Goal: Task Accomplishment & Management: Complete application form

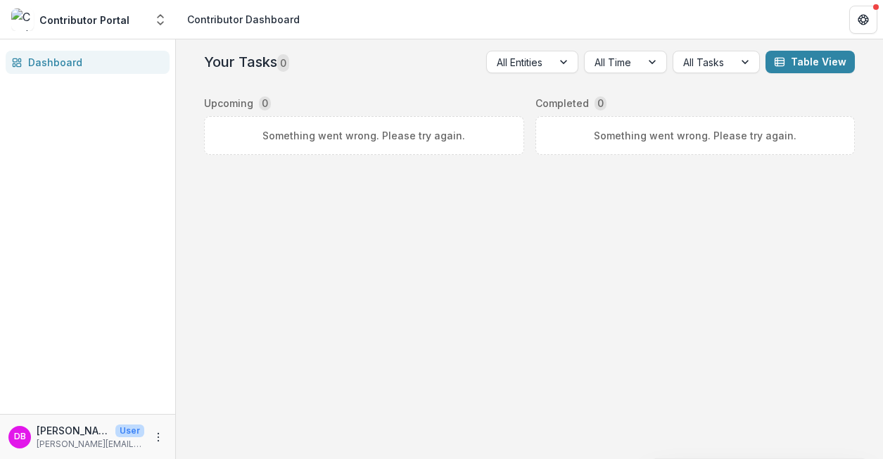
click at [321, 155] on div "Your Tasks 0 All Entities All Time All Tasks Table View Upcoming 0 Something we…" at bounding box center [529, 102] width 662 height 127
click at [320, 148] on div "Something went wrong. Please try again." at bounding box center [364, 135] width 320 height 39
click at [304, 127] on div "Something went wrong. Please try again." at bounding box center [364, 135] width 320 height 39
click at [89, 26] on div "Contributor Portal" at bounding box center [84, 20] width 90 height 15
click at [158, 17] on polyline "Open entity switcher" at bounding box center [161, 16] width 6 height 3
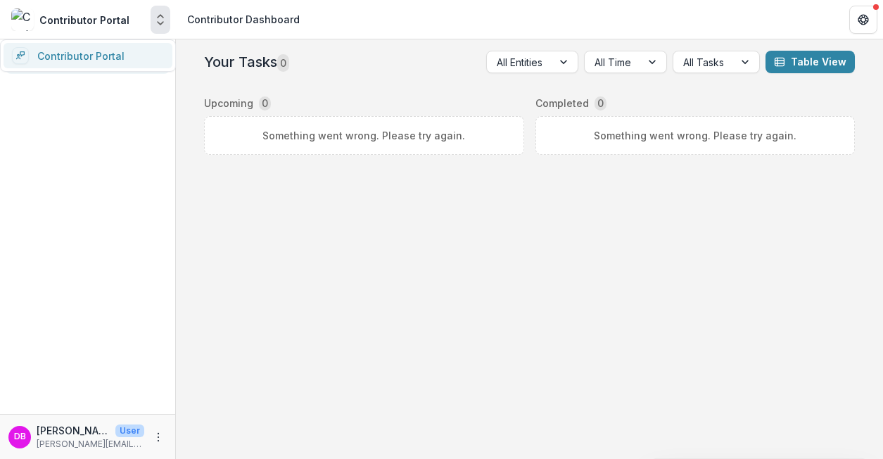
click at [113, 51] on link "Contributor Portal" at bounding box center [88, 55] width 169 height 25
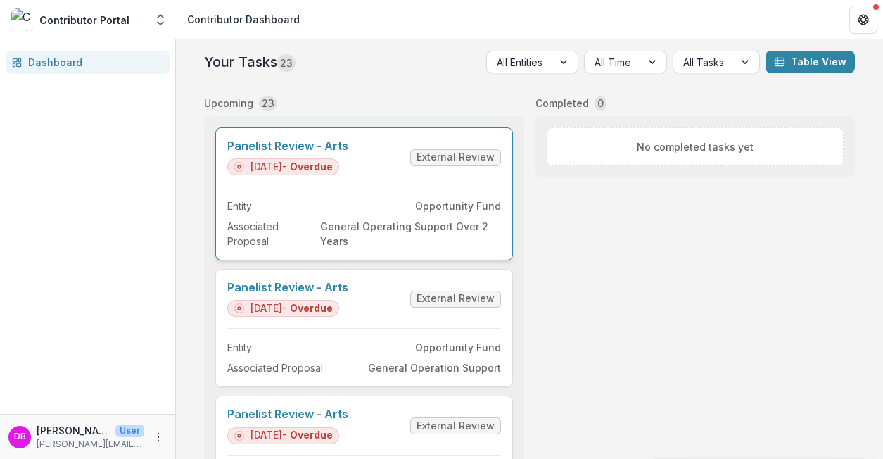
click at [318, 142] on link "Panelist Review - Arts" at bounding box center [287, 145] width 121 height 13
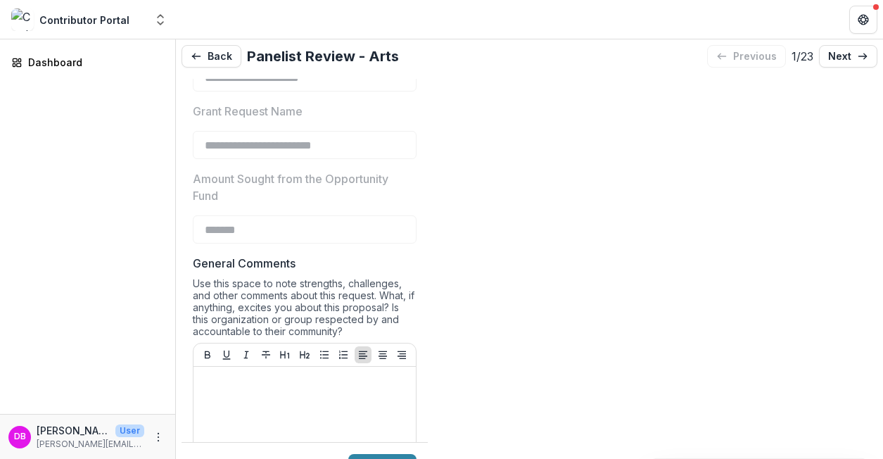
scroll to position [391, 0]
click at [836, 51] on p "next" at bounding box center [839, 57] width 23 height 12
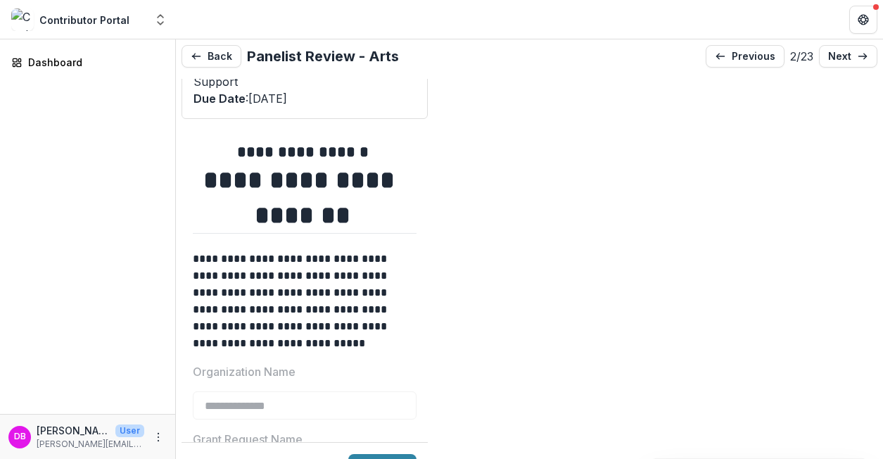
scroll to position [144, 0]
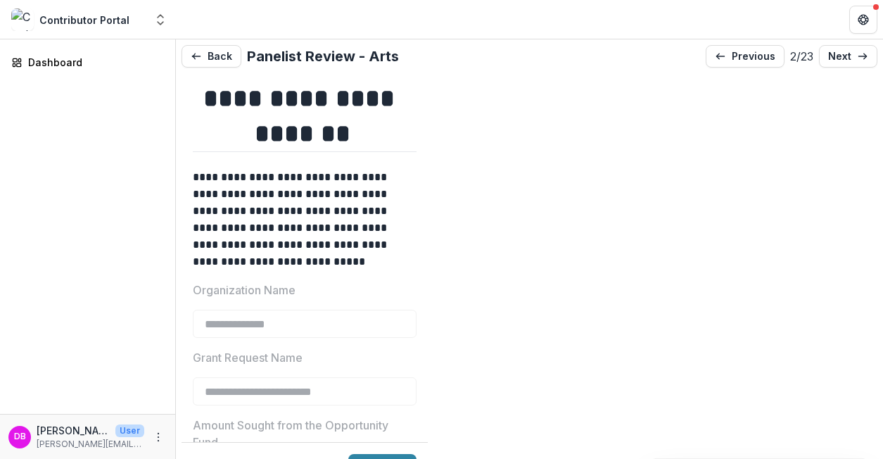
click at [292, 231] on p "**********" at bounding box center [302, 219] width 219 height 101
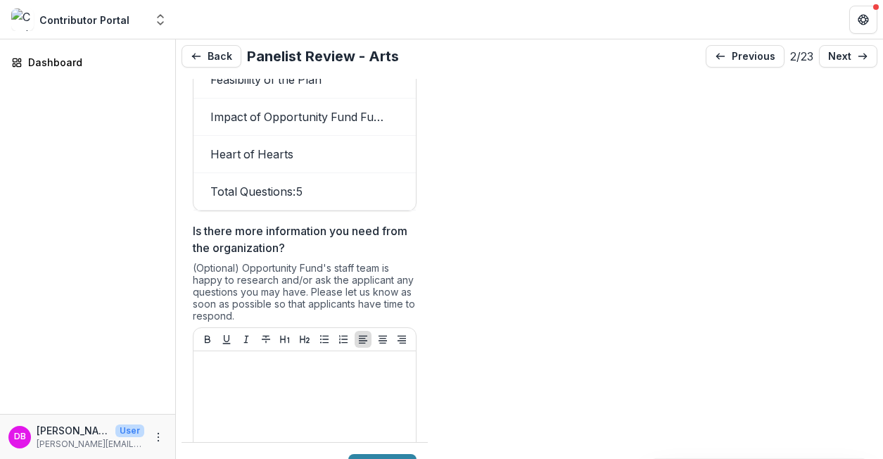
scroll to position [1973, 0]
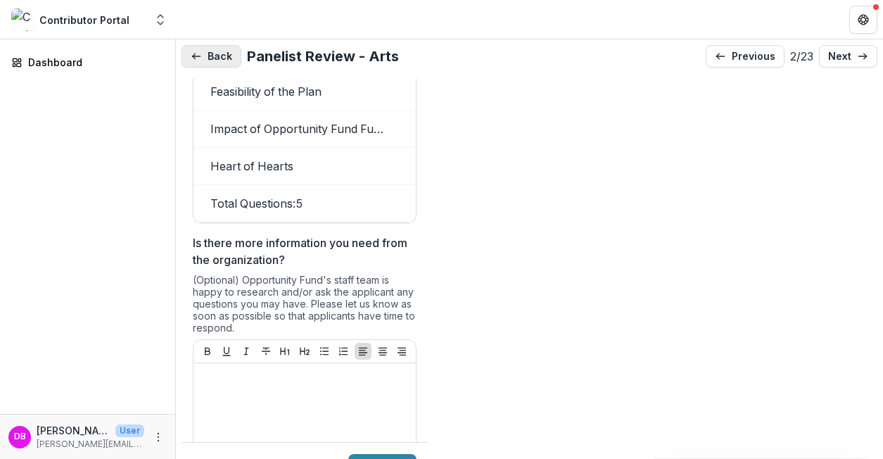
click at [226, 53] on button "Back" at bounding box center [211, 56] width 60 height 23
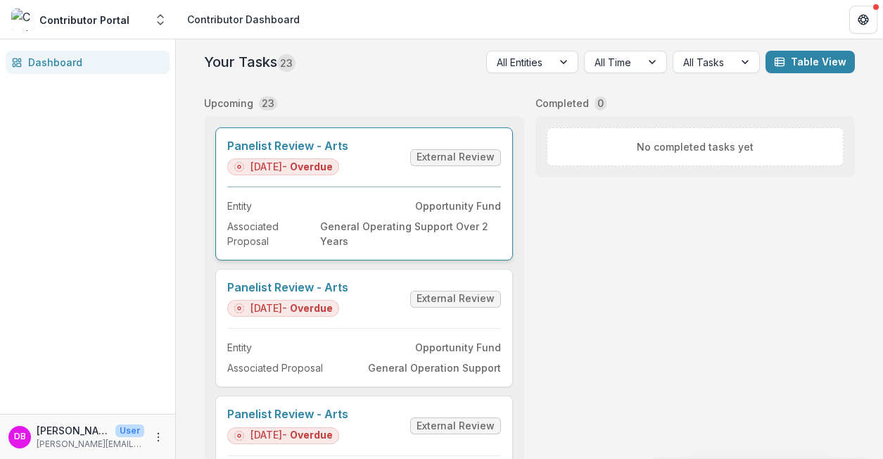
click at [348, 153] on link "Panelist Review - Arts" at bounding box center [287, 145] width 121 height 13
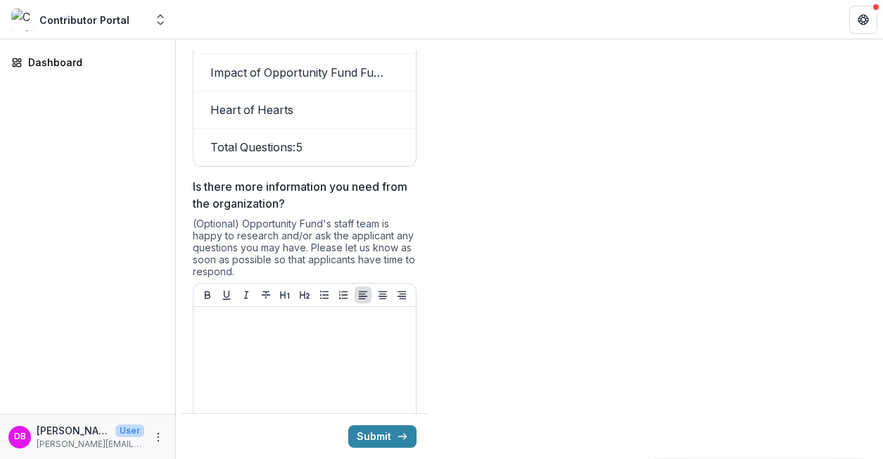
scroll to position [1679, 0]
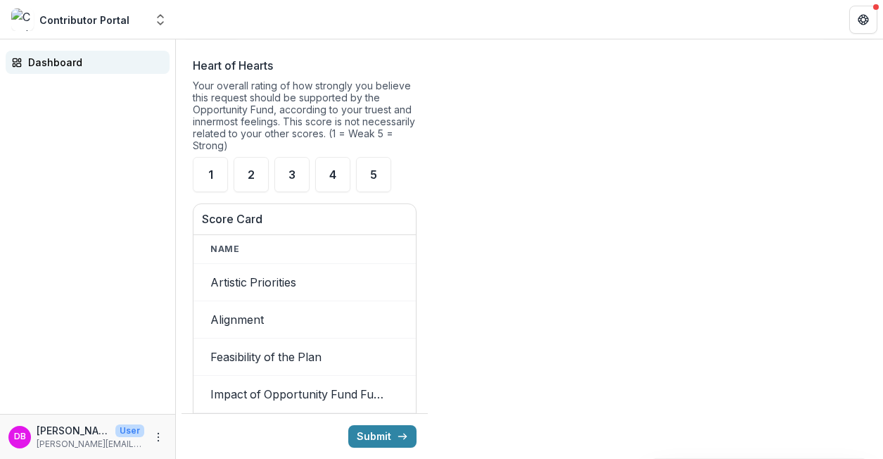
click at [35, 60] on div "Dashboard" at bounding box center [93, 62] width 130 height 15
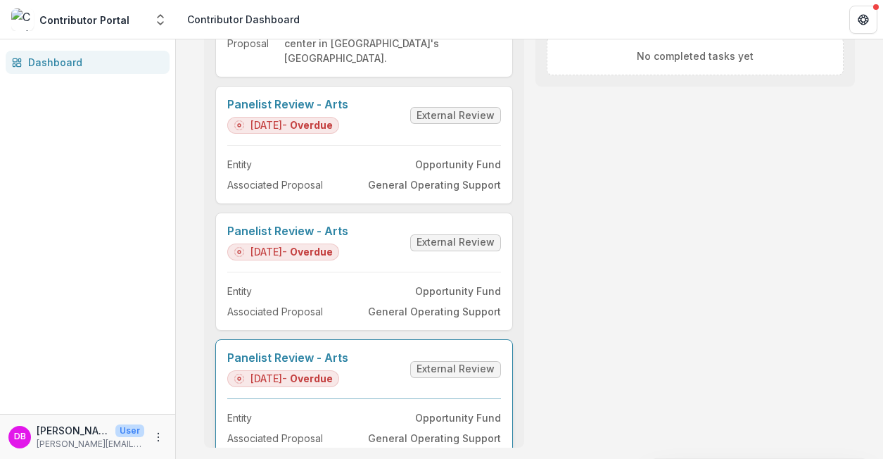
scroll to position [91, 0]
click at [292, 364] on link "Panelist Review - Arts" at bounding box center [287, 357] width 121 height 13
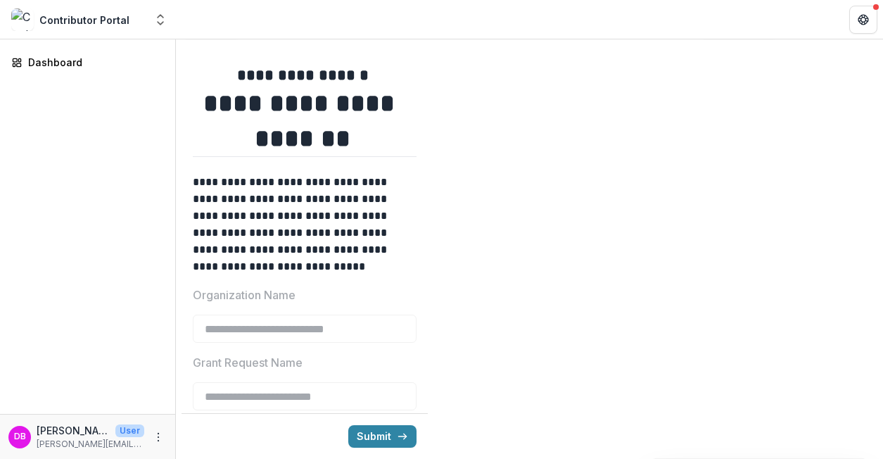
scroll to position [113, 0]
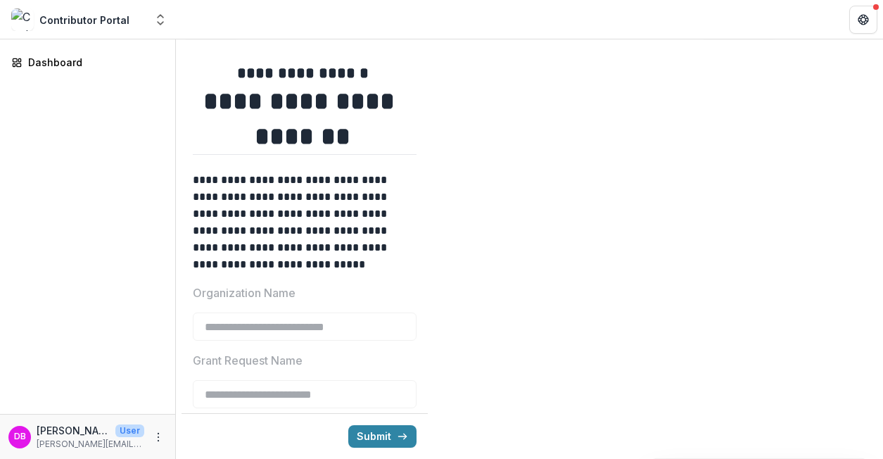
click at [326, 232] on p "**********" at bounding box center [302, 222] width 219 height 101
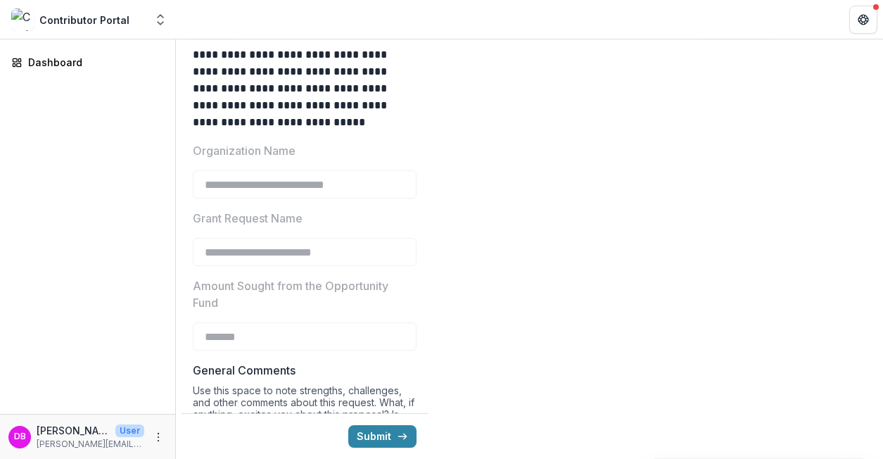
scroll to position [257, 0]
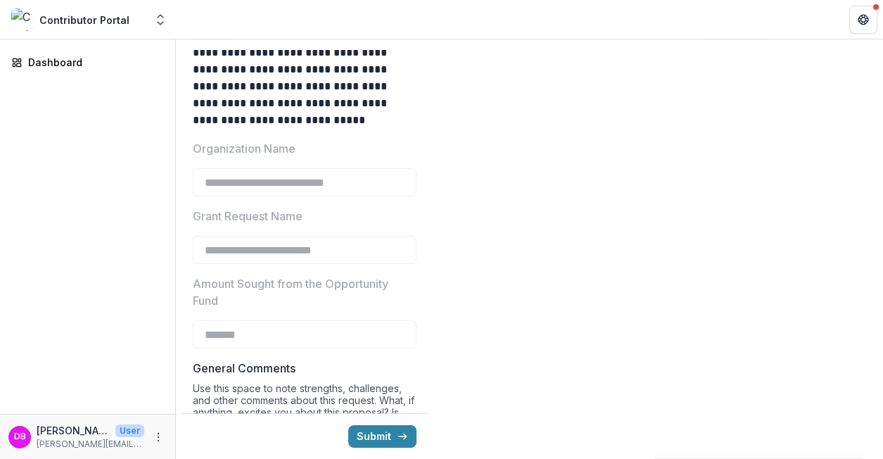
click at [277, 311] on div "Amount Sought from the Opportunity Fund *******" at bounding box center [305, 311] width 224 height 73
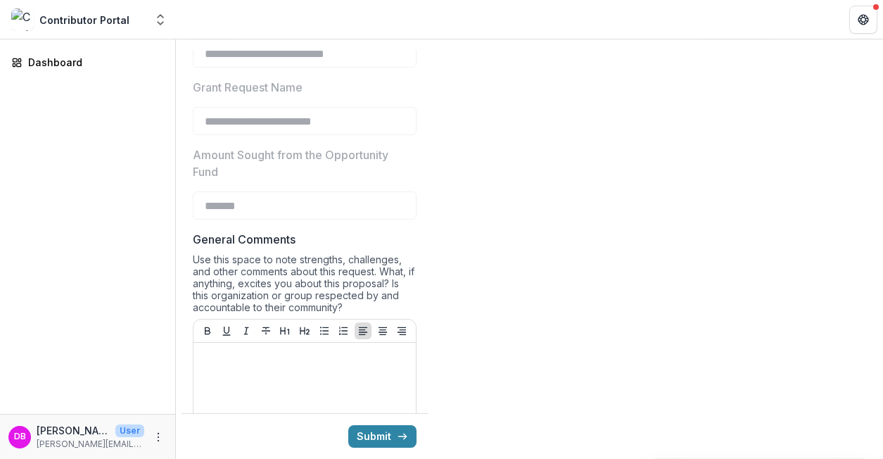
scroll to position [395, 0]
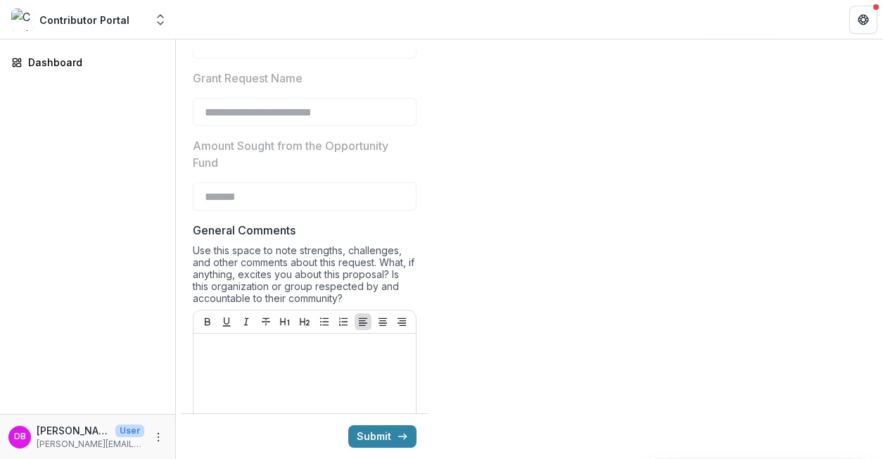
click at [283, 265] on div "Use this space to note strengths, challenges, and other comments about this req…" at bounding box center [305, 276] width 224 height 65
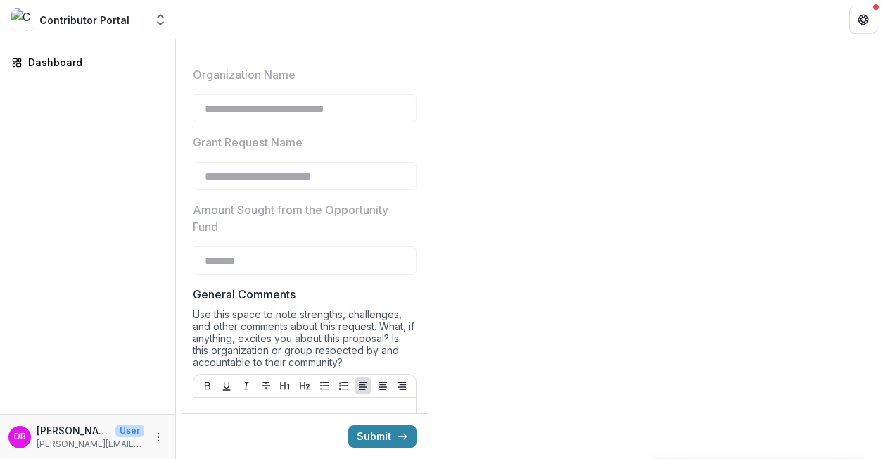
scroll to position [297, 0]
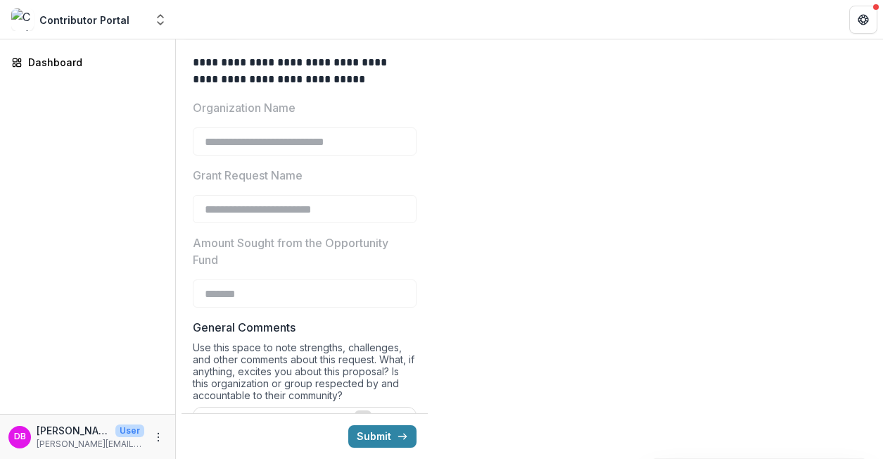
drag, startPoint x: 429, startPoint y: 117, endPoint x: 447, endPoint y: 112, distance: 18.5
click at [438, 115] on div "**********" at bounding box center [529, 254] width 696 height 409
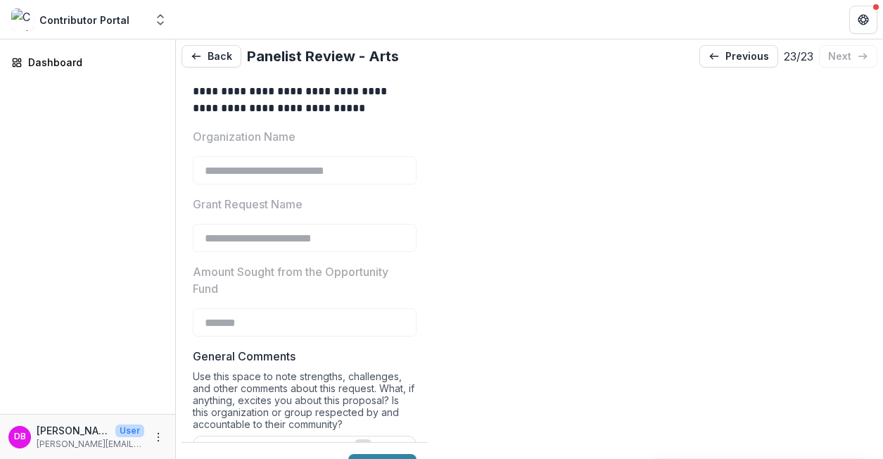
scroll to position [0, 0]
click at [203, 53] on button "Back" at bounding box center [211, 56] width 60 height 23
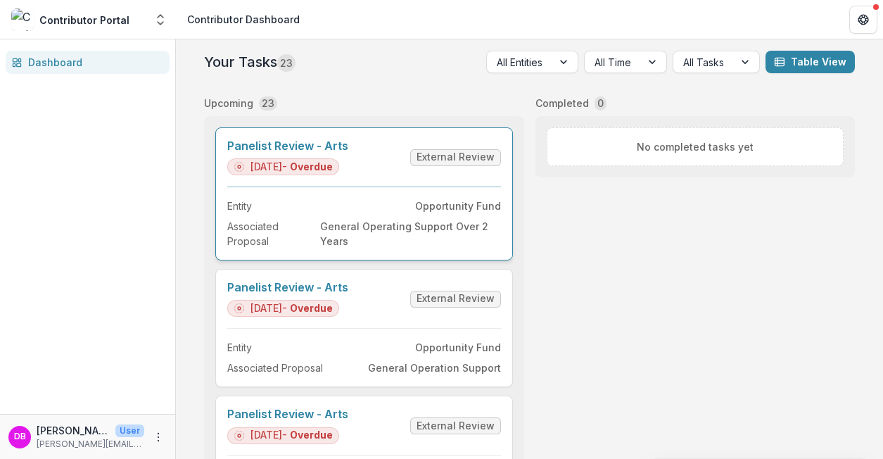
click at [300, 148] on link "Panelist Review - Arts" at bounding box center [287, 145] width 121 height 13
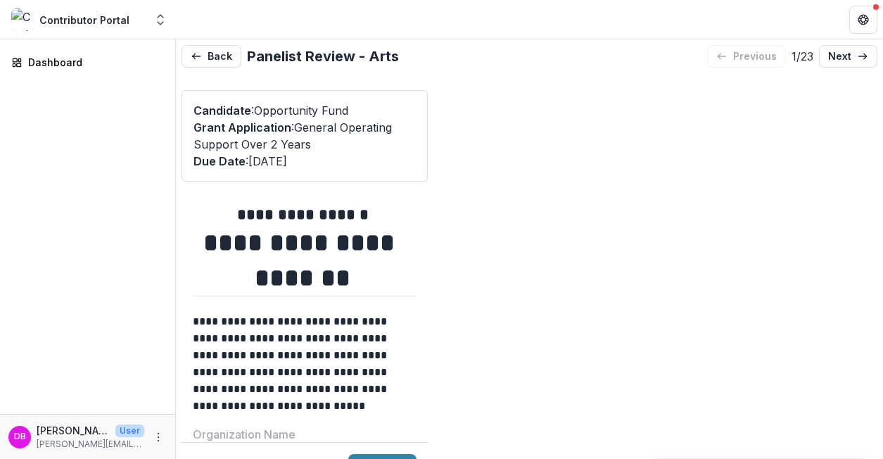
click at [468, 148] on div "**********" at bounding box center [529, 283] width 696 height 409
drag, startPoint x: 468, startPoint y: 148, endPoint x: 577, endPoint y: 181, distance: 113.9
click at [577, 181] on div "**********" at bounding box center [529, 283] width 696 height 409
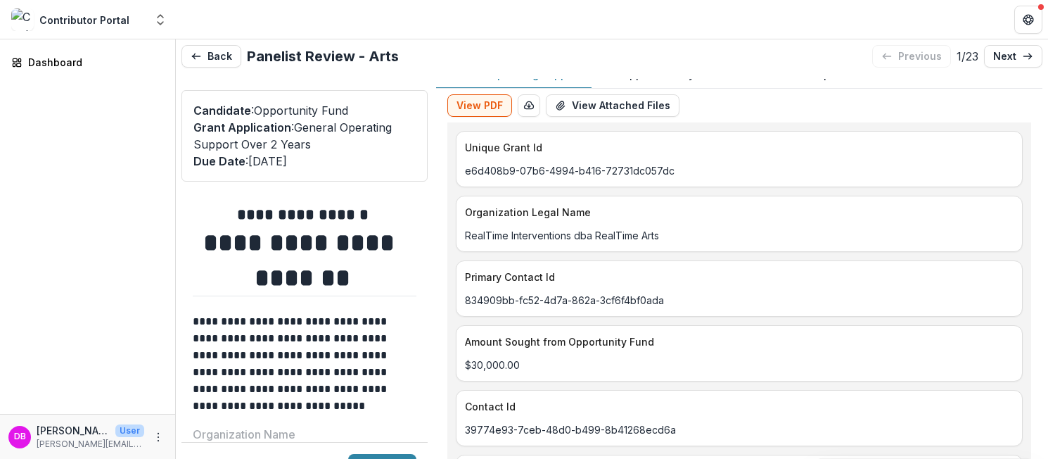
scroll to position [20, 0]
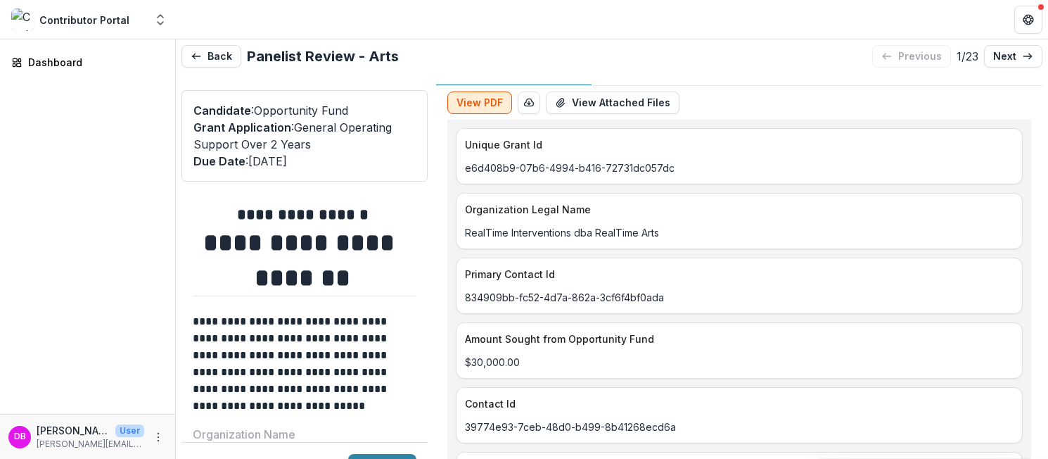
click at [484, 106] on button "View PDF" at bounding box center [479, 102] width 65 height 23
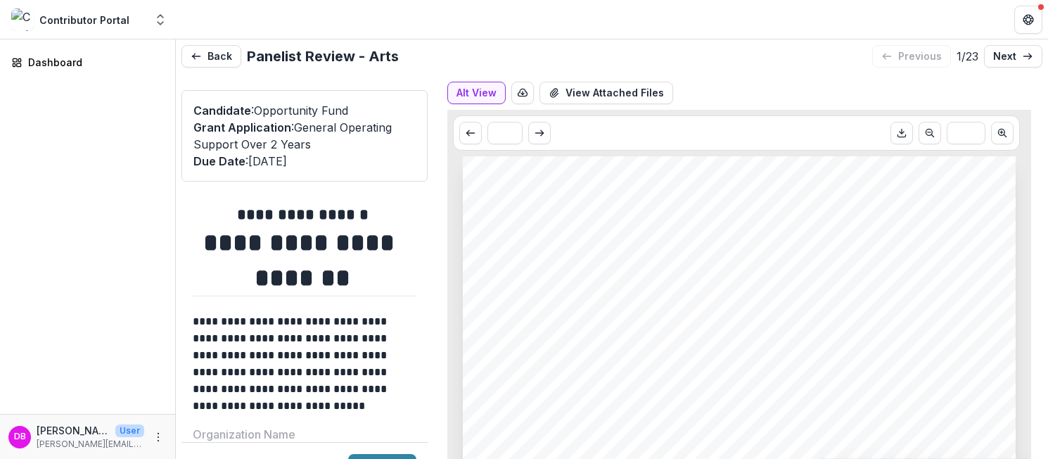
scroll to position [32, 0]
click at [492, 96] on button "Alt View" at bounding box center [476, 91] width 58 height 23
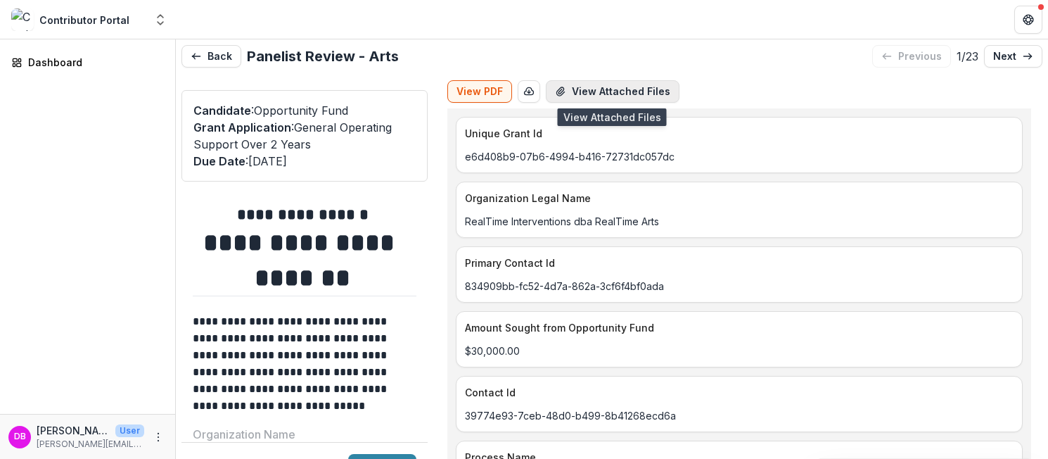
click at [575, 87] on button "View Attached Files" at bounding box center [613, 91] width 134 height 23
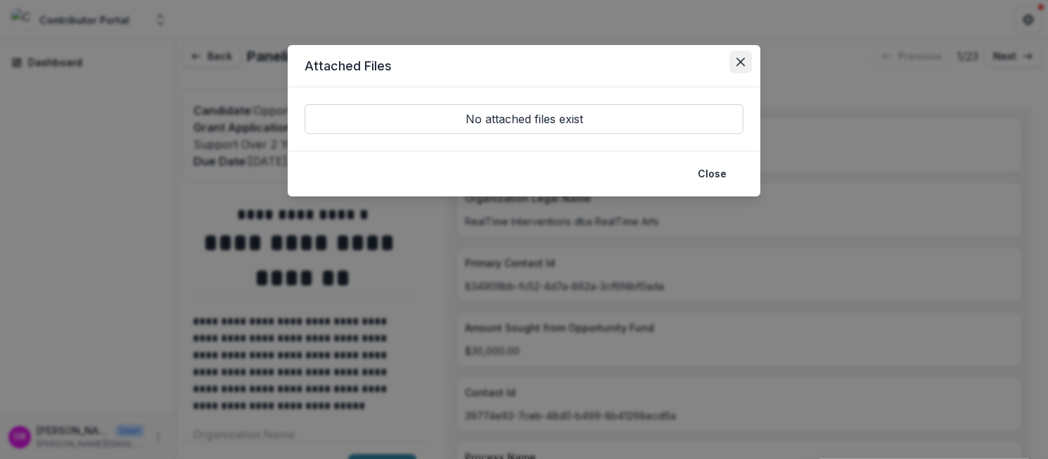
click at [744, 60] on icon "Close" at bounding box center [740, 62] width 8 height 8
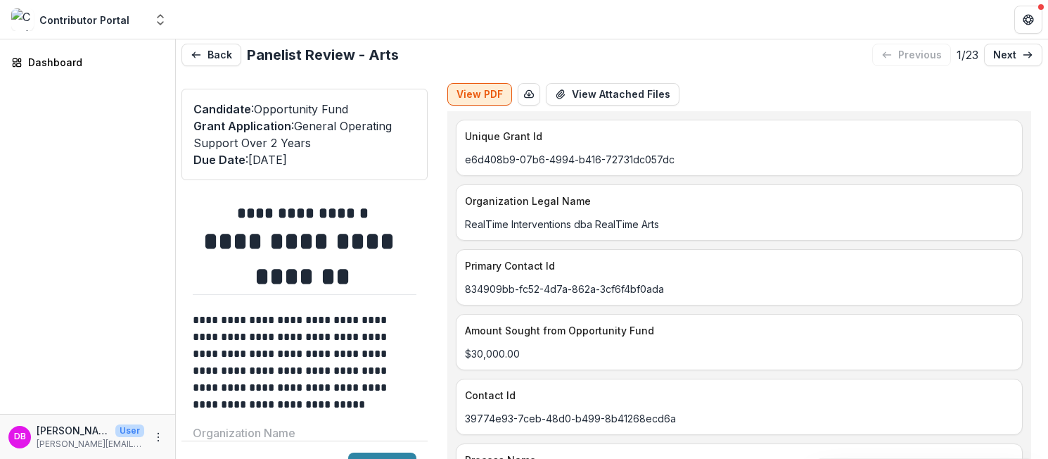
click at [494, 93] on button "View PDF" at bounding box center [479, 94] width 65 height 23
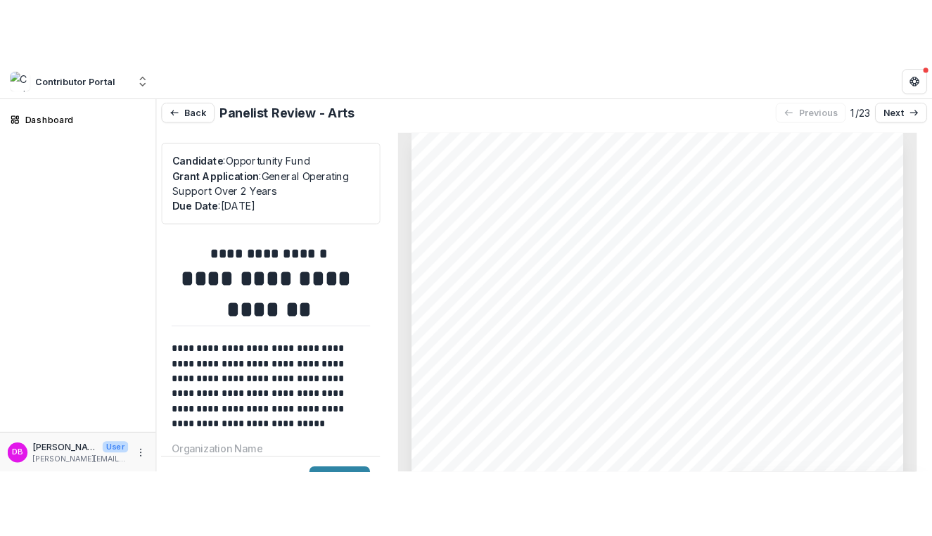
scroll to position [904, 0]
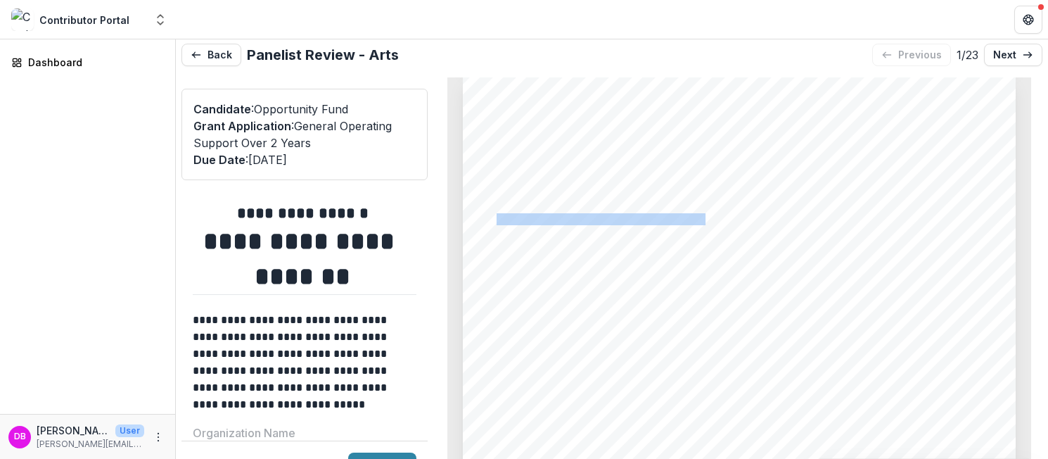
drag, startPoint x: 492, startPoint y: 217, endPoint x: 700, endPoint y: 216, distance: 208.2
click at [700, 216] on span "RealTime Interventions dba RealTime Arts" at bounding box center [602, 219] width 210 height 11
copy span "RealTime Interventions dba RealTime Arts"
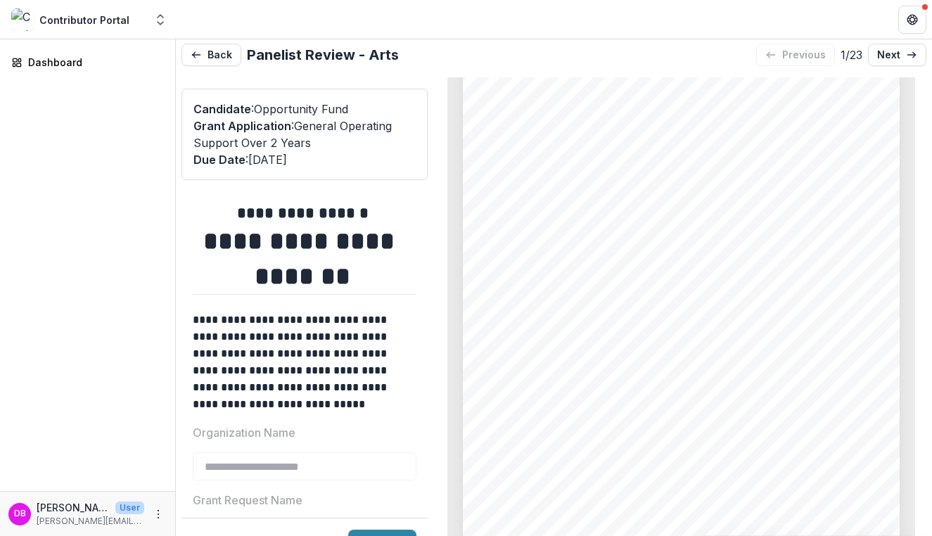
scroll to position [2018, 0]
click at [203, 58] on button "Back" at bounding box center [211, 55] width 60 height 23
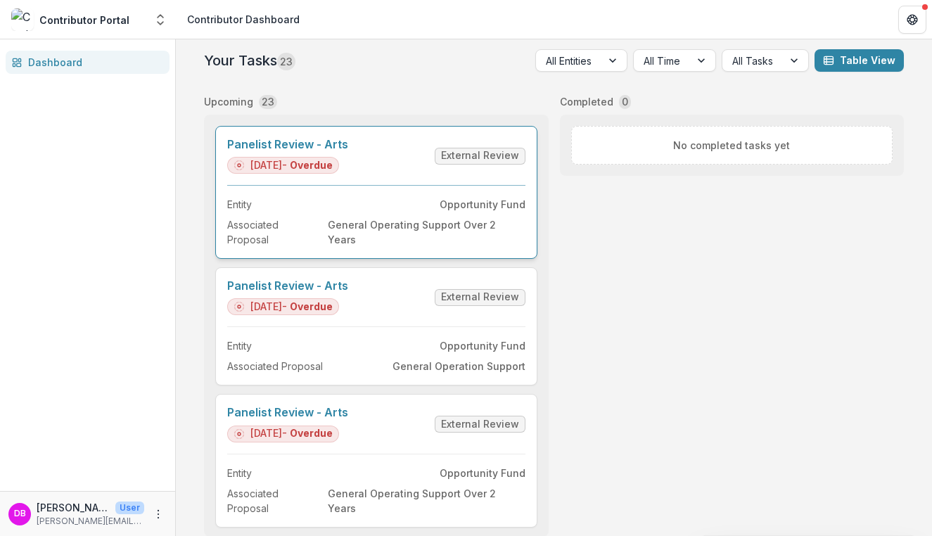
click at [334, 141] on link "Panelist Review - Arts" at bounding box center [287, 144] width 121 height 13
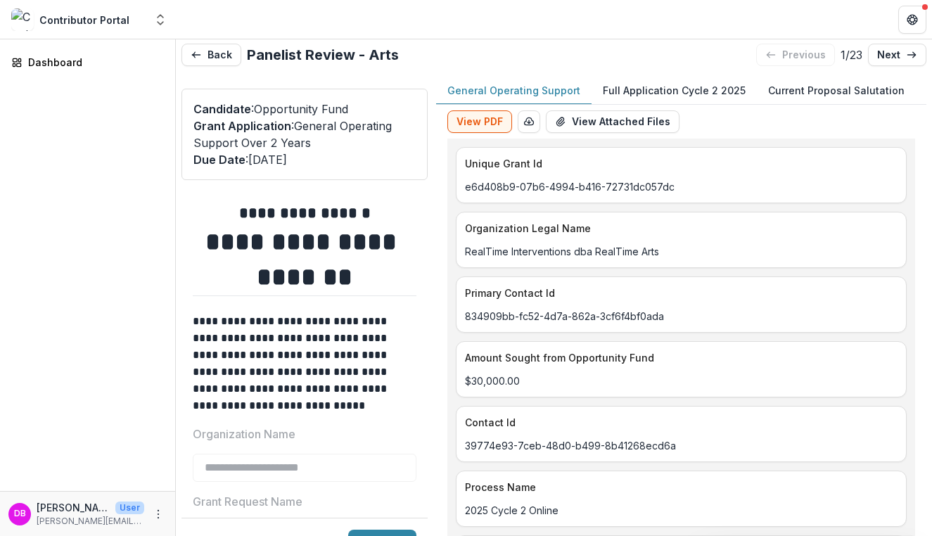
type input "*******"
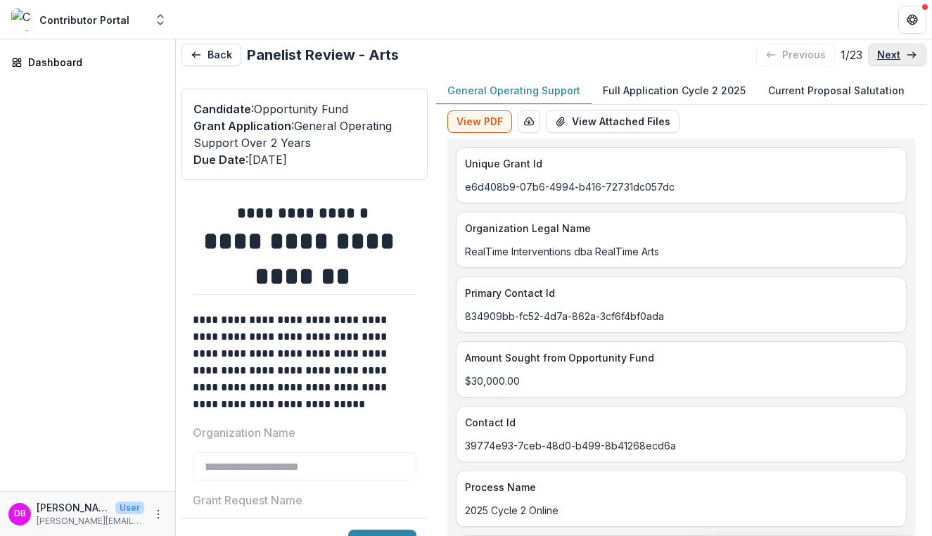
click at [882, 63] on link "next" at bounding box center [897, 55] width 58 height 23
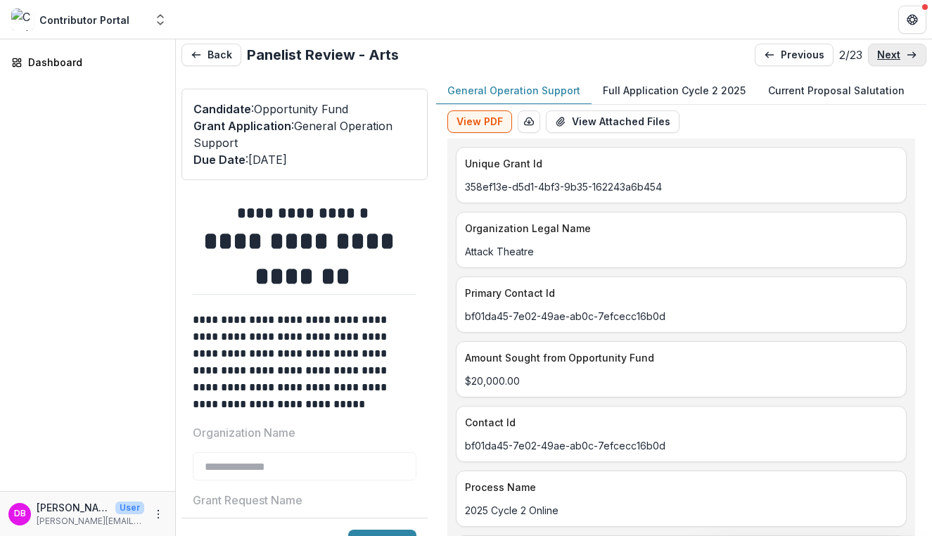
click at [882, 63] on link "next" at bounding box center [897, 55] width 58 height 23
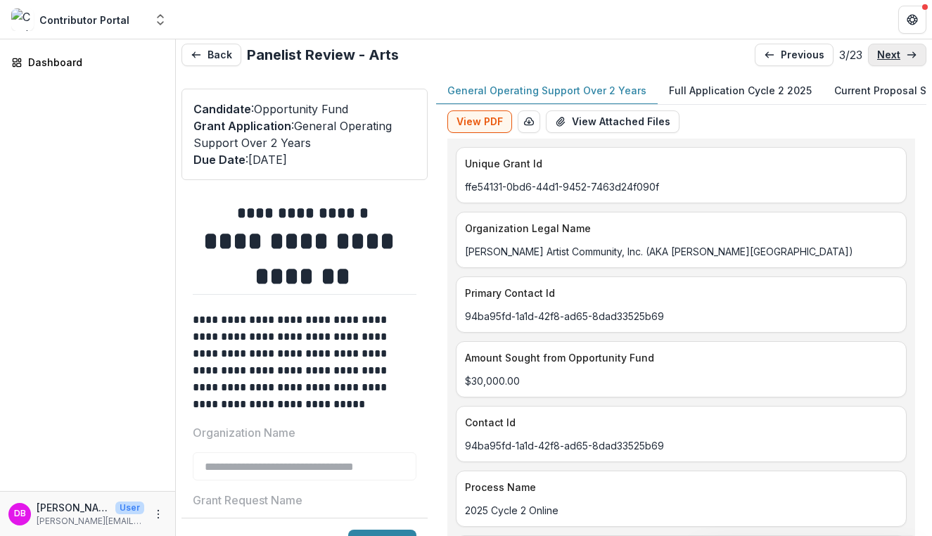
click at [882, 63] on link "next" at bounding box center [897, 55] width 58 height 23
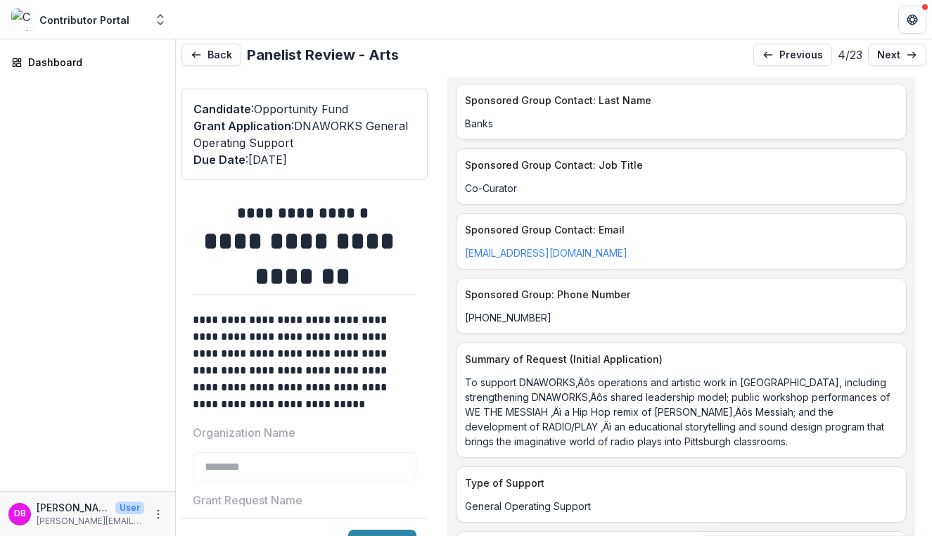
scroll to position [1492, 0]
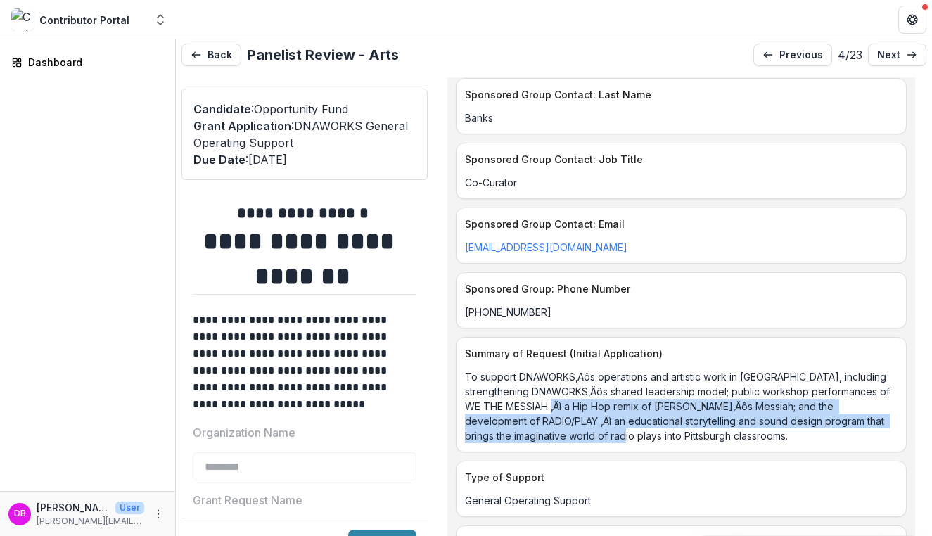
drag, startPoint x: 591, startPoint y: 411, endPoint x: 634, endPoint y: 430, distance: 46.0
click at [634, 430] on p "To support DNAWORKS‚Äôs operations and artistic work in [GEOGRAPHIC_DATA], incl…" at bounding box center [681, 406] width 433 height 74
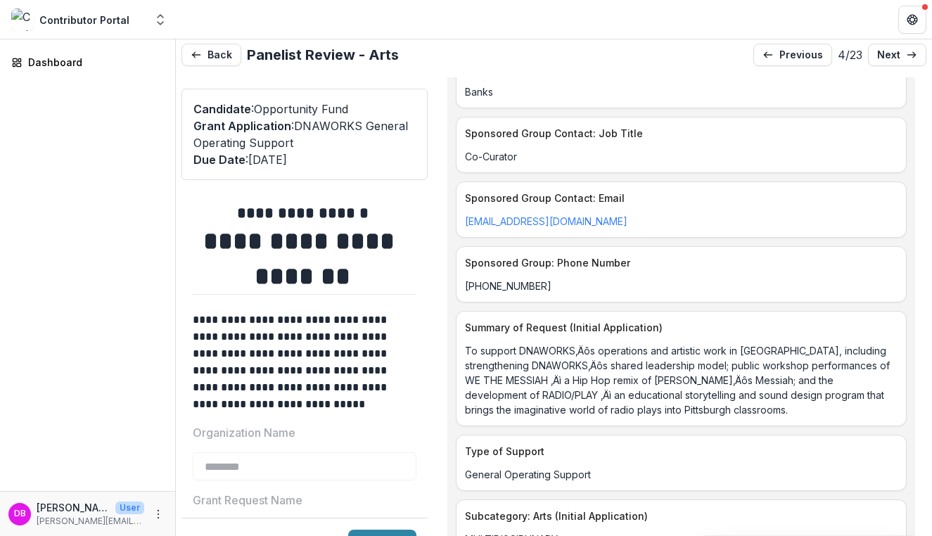
scroll to position [1520, 0]
drag, startPoint x: 548, startPoint y: 364, endPoint x: 557, endPoint y: 369, distance: 10.4
click at [557, 369] on p "To support DNAWORKS‚Äôs operations and artistic work in [GEOGRAPHIC_DATA], incl…" at bounding box center [681, 379] width 433 height 74
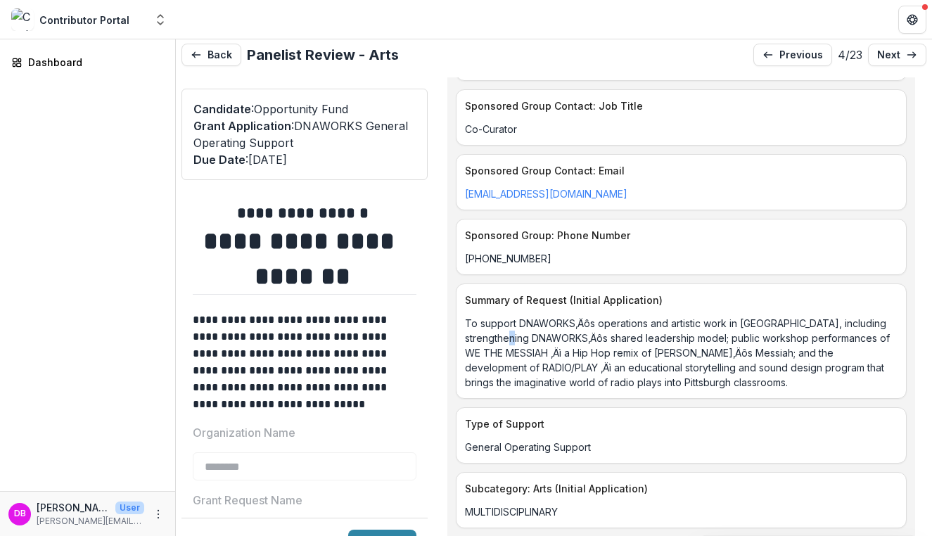
scroll to position [1551, 0]
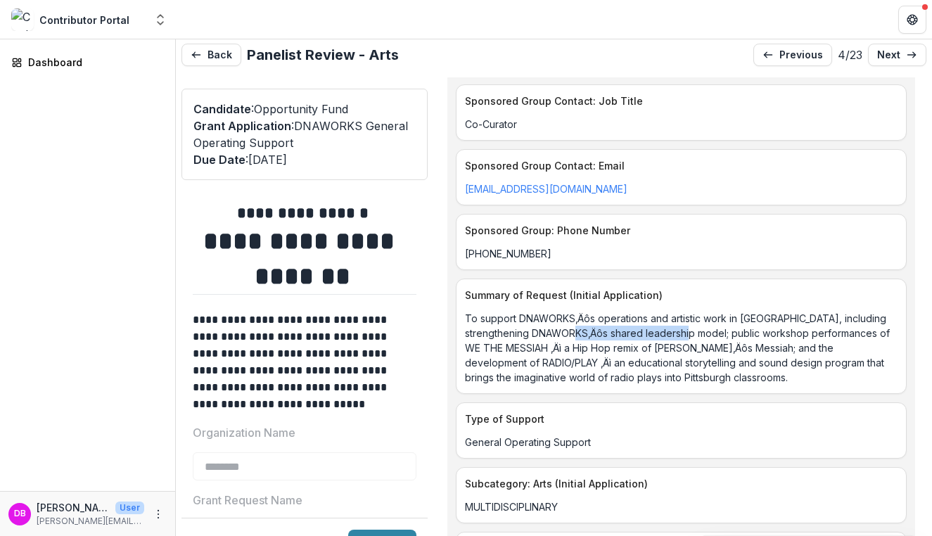
drag, startPoint x: 615, startPoint y: 333, endPoint x: 726, endPoint y: 335, distance: 111.8
click at [727, 335] on p "To support DNAWORKS‚Äôs operations and artistic work in [GEOGRAPHIC_DATA], incl…" at bounding box center [681, 348] width 433 height 74
copy p "shared leadership model"
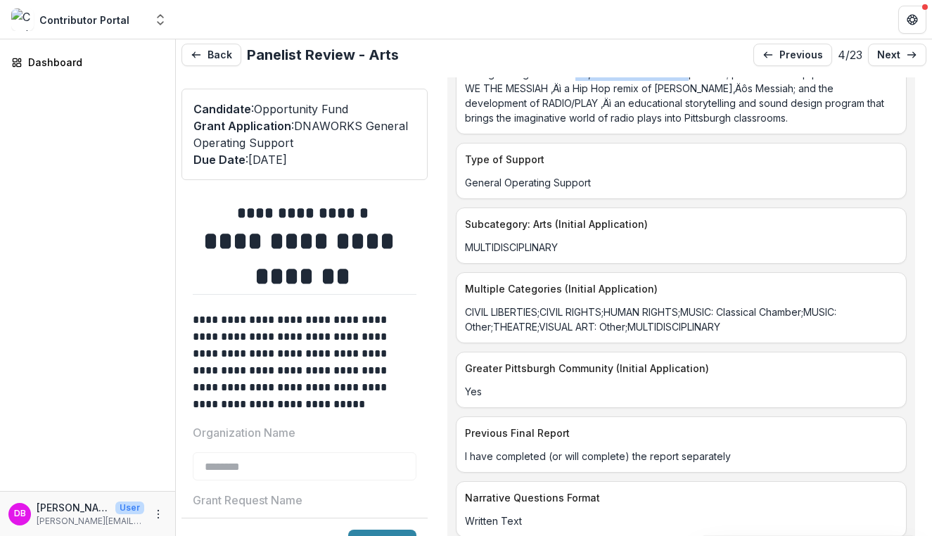
scroll to position [1816, 0]
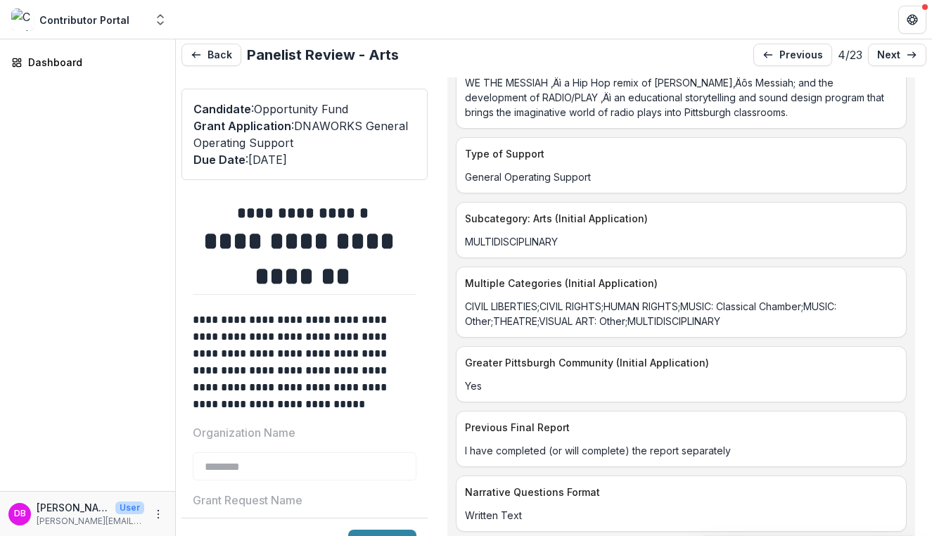
click at [575, 311] on p "CIVIL LIBERTIES;CIVIL RIGHTS;HUMAN RIGHTS;MUSIC: Classical Chamber;MUSIC: Other…" at bounding box center [681, 314] width 433 height 30
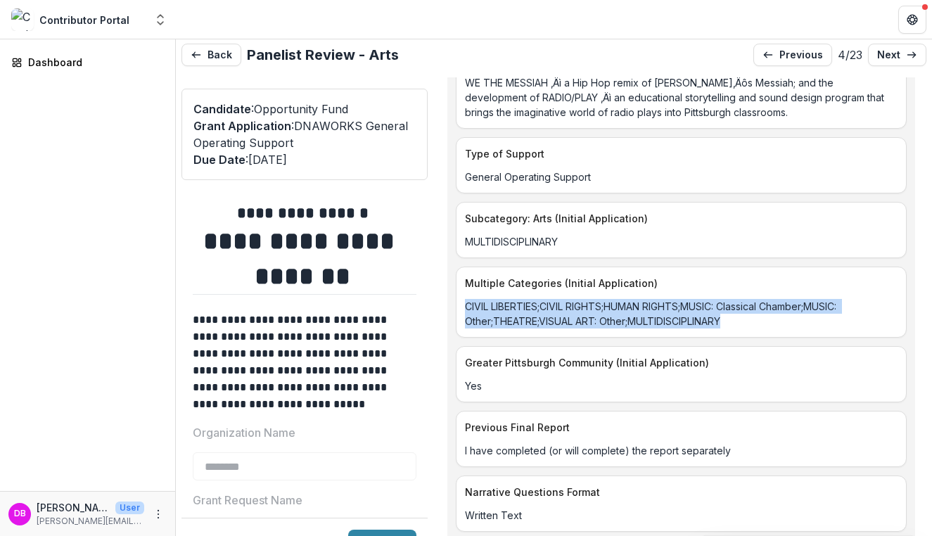
drag, startPoint x: 741, startPoint y: 321, endPoint x: 454, endPoint y: 305, distance: 287.4
click at [454, 305] on div "Unique Grant Id 15cc7d3e-eef9-4671-8a17-1b2845fbc4af Organization Legal Name DN…" at bounding box center [681, 349] width 468 height 4053
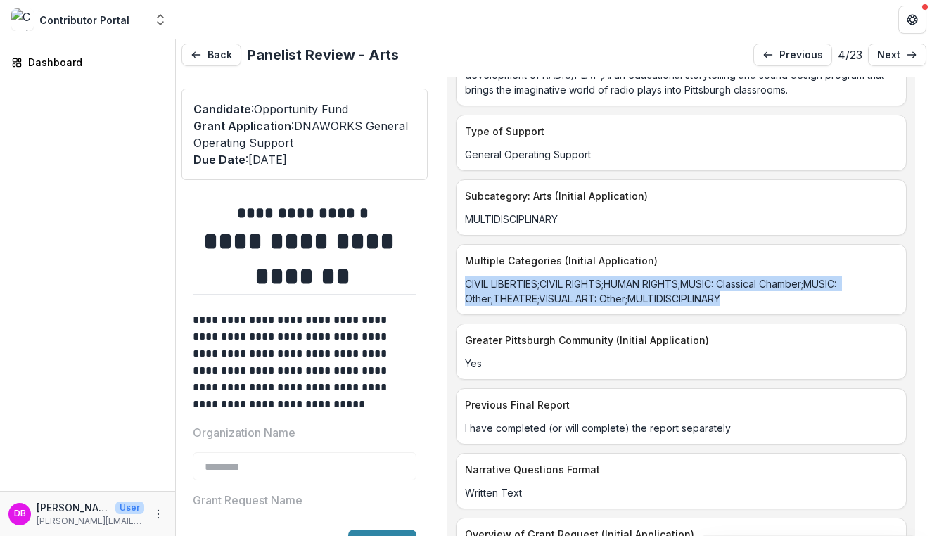
scroll to position [1842, 0]
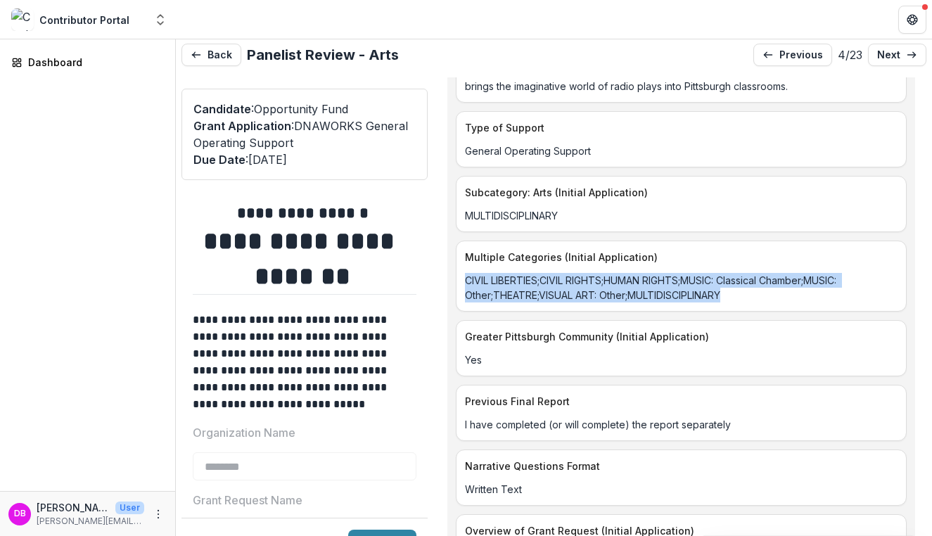
copy p "CIVIL LIBERTIES;CIVIL RIGHTS;HUMAN RIGHTS;MUSIC: Classical Chamber;MUSIC: Other…"
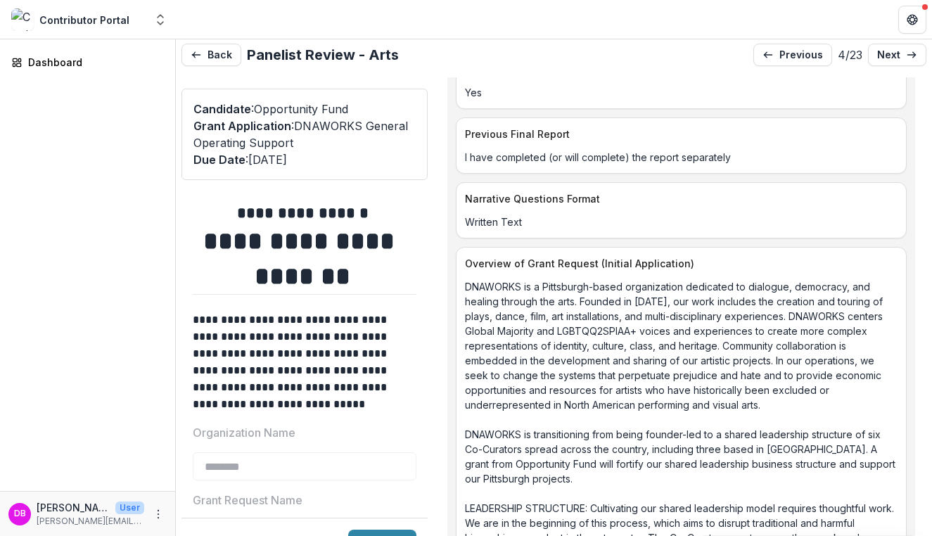
scroll to position [2113, 0]
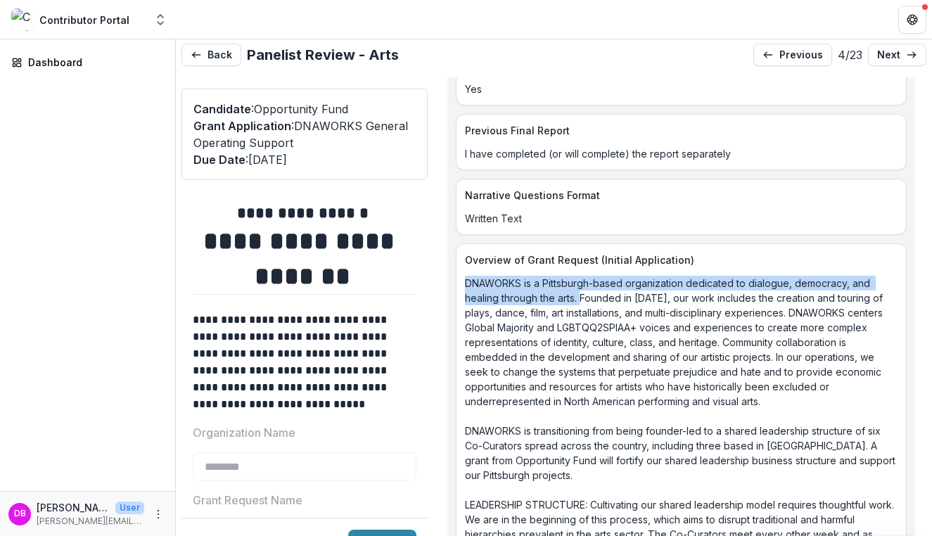
drag, startPoint x: 466, startPoint y: 280, endPoint x: 580, endPoint y: 302, distance: 116.8
copy p "DNAWORKS is a Pittsburgh-based organization dedicated to dialogue, democracy, a…"
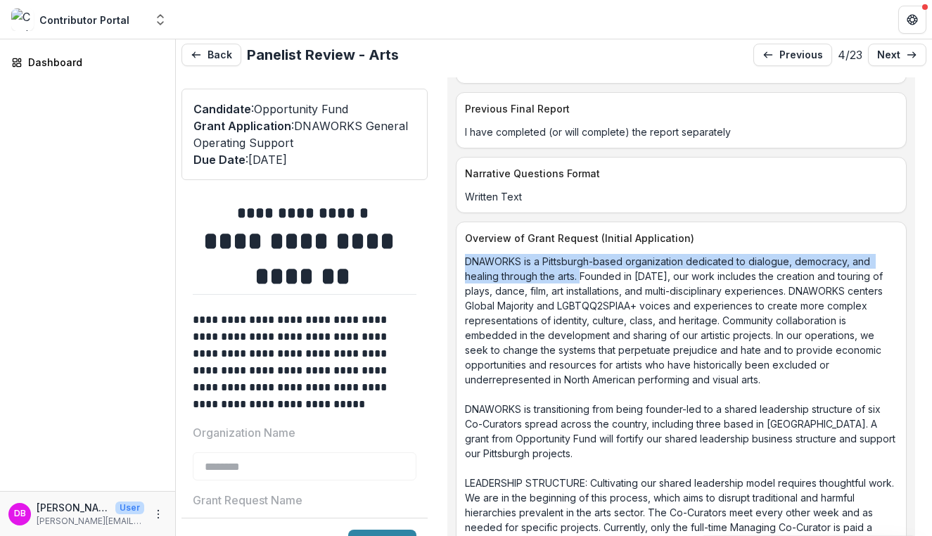
scroll to position [2137, 0]
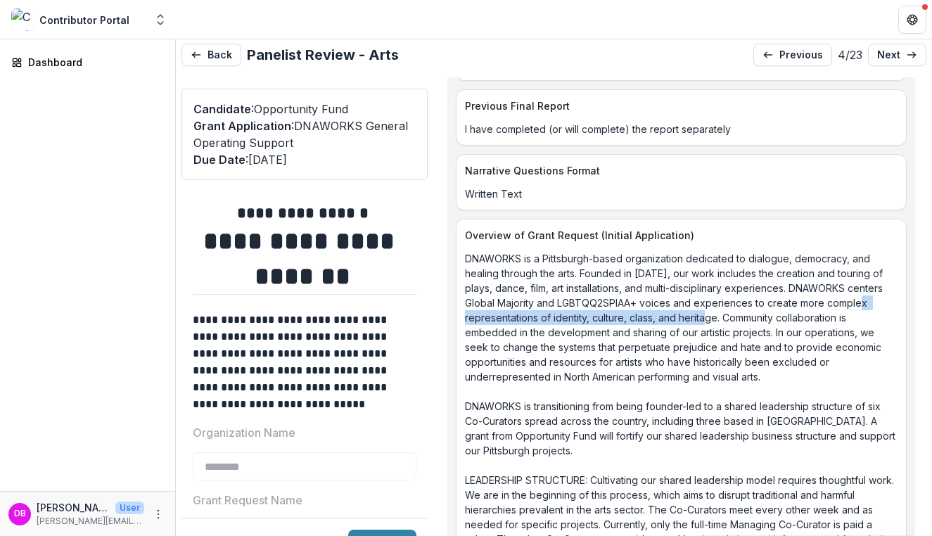
drag, startPoint x: 466, startPoint y: 319, endPoint x: 719, endPoint y: 314, distance: 253.2
copy p "representations of identity, culture, class, and heritage"
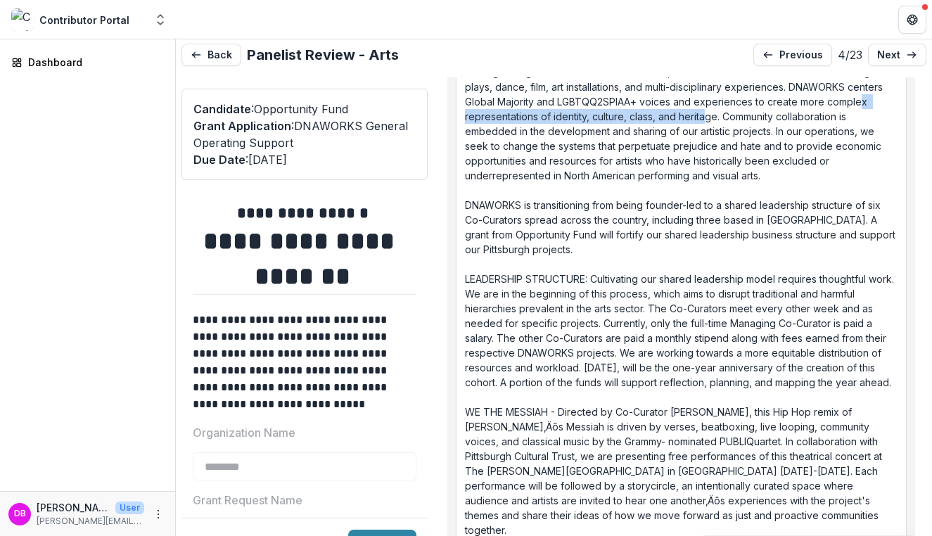
scroll to position [2347, 0]
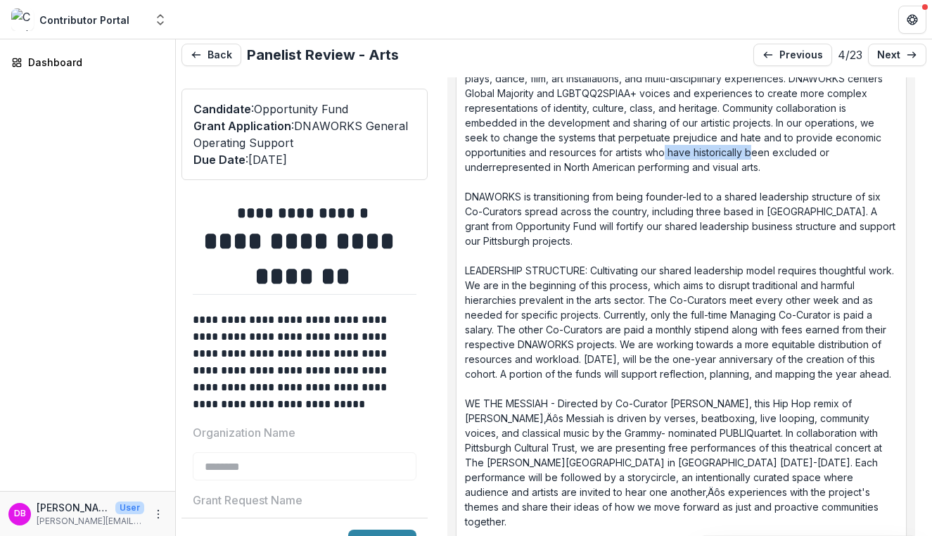
drag, startPoint x: 675, startPoint y: 155, endPoint x: 762, endPoint y: 156, distance: 86.5
click at [762, 155] on p "DNAWORKS is a Pittsburgh-based organization dedicated to dialogue, democracy, a…" at bounding box center [681, 358] width 433 height 635
click at [762, 156] on p "DNAWORKS is a Pittsburgh-based organization dedicated to dialogue, democracy, a…" at bounding box center [681, 358] width 433 height 635
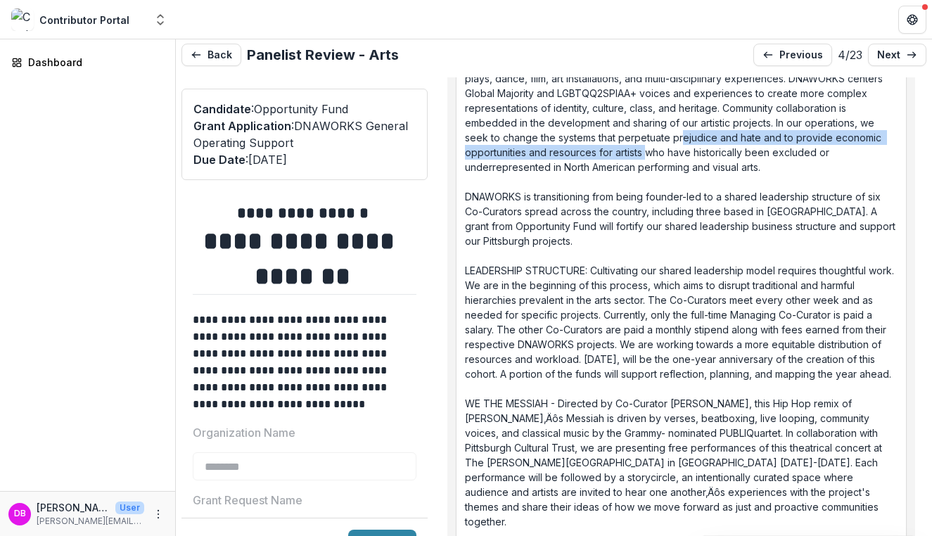
drag, startPoint x: 659, startPoint y: 156, endPoint x: 691, endPoint y: 143, distance: 35.0
click at [691, 143] on p "DNAWORKS is a Pittsburgh-based organization dedicated to dialogue, democracy, a…" at bounding box center [681, 358] width 433 height 635
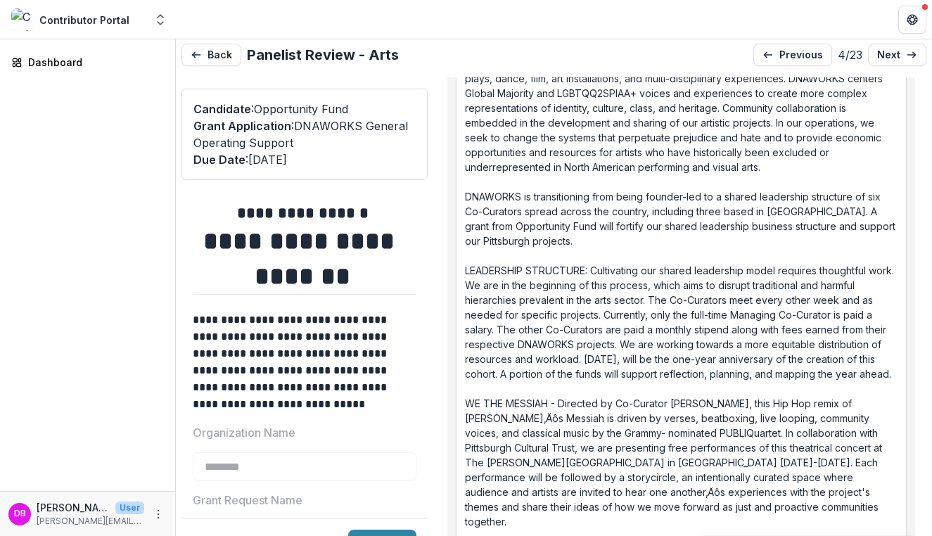
click at [688, 150] on p "DNAWORKS is a Pittsburgh-based organization dedicated to dialogue, democracy, a…" at bounding box center [681, 358] width 433 height 635
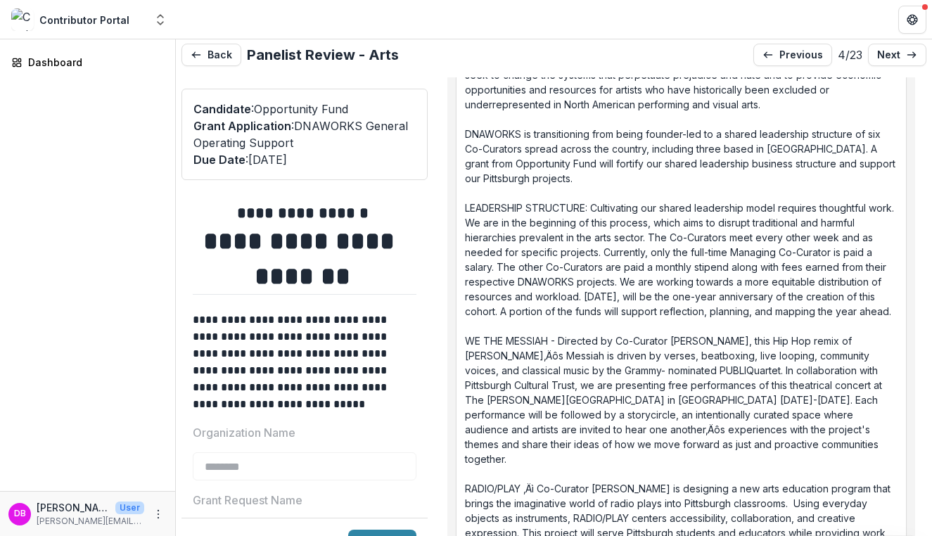
scroll to position [2412, 0]
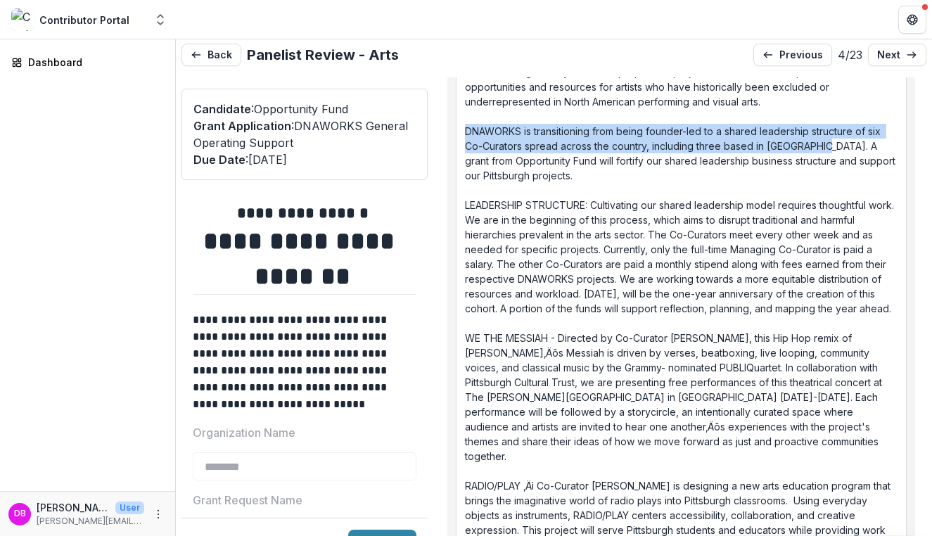
drag, startPoint x: 816, startPoint y: 147, endPoint x: 463, endPoint y: 135, distance: 353.2
click at [463, 135] on div "DNAWORKS is a Pittsburgh-based organization dedicated to dialogue, democracy, a…" at bounding box center [680, 293] width 449 height 635
copy p "DNAWORKS is transitioning from being founder-led to a shared leadership structu…"
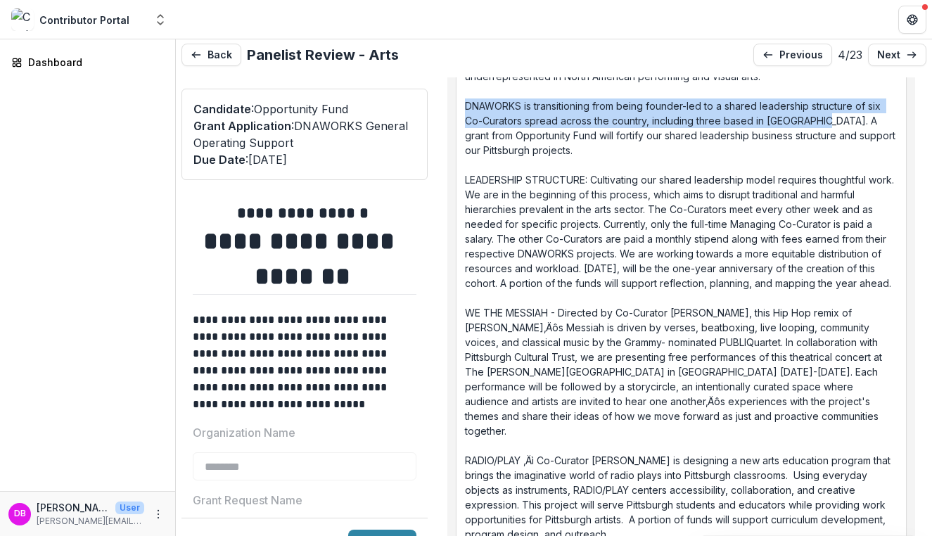
scroll to position [2437, 0]
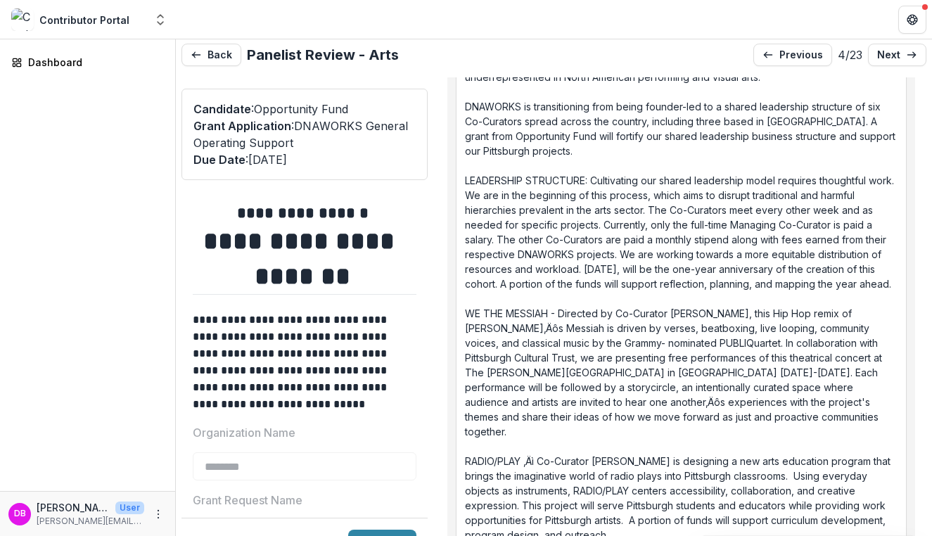
click at [859, 117] on p "DNAWORKS is a Pittsburgh-based organization dedicated to dialogue, democracy, a…" at bounding box center [681, 268] width 433 height 635
drag, startPoint x: 870, startPoint y: 106, endPoint x: 652, endPoint y: 123, distance: 218.7
click at [652, 123] on p "DNAWORKS is a Pittsburgh-based organization dedicated to dialogue, democracy, a…" at bounding box center [681, 268] width 433 height 635
click at [660, 239] on p "DNAWORKS is a Pittsburgh-based organization dedicated to dialogue, democracy, a…" at bounding box center [681, 268] width 433 height 635
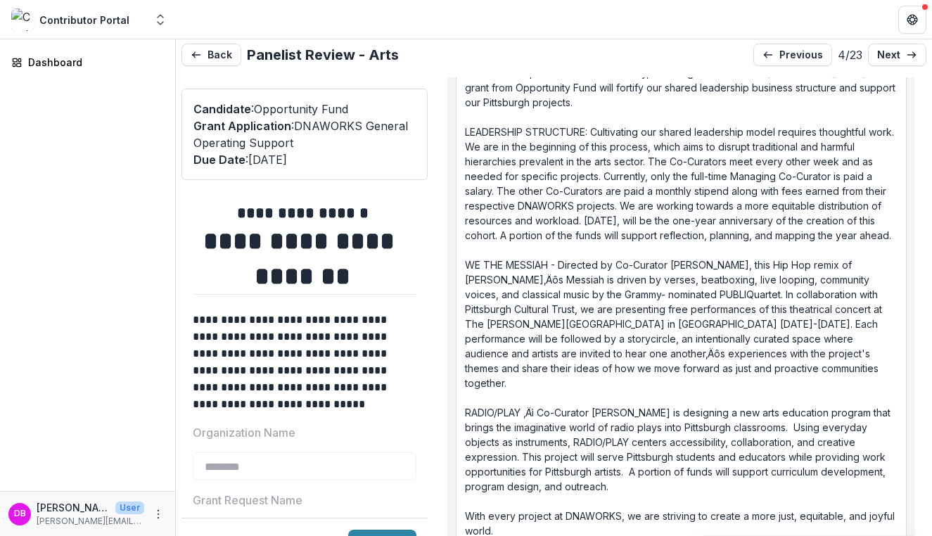
scroll to position [2486, 0]
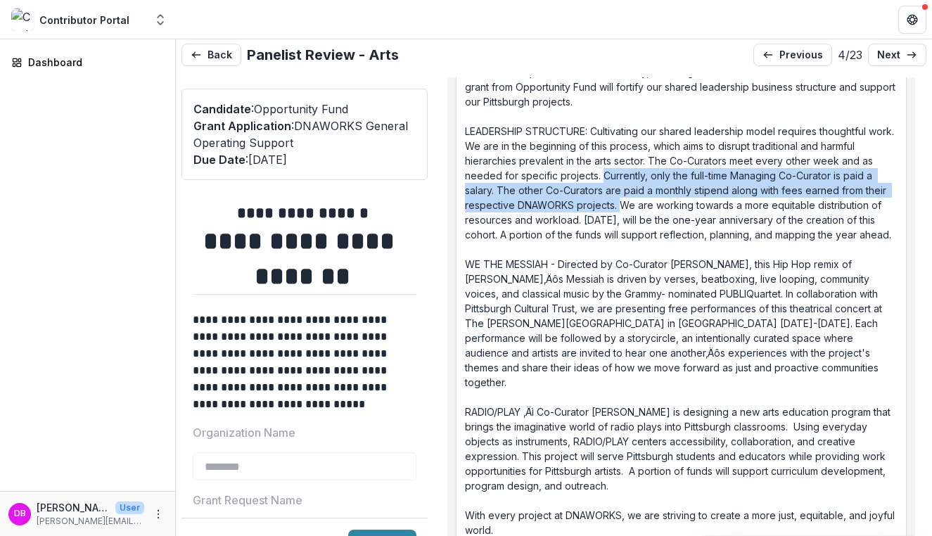
drag, startPoint x: 603, startPoint y: 176, endPoint x: 620, endPoint y: 205, distance: 33.7
click at [620, 205] on p "DNAWORKS is a Pittsburgh-based organization dedicated to dialogue, democracy, a…" at bounding box center [681, 219] width 433 height 635
copy p "Currently, only the full-time Managing Co-Curator is paid a salary. The other C…"
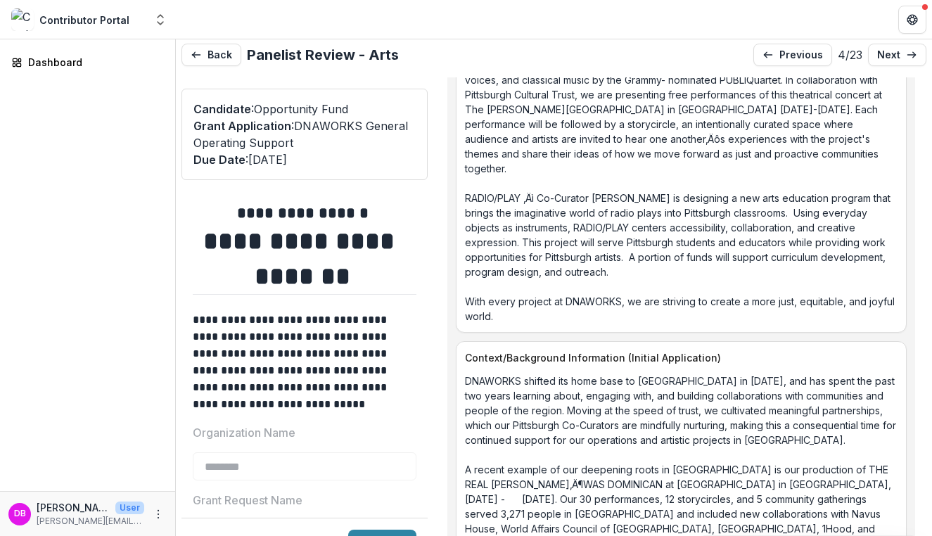
scroll to position [2696, 0]
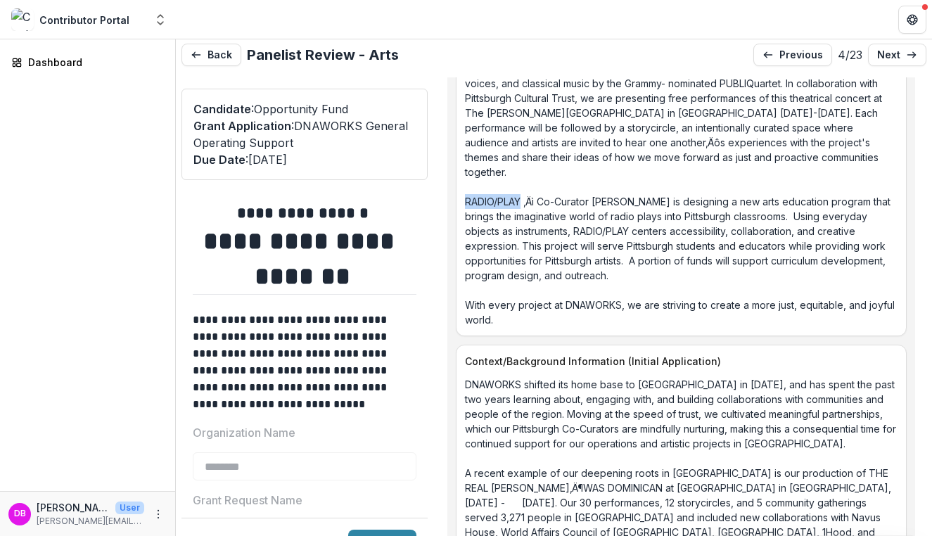
drag, startPoint x: 467, startPoint y: 202, endPoint x: 523, endPoint y: 201, distance: 56.3
click at [523, 201] on p "DNAWORKS is a Pittsburgh-based organization dedicated to dialogue, democracy, a…" at bounding box center [681, 9] width 433 height 635
copy p "RADIO/PLAY"
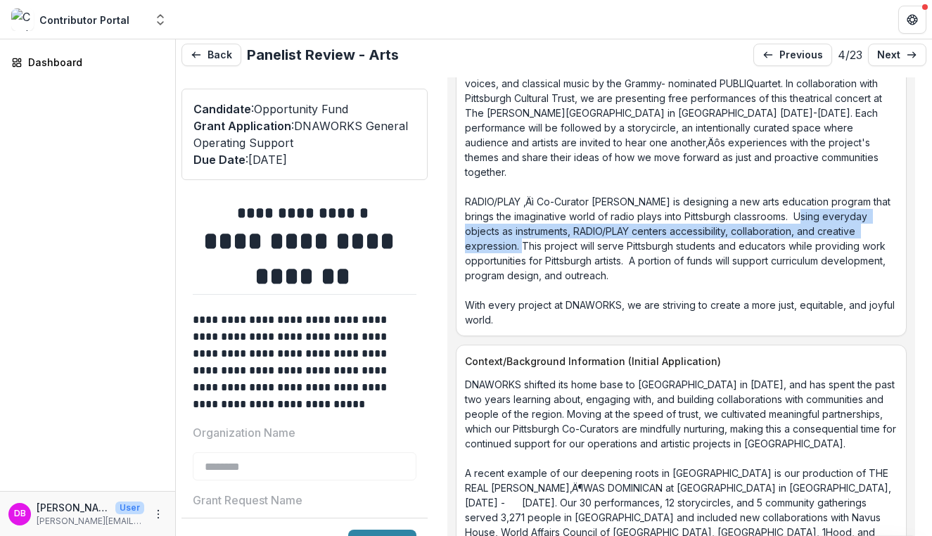
drag, startPoint x: 800, startPoint y: 214, endPoint x: 520, endPoint y: 248, distance: 282.5
click at [519, 247] on p "DNAWORKS is a Pittsburgh-based organization dedicated to dialogue, democracy, a…" at bounding box center [681, 9] width 433 height 635
copy p "Using everyday objects as instruments, RADIO/PLAY centers accessibility, collab…"
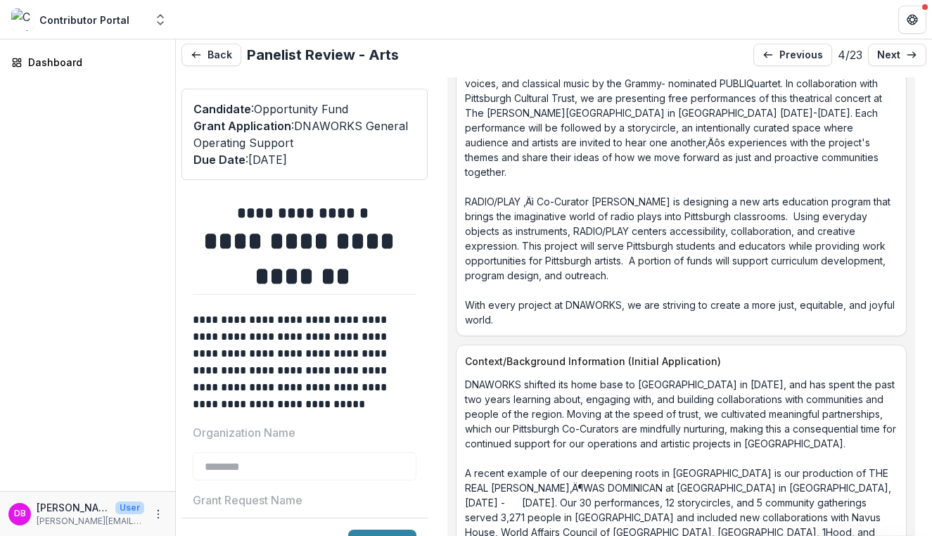
click at [560, 144] on p "DNAWORKS is a Pittsburgh-based organization dedicated to dialogue, democracy, a…" at bounding box center [681, 9] width 433 height 635
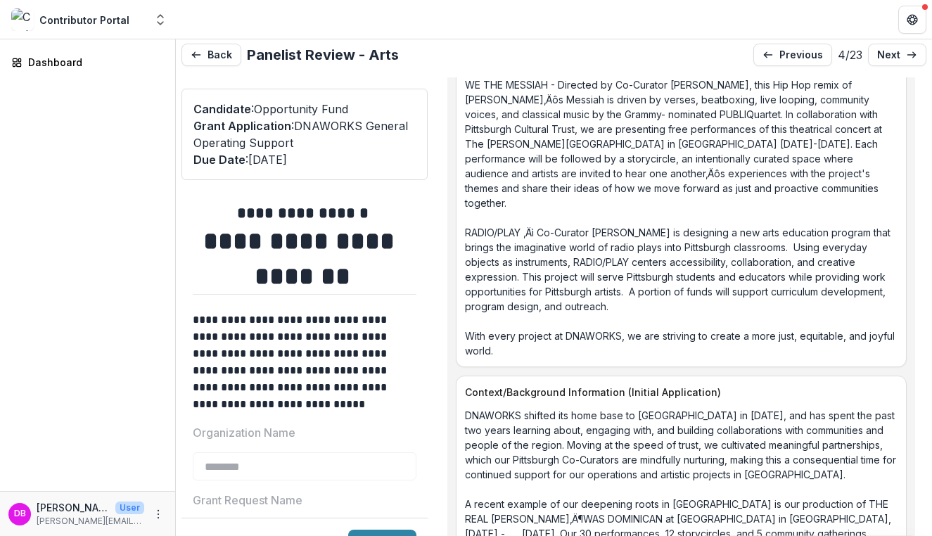
scroll to position [2658, 0]
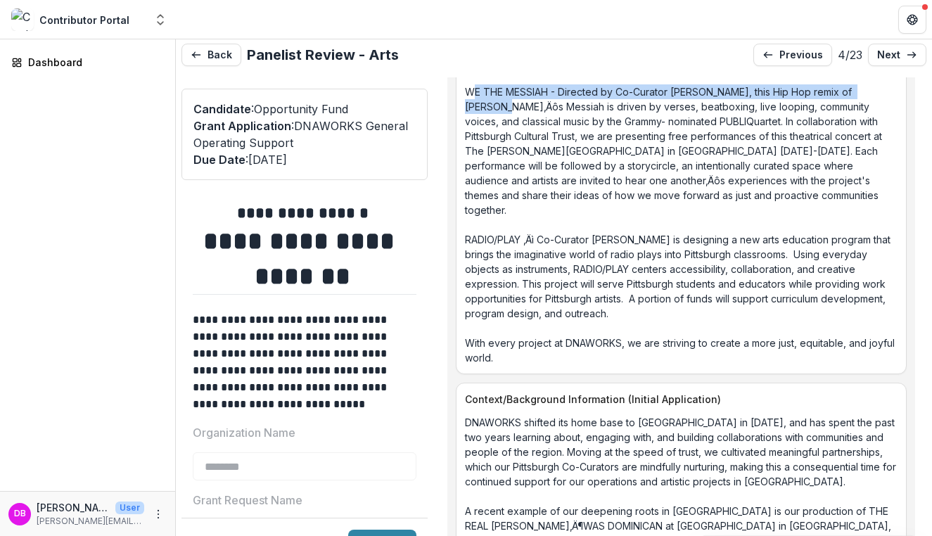
drag, startPoint x: 470, startPoint y: 108, endPoint x: 511, endPoint y: 113, distance: 41.1
click at [511, 113] on p "DNAWORKS is a Pittsburgh-based organization dedicated to dialogue, democracy, a…" at bounding box center [681, 47] width 433 height 635
drag, startPoint x: 560, startPoint y: 122, endPoint x: 456, endPoint y: 102, distance: 105.2
click at [456, 102] on div "DNAWORKS is a Pittsburgh-based organization dedicated to dialogue, democracy, a…" at bounding box center [680, 47] width 449 height 635
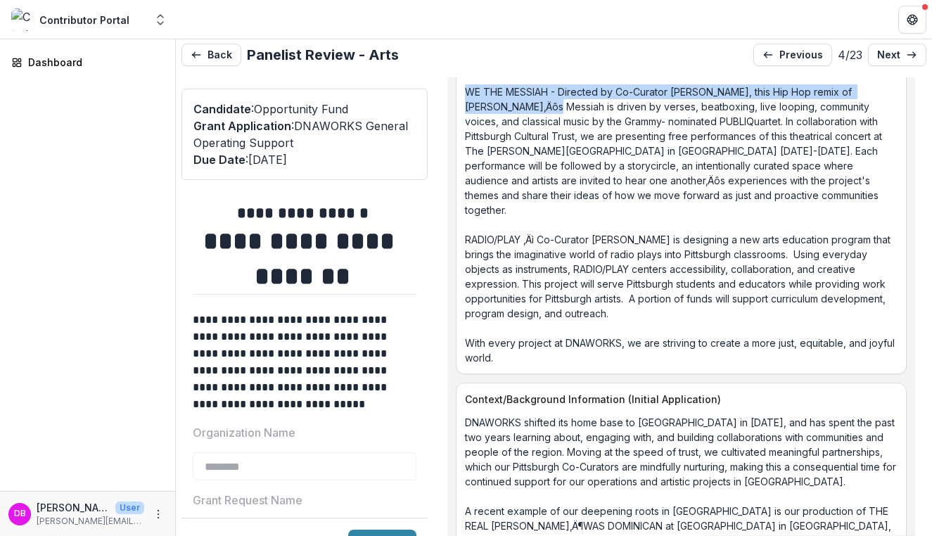
copy p "WE THE MESSIAH - Directed by Co-Curator [PERSON_NAME], this Hip Hop remix of [P…"
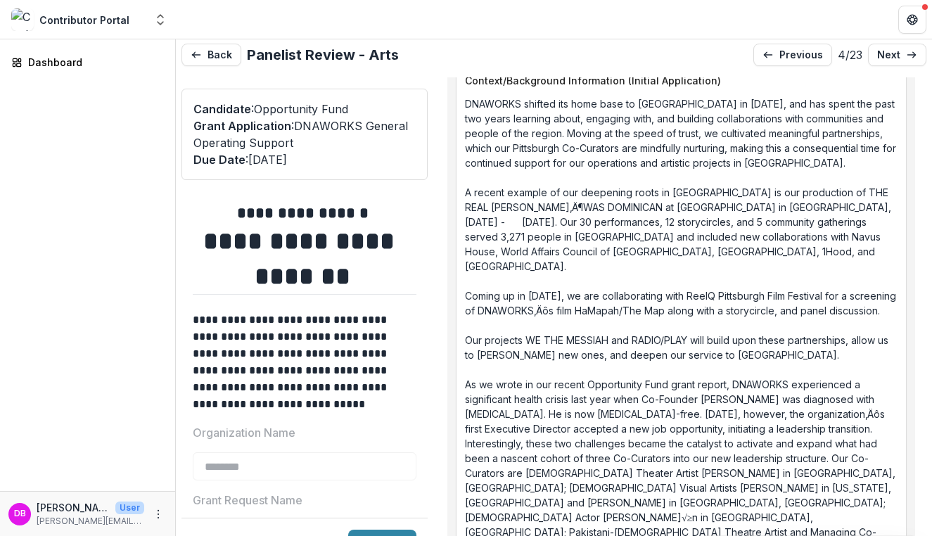
scroll to position [2990, 0]
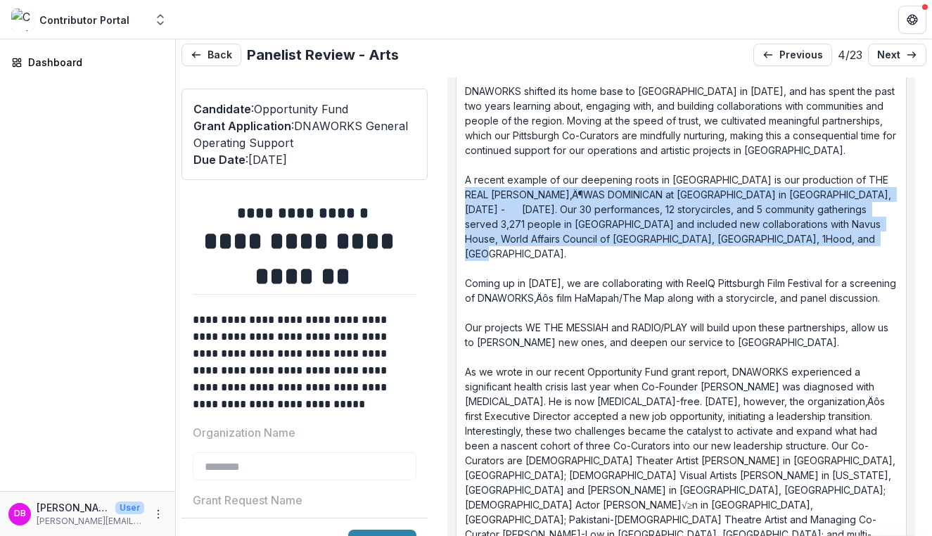
drag, startPoint x: 842, startPoint y: 241, endPoint x: 474, endPoint y: 193, distance: 370.9
click at [474, 193] on p "DNAWORKS shifted its home base to [GEOGRAPHIC_DATA] in [DATE], and has spent th…" at bounding box center [681, 364] width 433 height 561
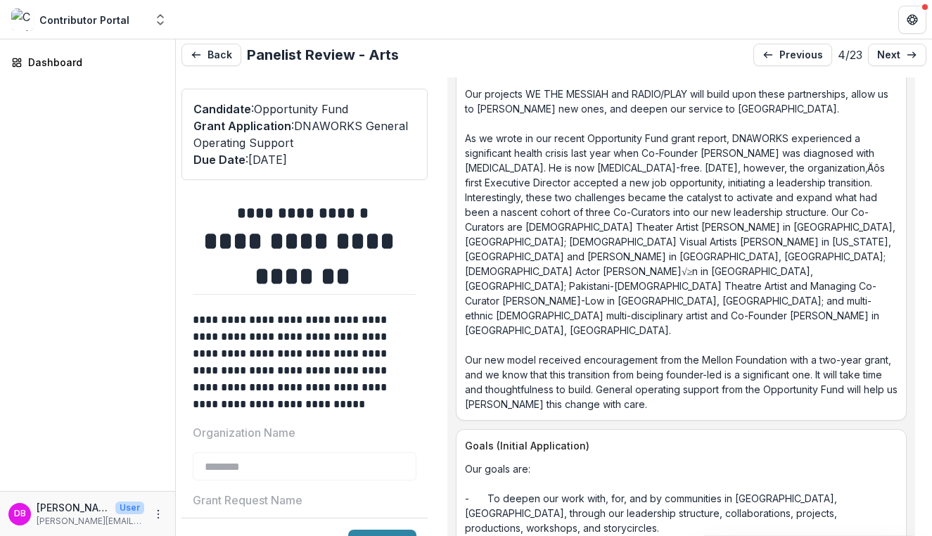
scroll to position [3224, 0]
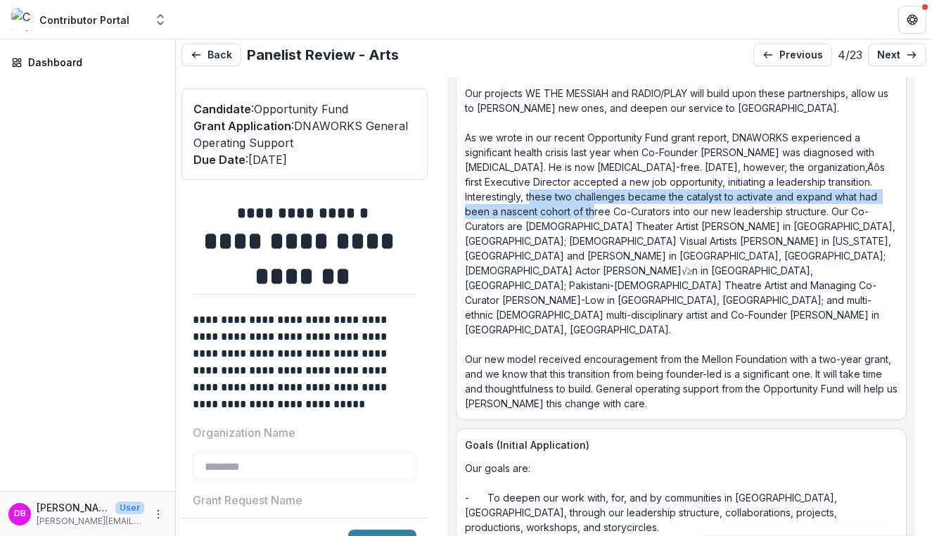
drag, startPoint x: 549, startPoint y: 188, endPoint x: 608, endPoint y: 203, distance: 60.9
click at [608, 203] on p "DNAWORKS shifted its home base to [GEOGRAPHIC_DATA] in [DATE], and has spent th…" at bounding box center [681, 130] width 433 height 561
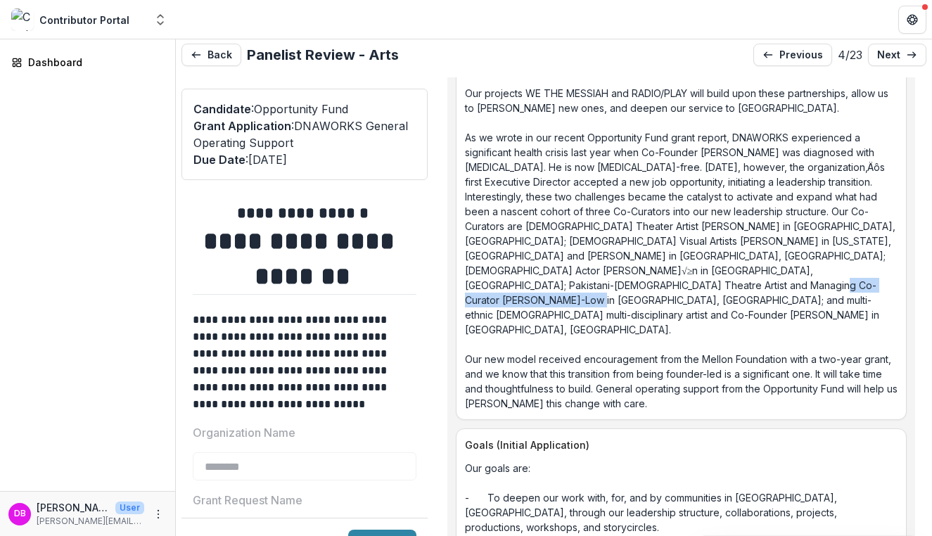
drag, startPoint x: 655, startPoint y: 282, endPoint x: 796, endPoint y: 284, distance: 141.4
click at [796, 284] on p "DNAWORKS shifted its home base to [GEOGRAPHIC_DATA] in [DATE], and has spent th…" at bounding box center [681, 130] width 433 height 561
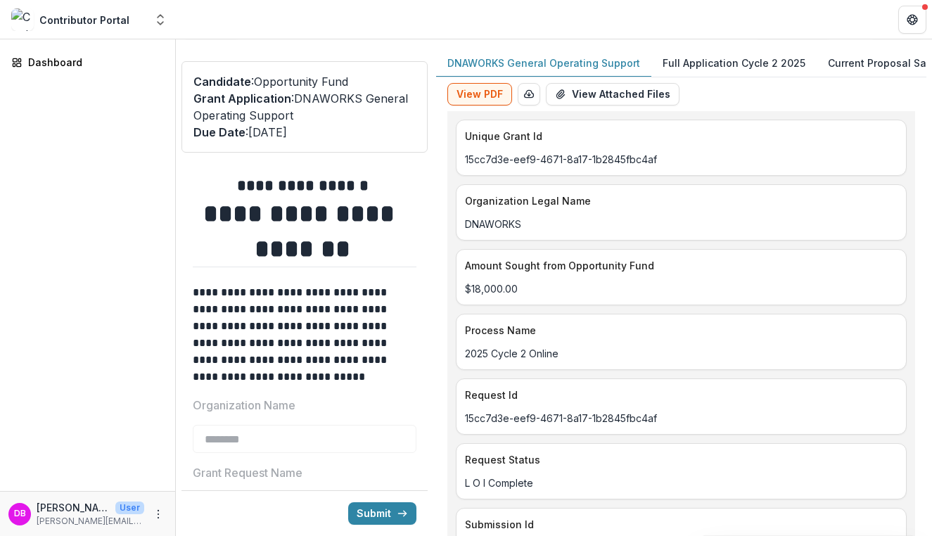
scroll to position [0, 0]
click at [688, 65] on p "Full Application Cycle 2 2025" at bounding box center [733, 63] width 143 height 15
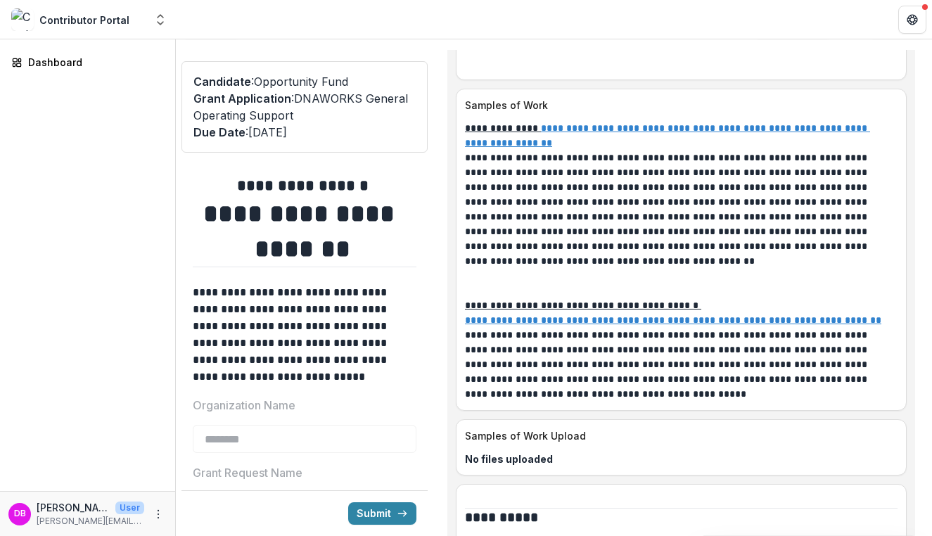
scroll to position [4954, 0]
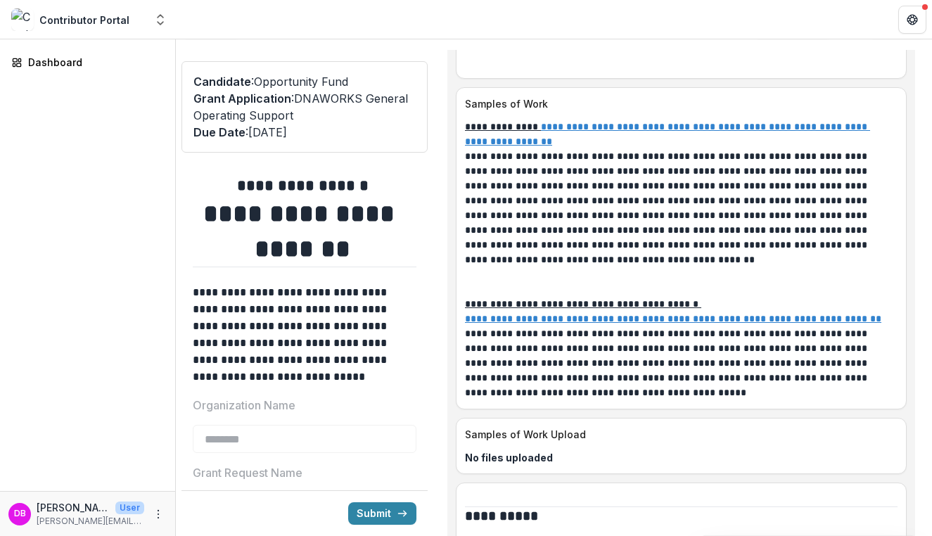
click at [547, 146] on u "**********" at bounding box center [667, 134] width 405 height 25
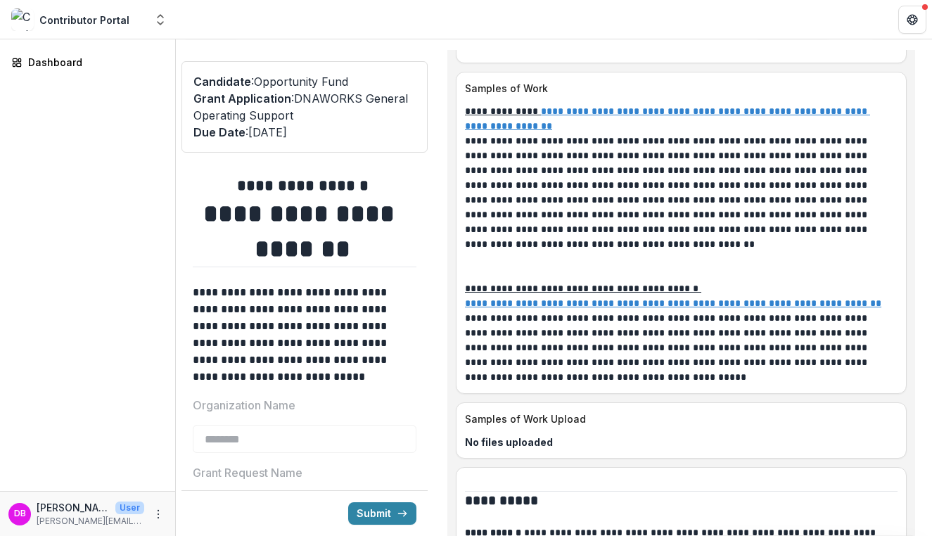
scroll to position [4969, 0]
click at [534, 309] on u "**********" at bounding box center [673, 304] width 416 height 10
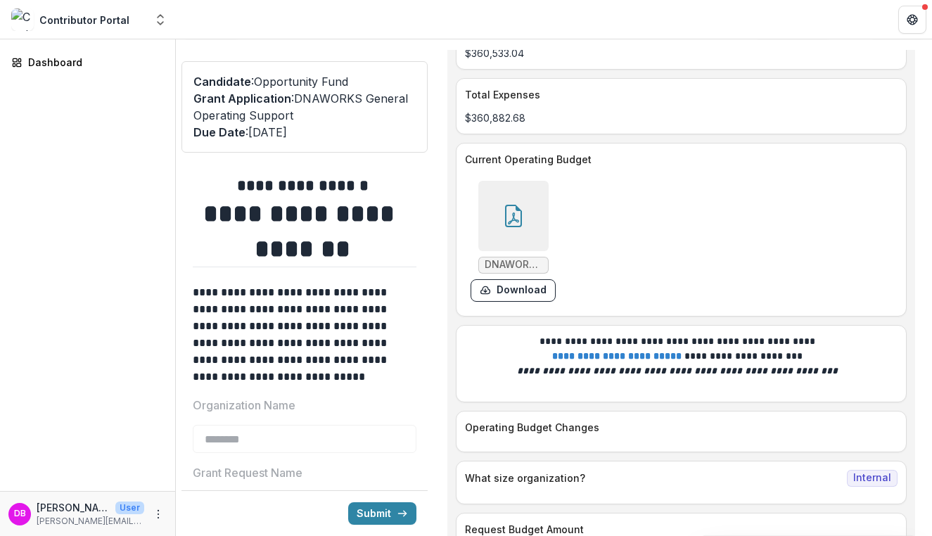
scroll to position [5744, 0]
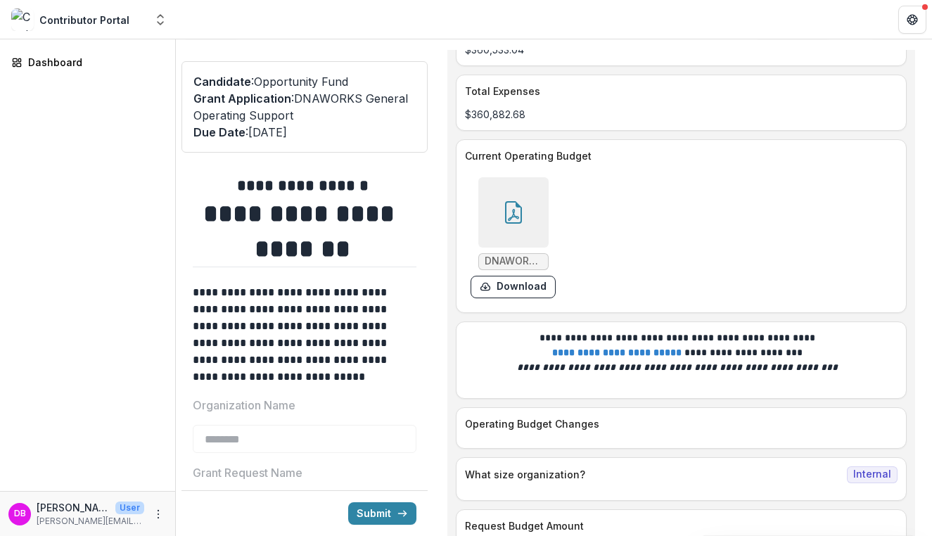
click at [535, 267] on span "DNAWORKS FY25 Budget with FY24 Comparison.pdf" at bounding box center [514, 261] width 58 height 12
click at [510, 267] on span "DNAWORKS FY25 Budget with FY24 Comparison.pdf" at bounding box center [514, 261] width 58 height 12
click at [510, 248] on div at bounding box center [513, 212] width 70 height 70
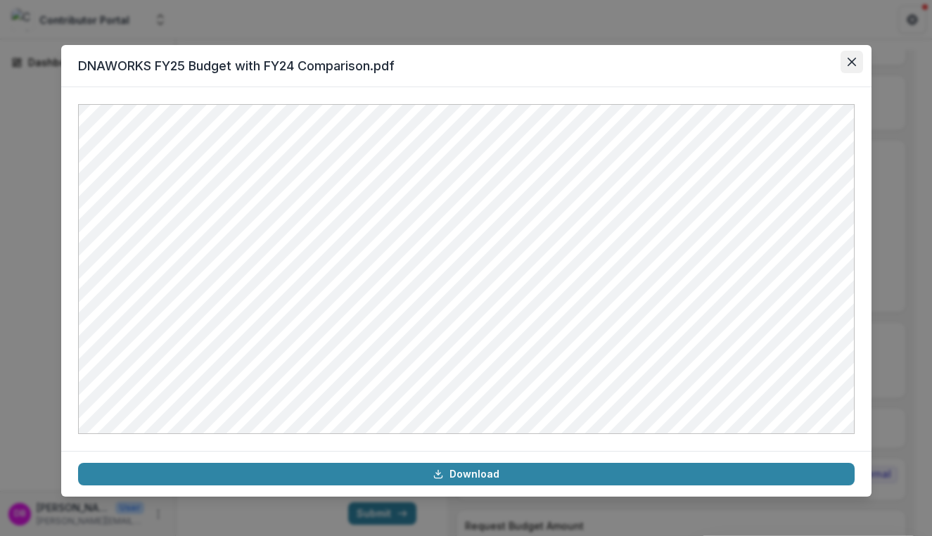
click at [854, 64] on icon "Close" at bounding box center [851, 62] width 8 height 8
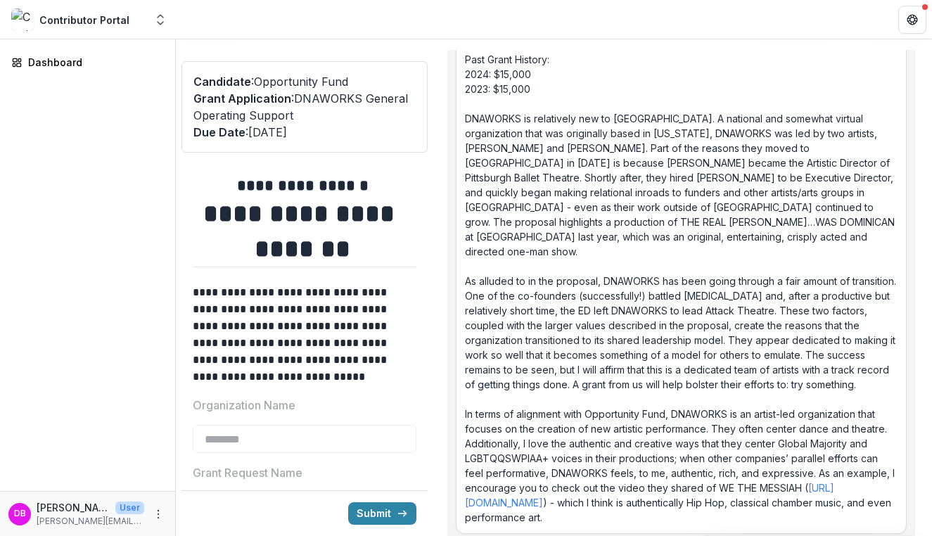
scroll to position [9331, 0]
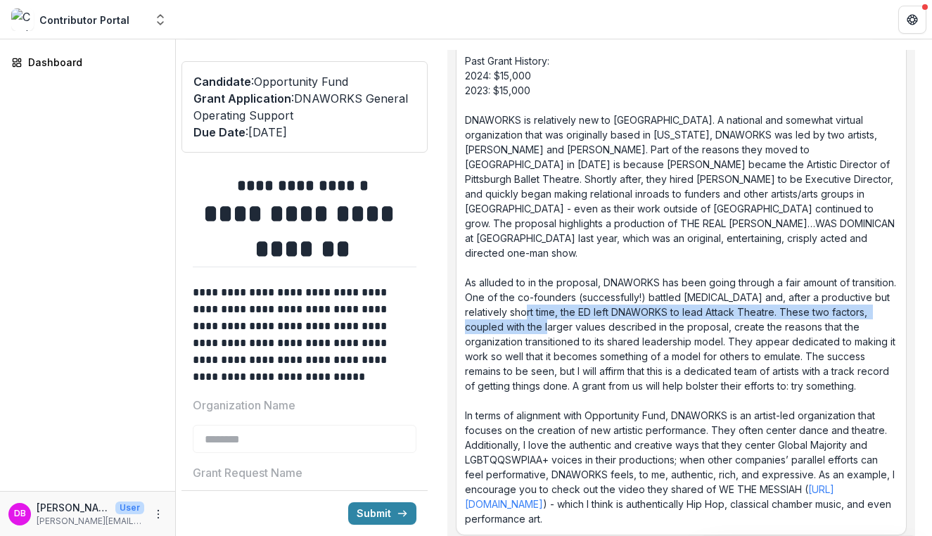
drag, startPoint x: 587, startPoint y: 329, endPoint x: 578, endPoint y: 328, distance: 8.6
click at [578, 328] on p "Past Grant History: 2024: $15,000 2023: $15,000 DNAWORKS is relatively new to […" at bounding box center [681, 289] width 433 height 473
click at [578, 329] on p "Past Grant History: 2024: $15,000 2023: $15,000 DNAWORKS is relatively new to […" at bounding box center [681, 289] width 433 height 473
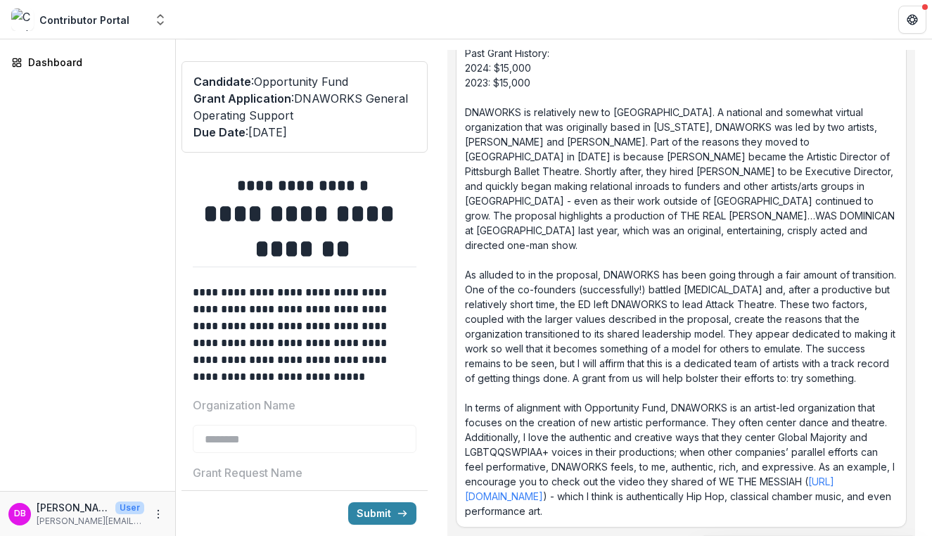
scroll to position [9341, 0]
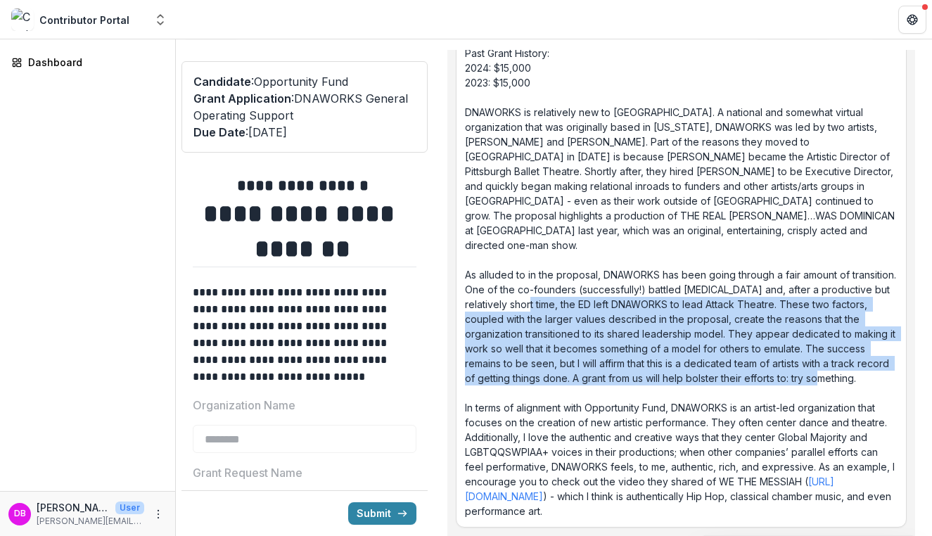
drag, startPoint x: 580, startPoint y: 316, endPoint x: 604, endPoint y: 394, distance: 81.0
click at [604, 394] on p "Past Grant History: 2024: $15,000 2023: $15,000 DNAWORKS is relatively new to […" at bounding box center [681, 282] width 433 height 473
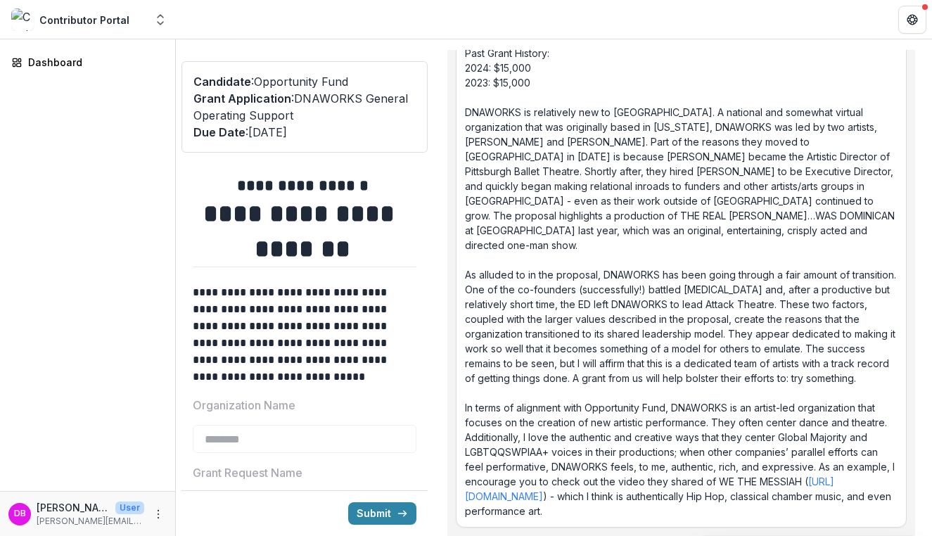
scroll to position [9364, 0]
drag, startPoint x: 578, startPoint y: 391, endPoint x: 602, endPoint y: 392, distance: 24.0
click at [602, 392] on p "Past Grant History: 2024: $15,000 2023: $15,000 DNAWORKS is relatively new to […" at bounding box center [681, 282] width 433 height 473
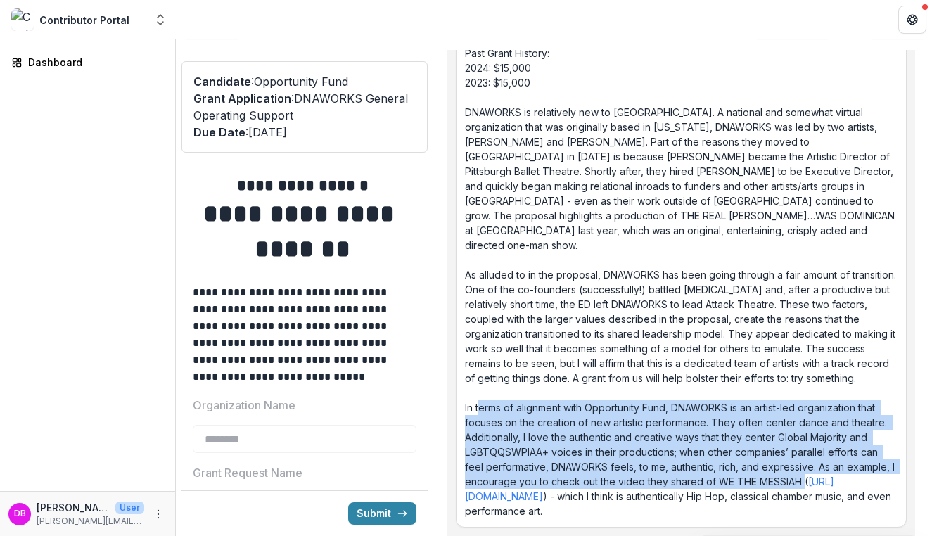
drag, startPoint x: 480, startPoint y: 411, endPoint x: 842, endPoint y: 475, distance: 367.1
click at [842, 458] on p "Past Grant History: 2024: $15,000 2023: $15,000 DNAWORKS is relatively new to […" at bounding box center [681, 282] width 433 height 473
drag, startPoint x: 832, startPoint y: 479, endPoint x: 707, endPoint y: 377, distance: 160.9
click at [707, 377] on p "Past Grant History: 2024: $15,000 2023: $15,000 DNAWORKS is relatively new to […" at bounding box center [681, 282] width 433 height 473
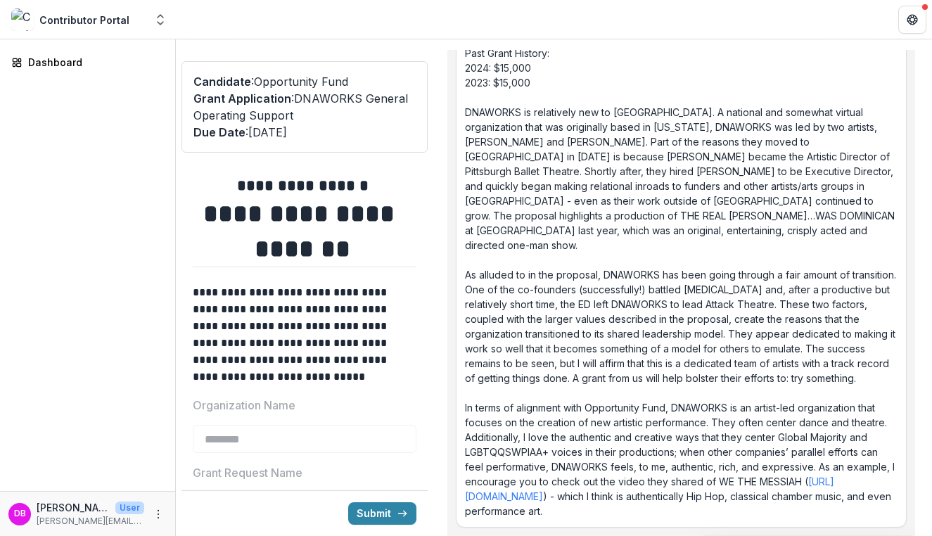
click at [707, 377] on p "Past Grant History: 2024: $15,000 2023: $15,000 DNAWORKS is relatively new to […" at bounding box center [681, 282] width 433 height 473
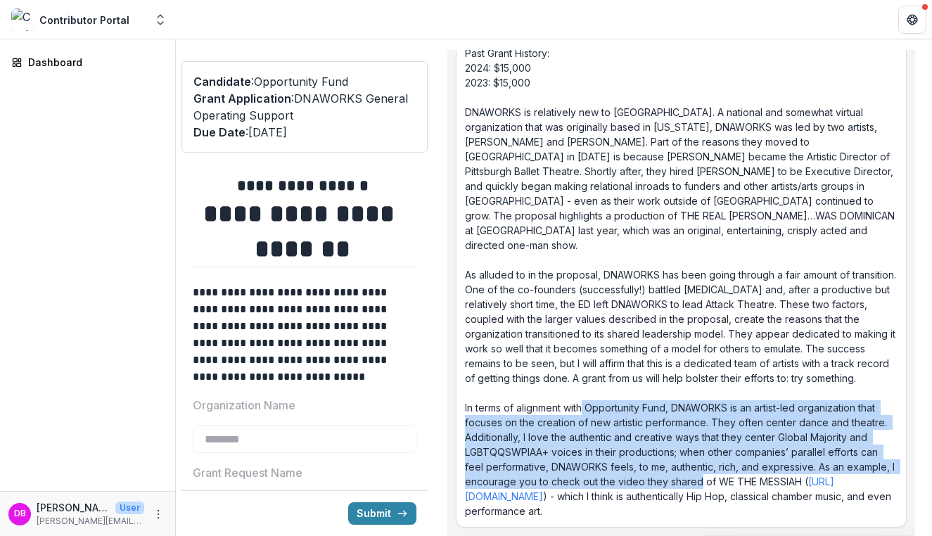
drag, startPoint x: 585, startPoint y: 403, endPoint x: 705, endPoint y: 475, distance: 139.4
click at [705, 458] on p "Past Grant History: 2024: $15,000 2023: $15,000 DNAWORKS is relatively new to […" at bounding box center [681, 282] width 433 height 473
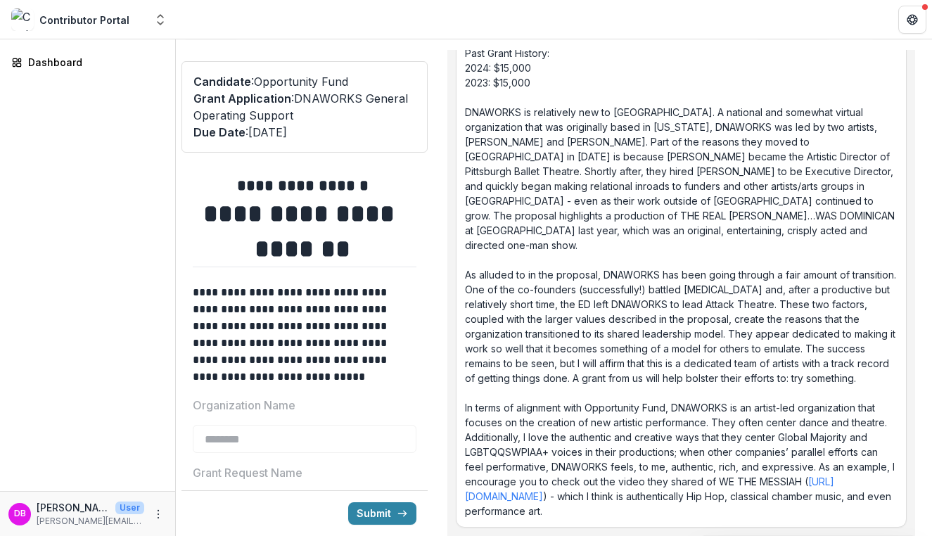
click at [705, 458] on p "Past Grant History: 2024: $15,000 2023: $15,000 DNAWORKS is relatively new to […" at bounding box center [681, 282] width 433 height 473
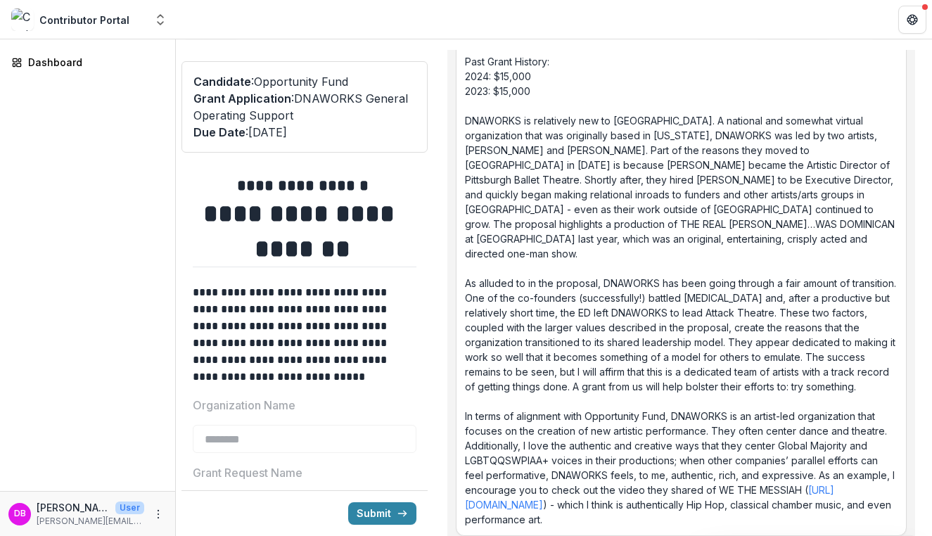
scroll to position [9329, 0]
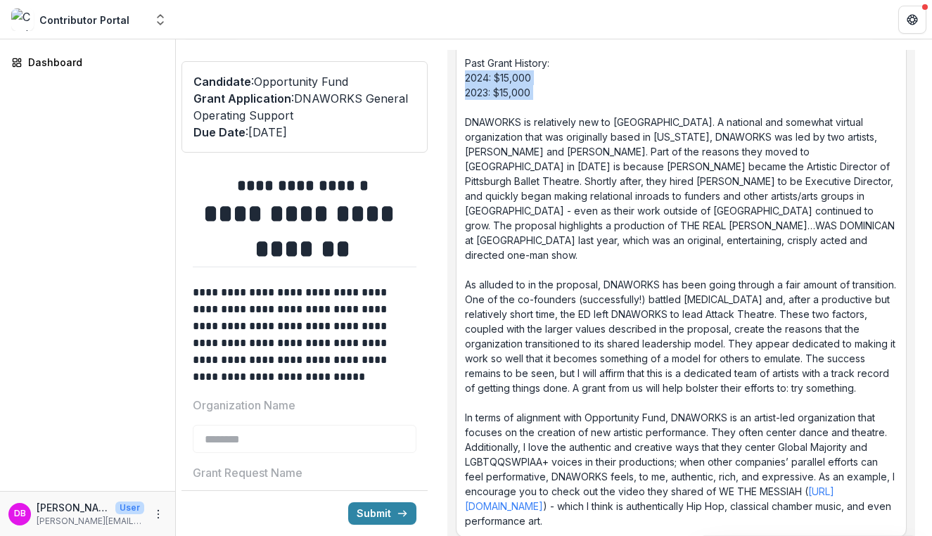
drag, startPoint x: 537, startPoint y: 126, endPoint x: 467, endPoint y: 108, distance: 72.0
click at [466, 107] on p "Past Grant History: 2024: $15,000 2023: $15,000 DNAWORKS is relatively new to […" at bounding box center [681, 292] width 433 height 473
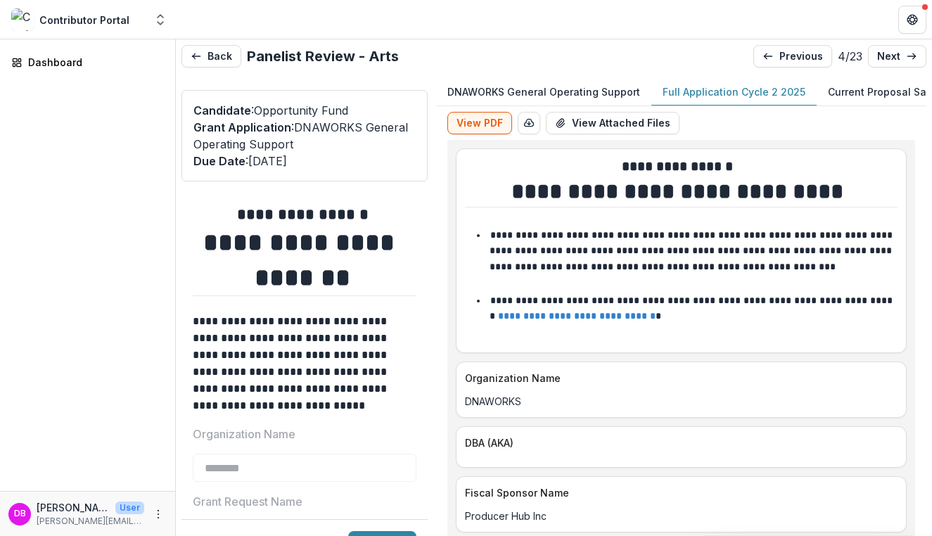
scroll to position [0, 0]
click at [878, 61] on p "next" at bounding box center [888, 57] width 23 height 12
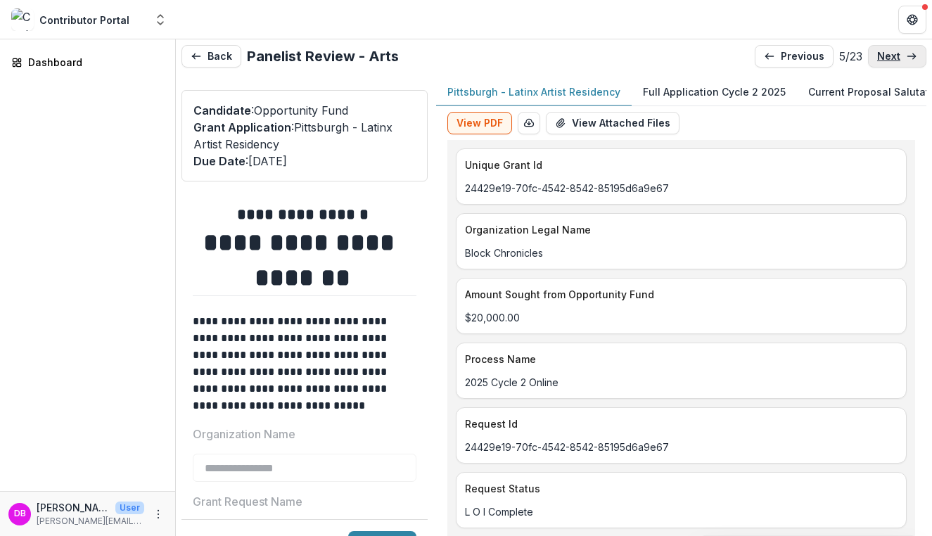
click at [868, 65] on link "next" at bounding box center [897, 56] width 58 height 23
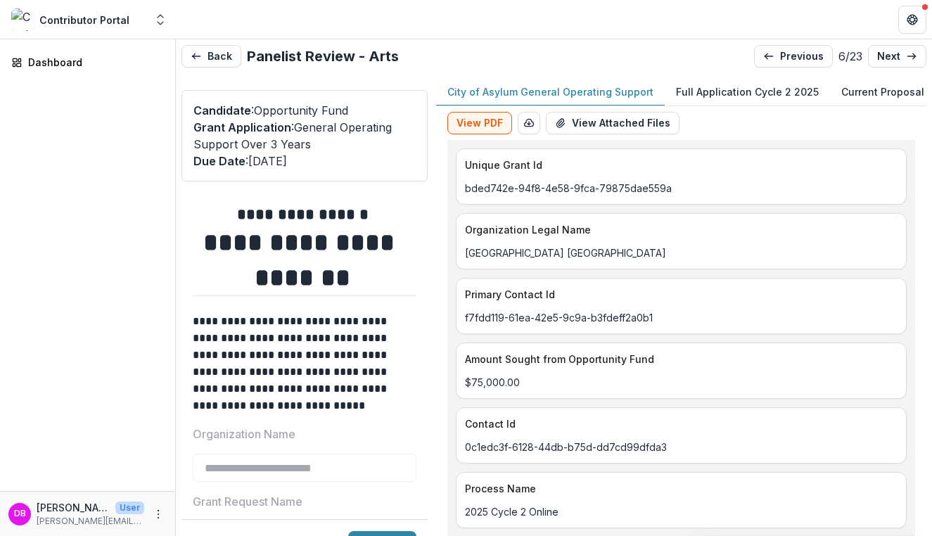
click at [864, 65] on div "previous 6 / 23 next" at bounding box center [840, 56] width 172 height 23
click at [878, 56] on p "next" at bounding box center [888, 57] width 23 height 12
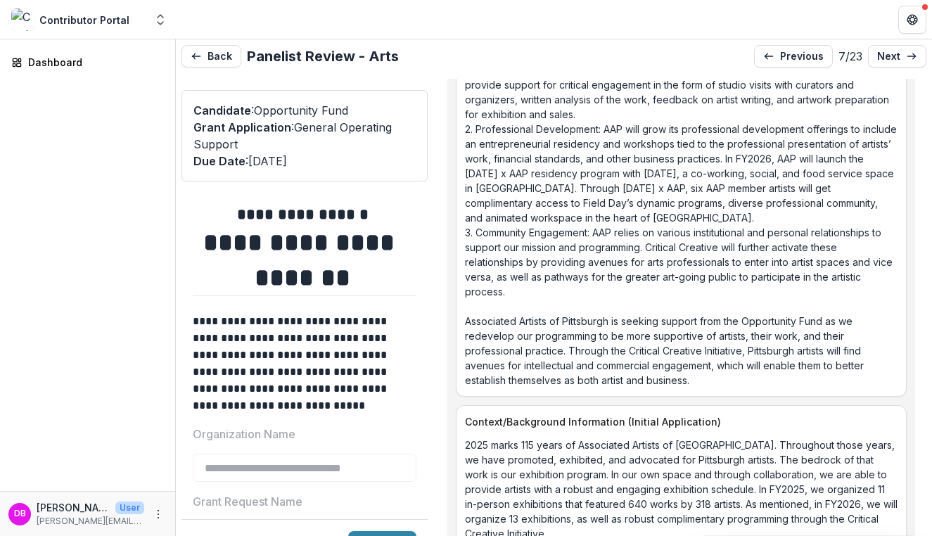
scroll to position [2324, 0]
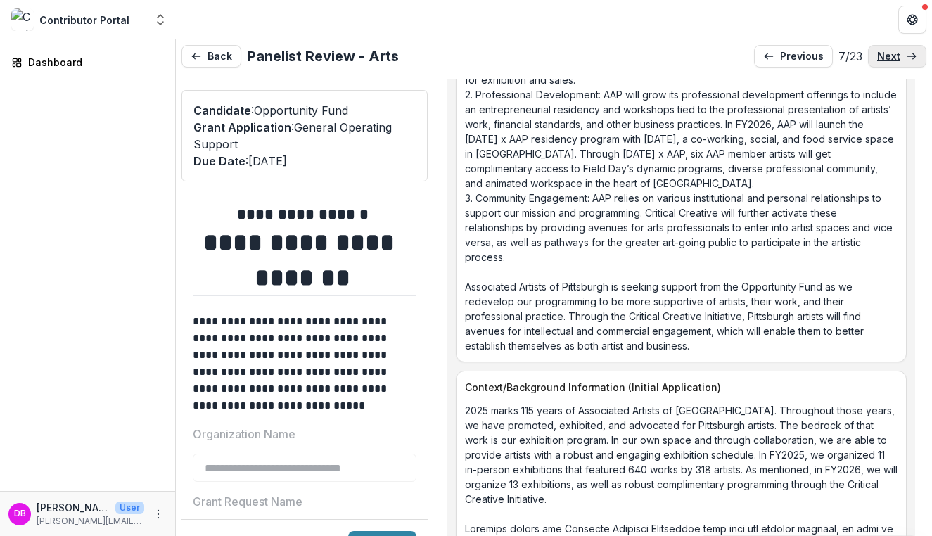
click at [878, 54] on p "next" at bounding box center [888, 57] width 23 height 12
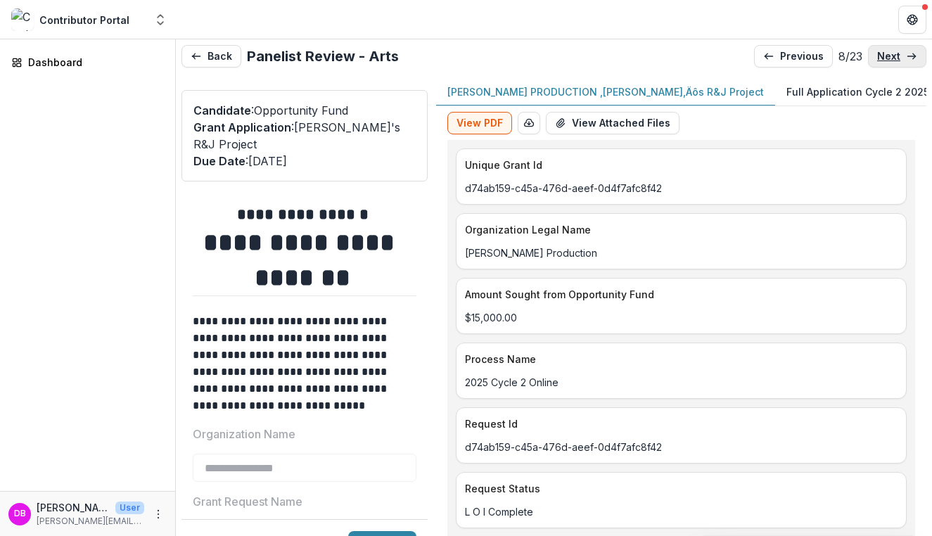
click at [882, 63] on link "next" at bounding box center [897, 56] width 58 height 23
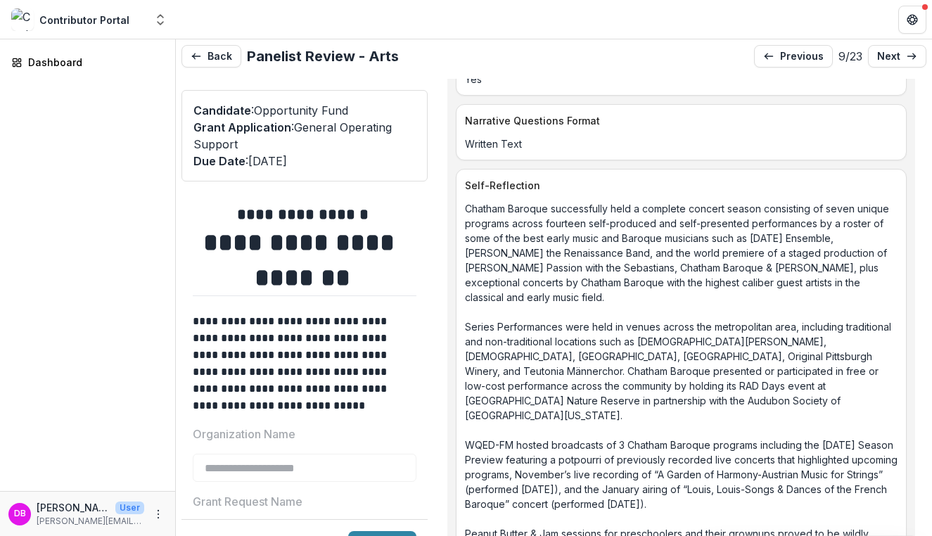
scroll to position [1871, 0]
click at [882, 60] on p "next" at bounding box center [888, 57] width 23 height 12
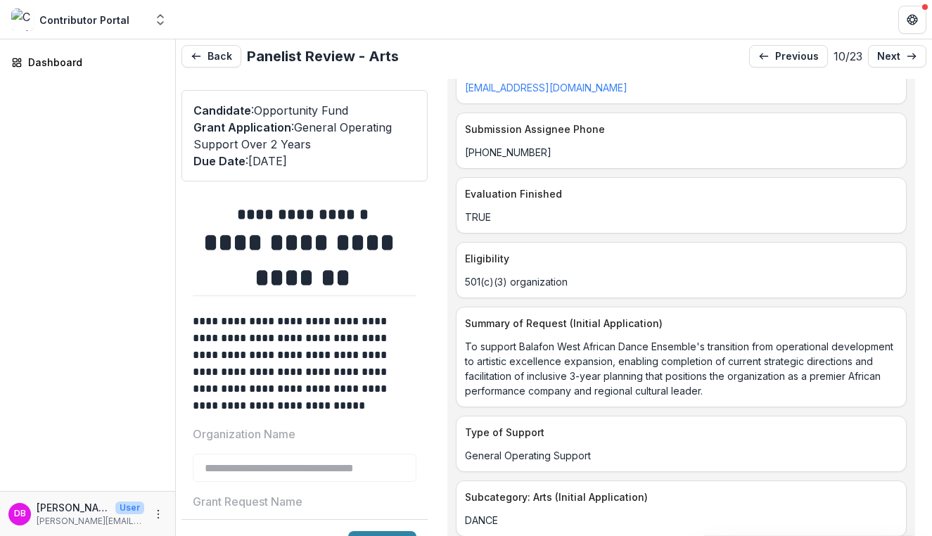
scroll to position [1269, 0]
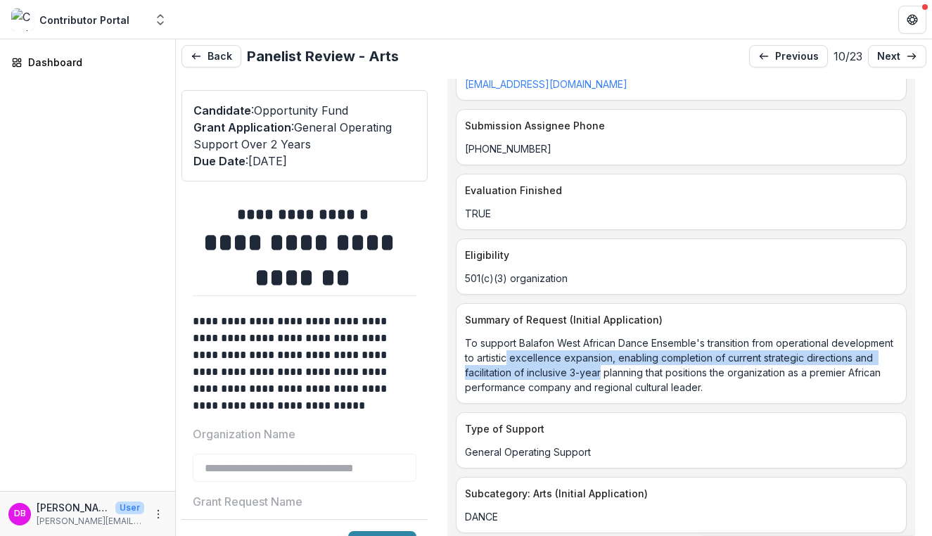
drag, startPoint x: 570, startPoint y: 357, endPoint x: 667, endPoint y: 362, distance: 96.5
click at [669, 364] on p "To support Balafon West African Dance Ensemble's transition from operational de…" at bounding box center [681, 364] width 433 height 59
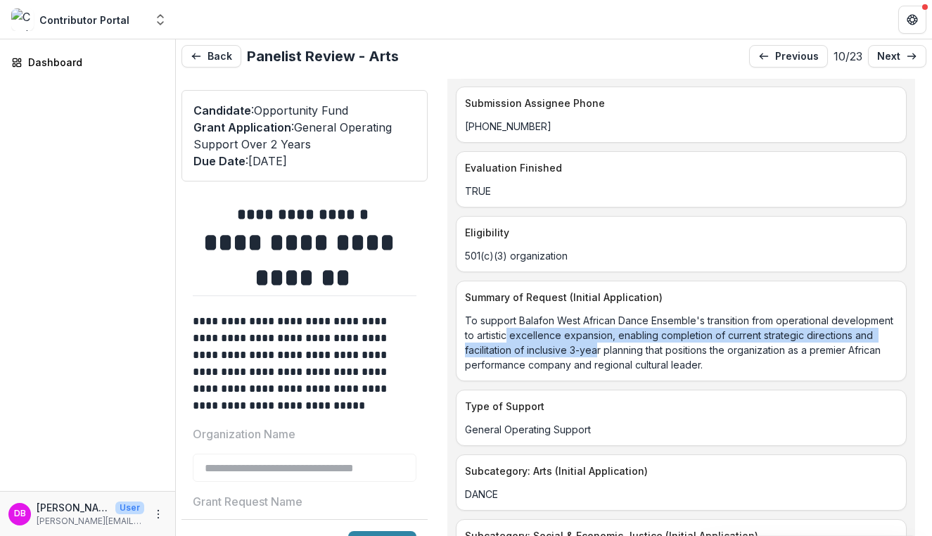
scroll to position [1319, 0]
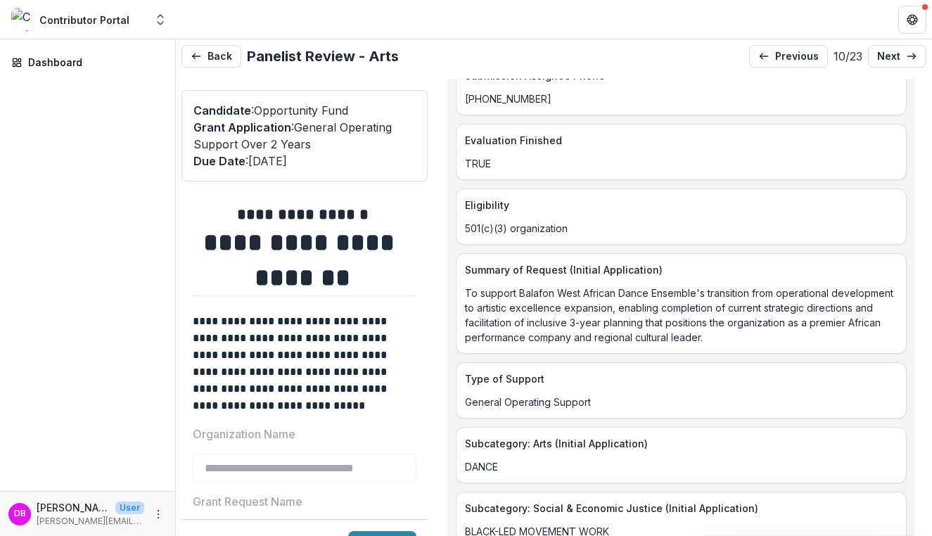
click at [688, 318] on p "To support Balafon West African Dance Ensemble's transition from operational de…" at bounding box center [681, 315] width 433 height 59
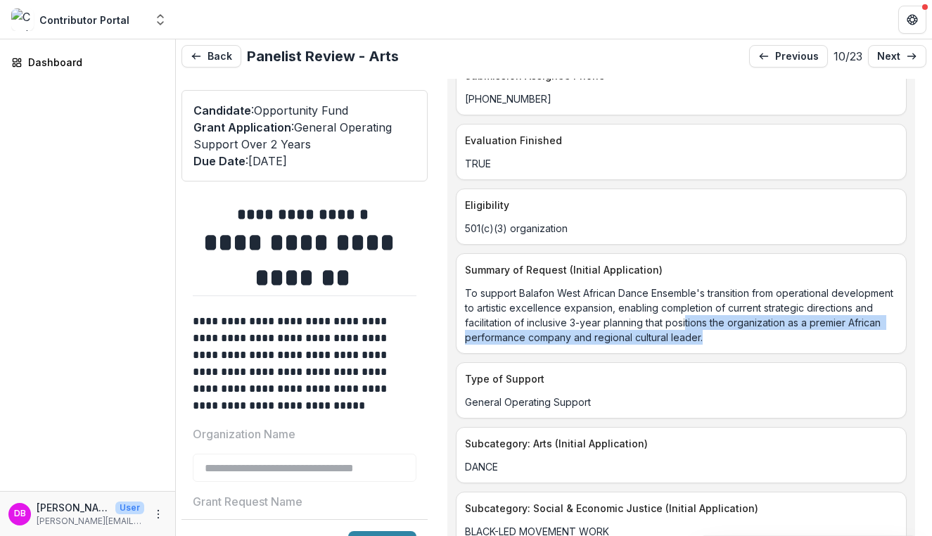
drag, startPoint x: 782, startPoint y: 339, endPoint x: 757, endPoint y: 320, distance: 31.1
click at [757, 320] on p "To support Balafon West African Dance Ensemble's transition from operational de…" at bounding box center [681, 315] width 433 height 59
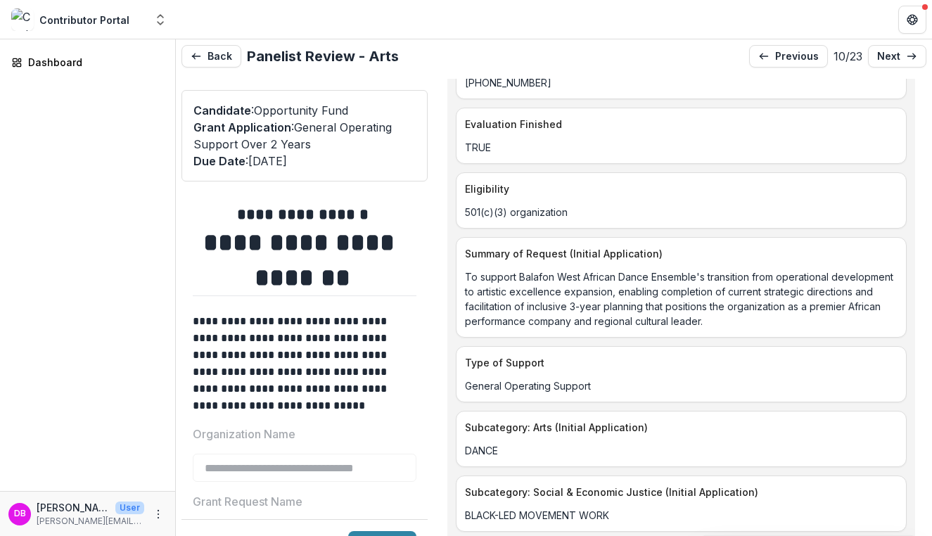
scroll to position [1335, 0]
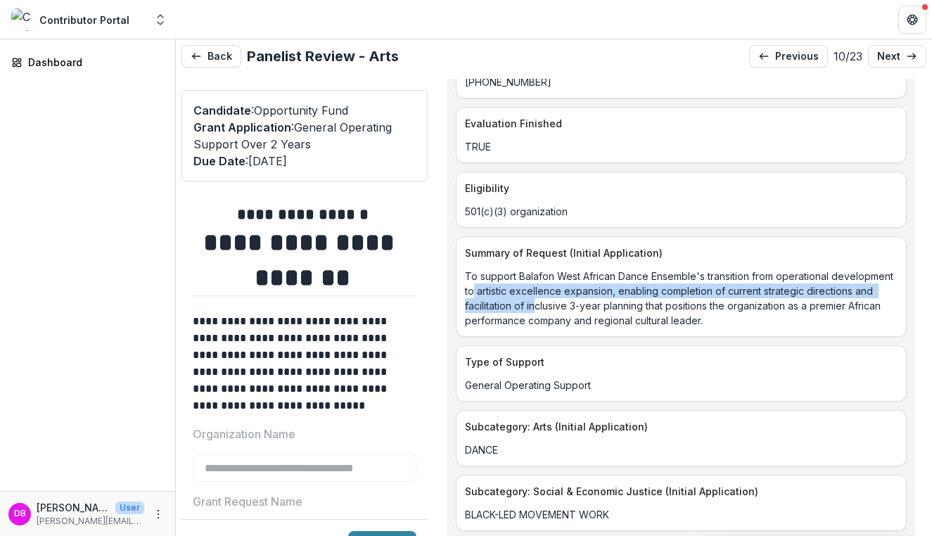
drag, startPoint x: 538, startPoint y: 290, endPoint x: 607, endPoint y: 308, distance: 71.1
click at [607, 308] on p "To support Balafon West African Dance Ensemble's transition from operational de…" at bounding box center [681, 298] width 433 height 59
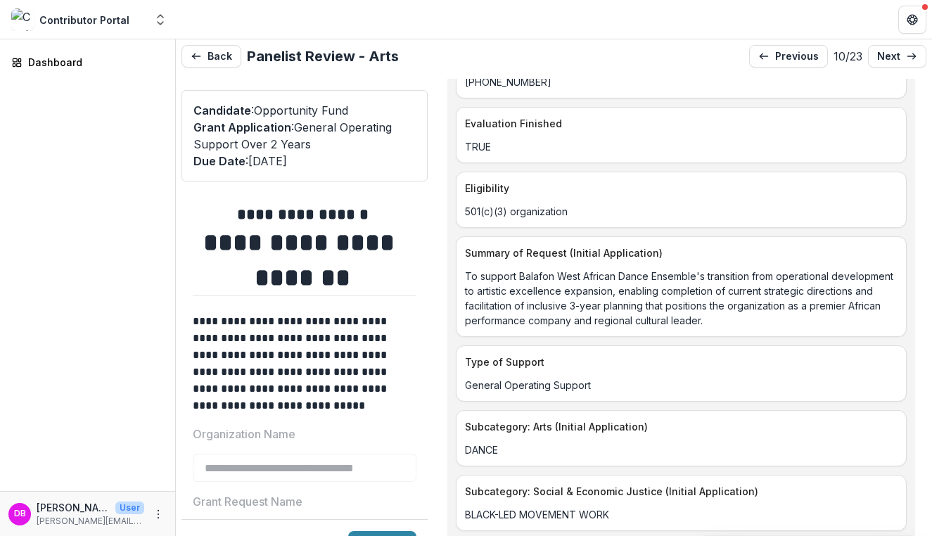
click at [607, 313] on p "To support Balafon West African Dance Ensemble's transition from operational de…" at bounding box center [681, 298] width 433 height 59
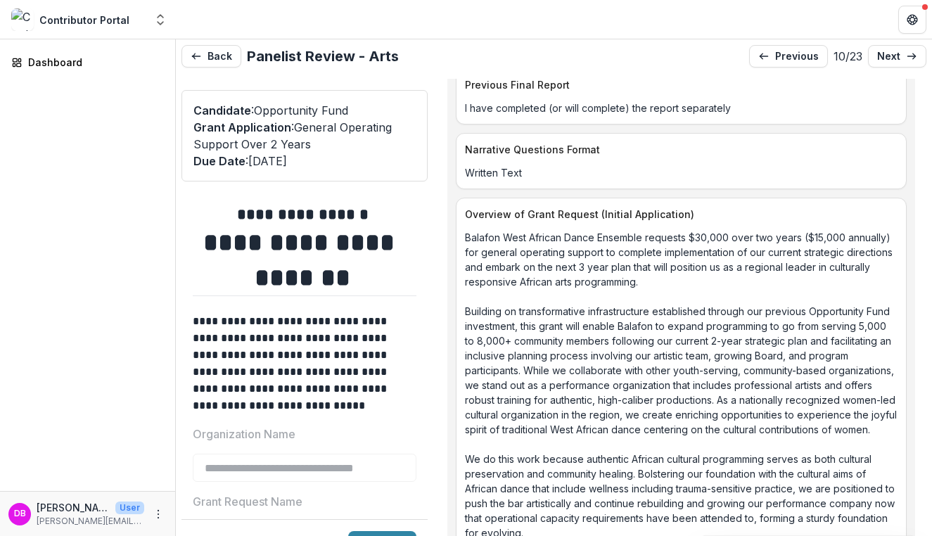
scroll to position [1935, 0]
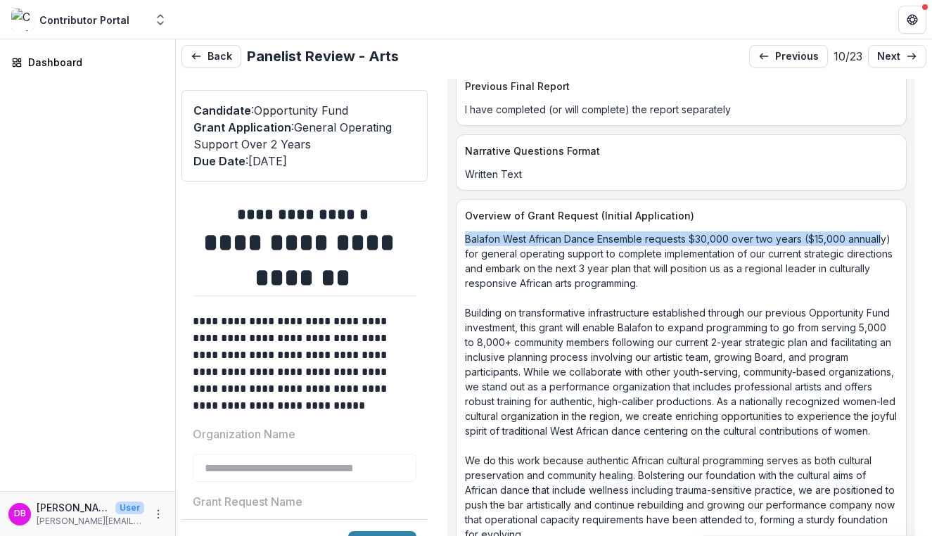
drag, startPoint x: 466, startPoint y: 239, endPoint x: 499, endPoint y: 248, distance: 33.4
click at [499, 248] on p "Balafon West African Dance Ensemble requests $30,000 over two years ($15,000 an…" at bounding box center [681, 423] width 433 height 384
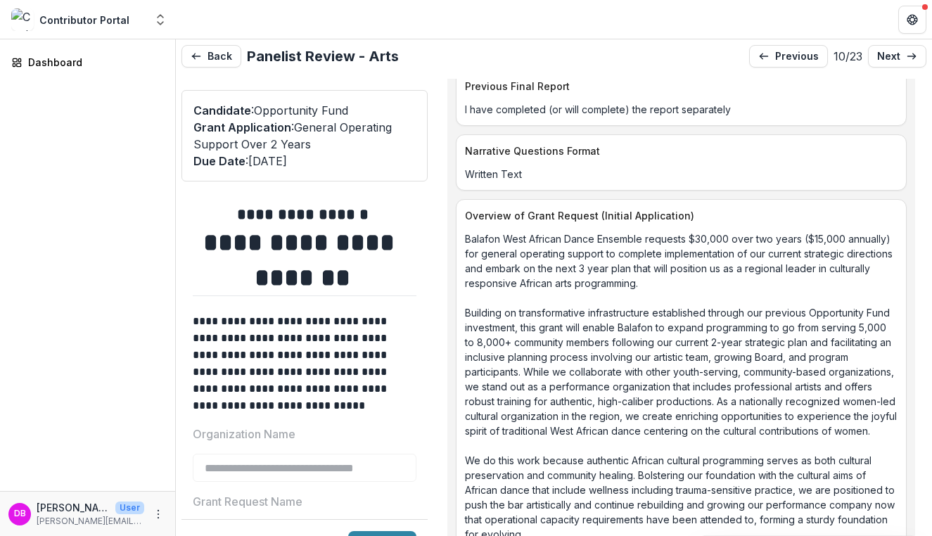
click at [625, 271] on p "Balafon West African Dance Ensemble requests $30,000 over two years ($15,000 an…" at bounding box center [681, 423] width 433 height 384
drag, startPoint x: 762, startPoint y: 290, endPoint x: 640, endPoint y: 305, distance: 122.5
click at [641, 305] on p "Balafon West African Dance Ensemble requests $30,000 over two years ($15,000 an…" at bounding box center [681, 423] width 433 height 384
click at [640, 305] on p "Balafon West African Dance Ensemble requests $30,000 over two years ($15,000 an…" at bounding box center [681, 423] width 433 height 384
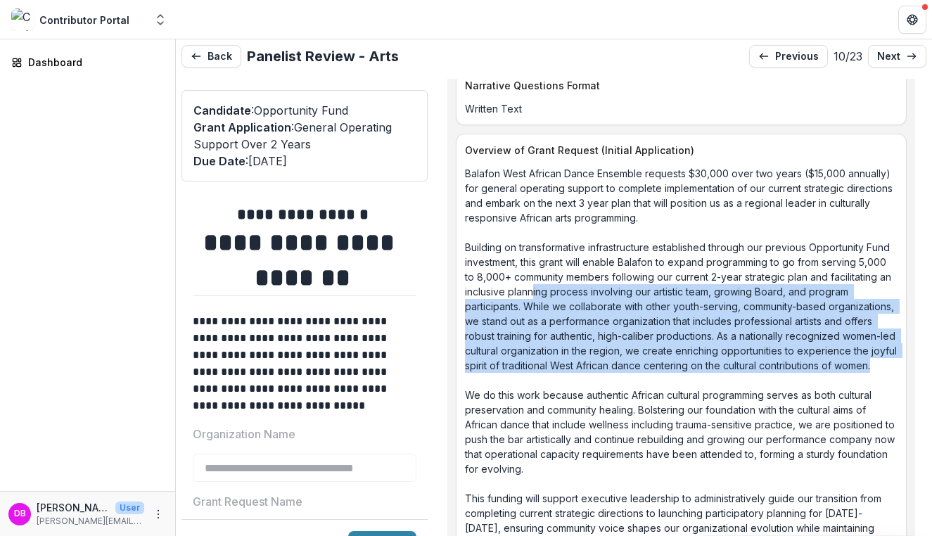
drag, startPoint x: 636, startPoint y: 378, endPoint x: 596, endPoint y: 295, distance: 91.9
click at [596, 295] on p "Balafon West African Dance Ensemble requests $30,000 over two years ($15,000 an…" at bounding box center [681, 358] width 433 height 384
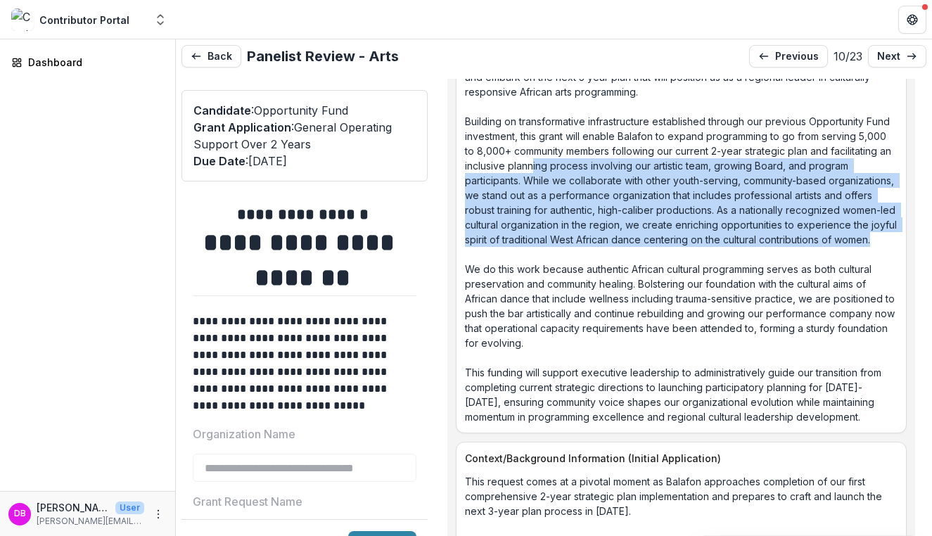
scroll to position [2122, 0]
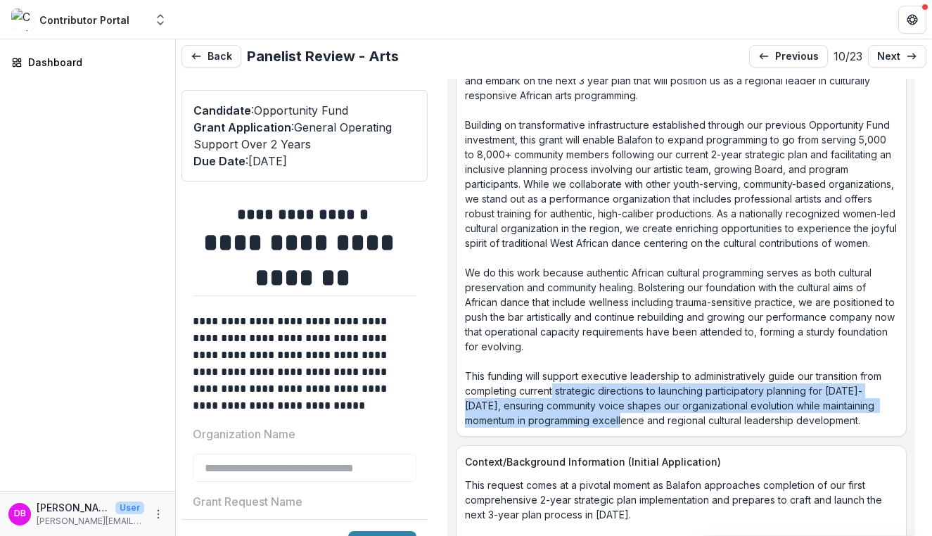
drag, startPoint x: 553, startPoint y: 399, endPoint x: 645, endPoint y: 431, distance: 97.0
click at [645, 428] on p "Balafon West African Dance Ensemble requests $30,000 over two years ($15,000 an…" at bounding box center [681, 236] width 433 height 384
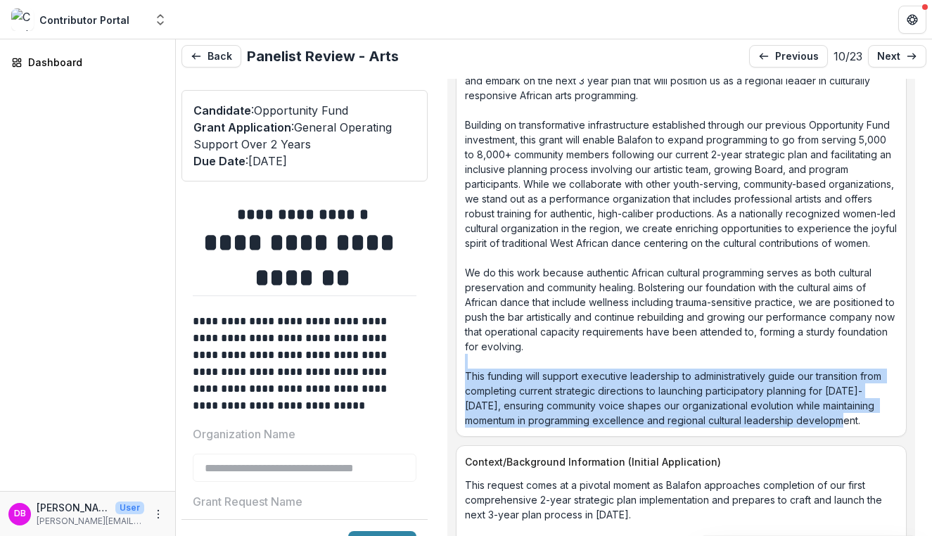
drag, startPoint x: 864, startPoint y: 441, endPoint x: 739, endPoint y: 372, distance: 142.3
click at [739, 372] on p "Balafon West African Dance Ensemble requests $30,000 over two years ($15,000 an…" at bounding box center [681, 236] width 433 height 384
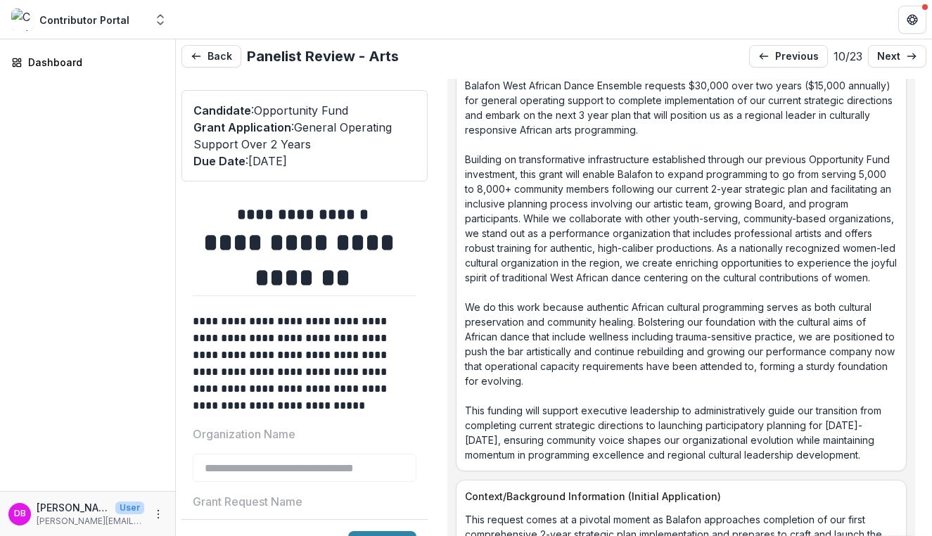
scroll to position [2090, 0]
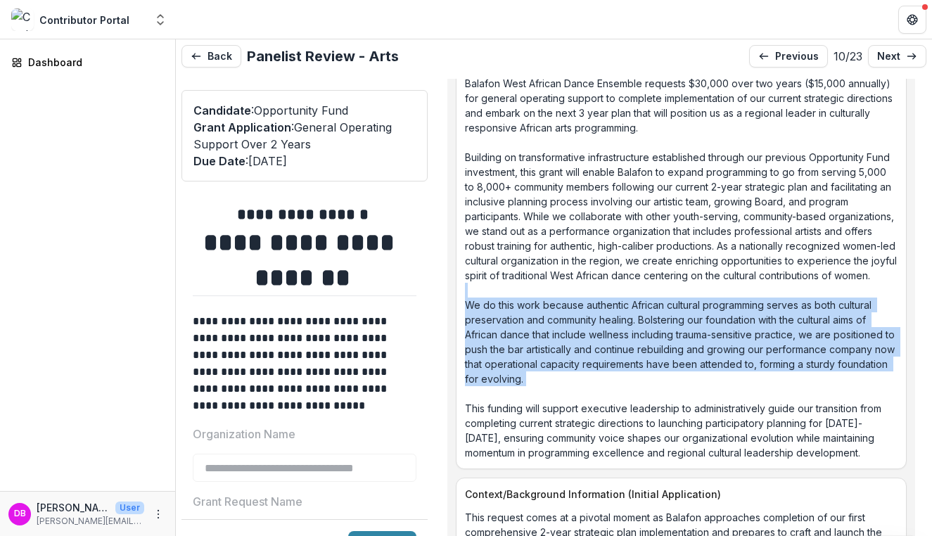
drag, startPoint x: 672, startPoint y: 411, endPoint x: 715, endPoint y: 309, distance: 110.0
click at [715, 309] on p "Balafon West African Dance Ensemble requests $30,000 over two years ($15,000 an…" at bounding box center [681, 268] width 433 height 384
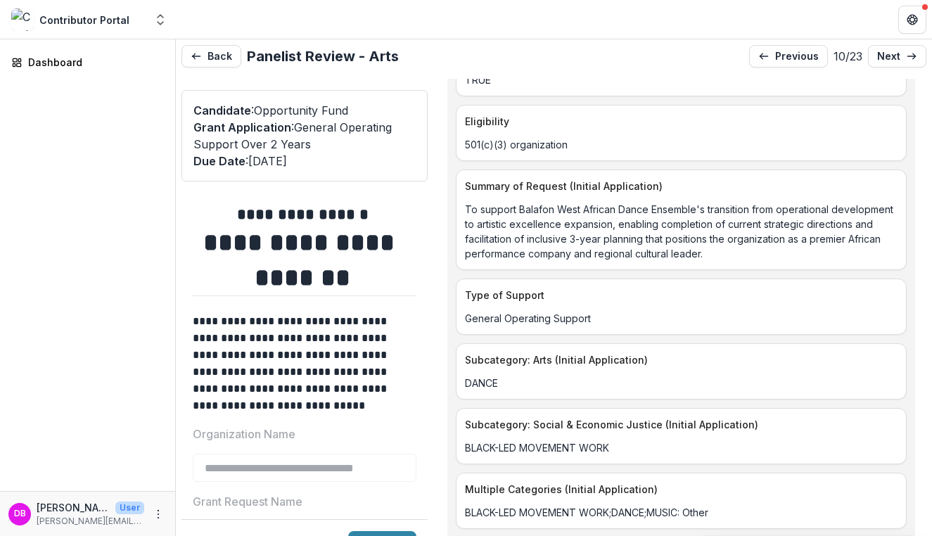
scroll to position [1231, 0]
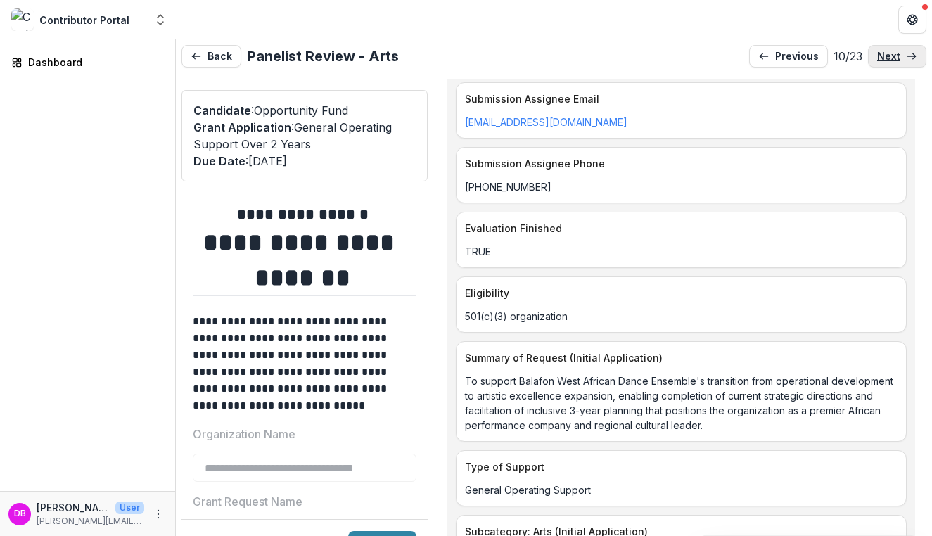
click at [878, 56] on p "next" at bounding box center [888, 57] width 23 height 12
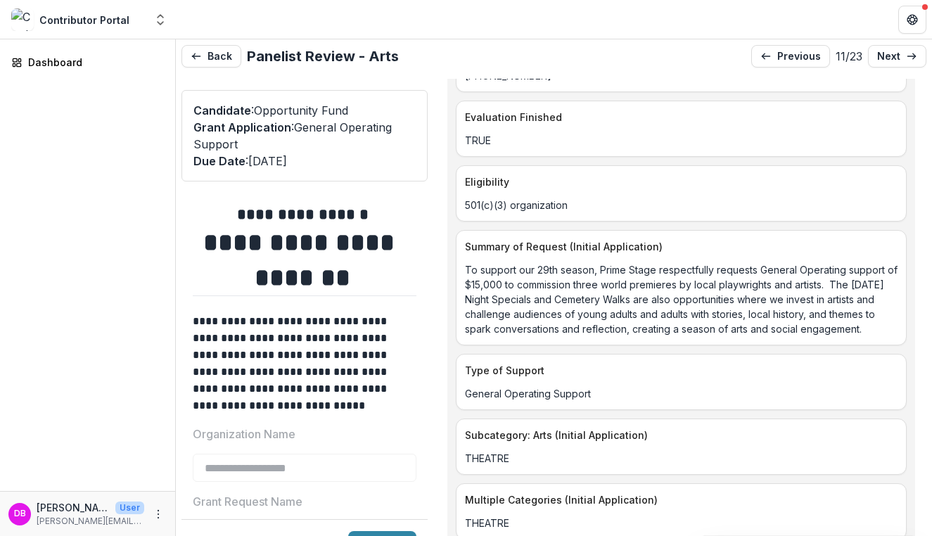
scroll to position [1343, 0]
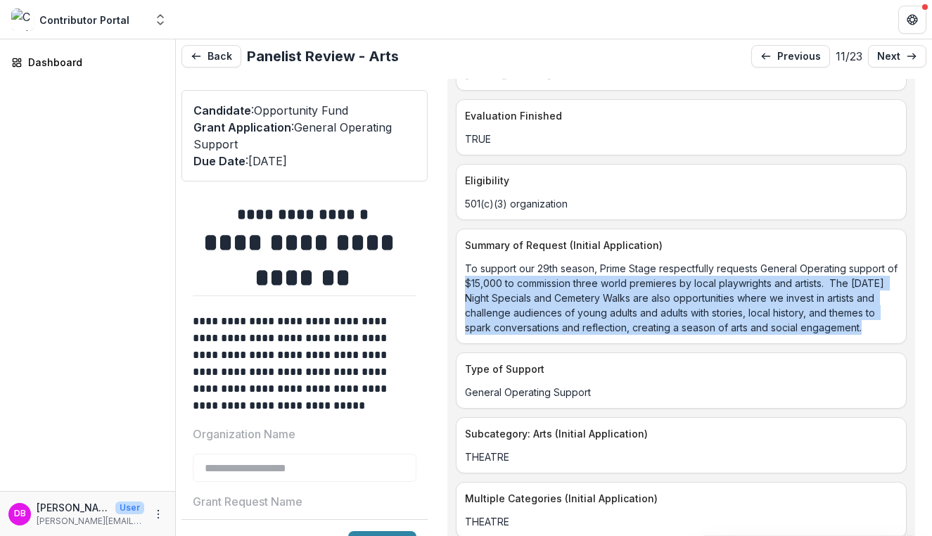
drag, startPoint x: 480, startPoint y: 280, endPoint x: 555, endPoint y: 338, distance: 94.2
click at [555, 335] on p "To support our 29th season, Prime Stage respectfully requests General Operating…" at bounding box center [681, 298] width 433 height 74
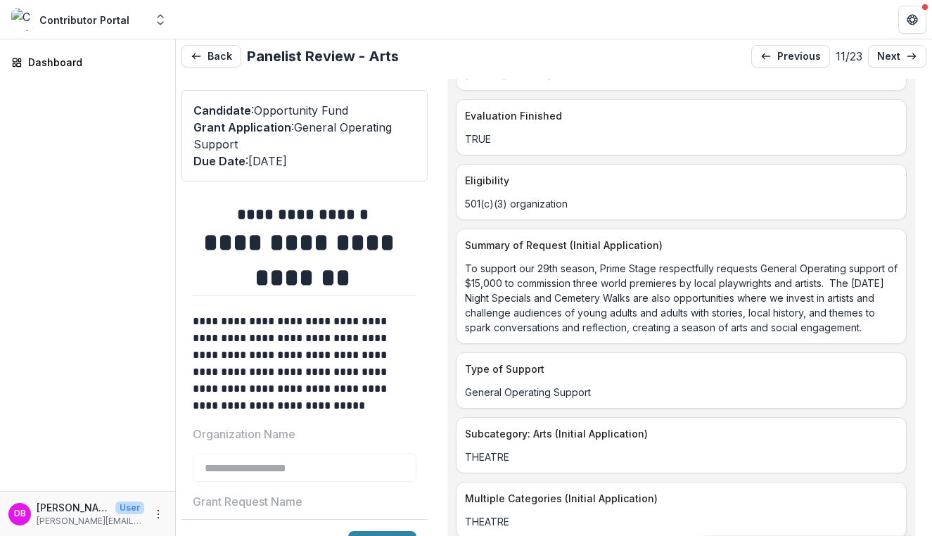
drag, startPoint x: 550, startPoint y: 344, endPoint x: 558, endPoint y: 338, distance: 10.5
click at [558, 335] on p "To support our 29th season, Prime Stage respectfully requests General Operating…" at bounding box center [681, 298] width 433 height 74
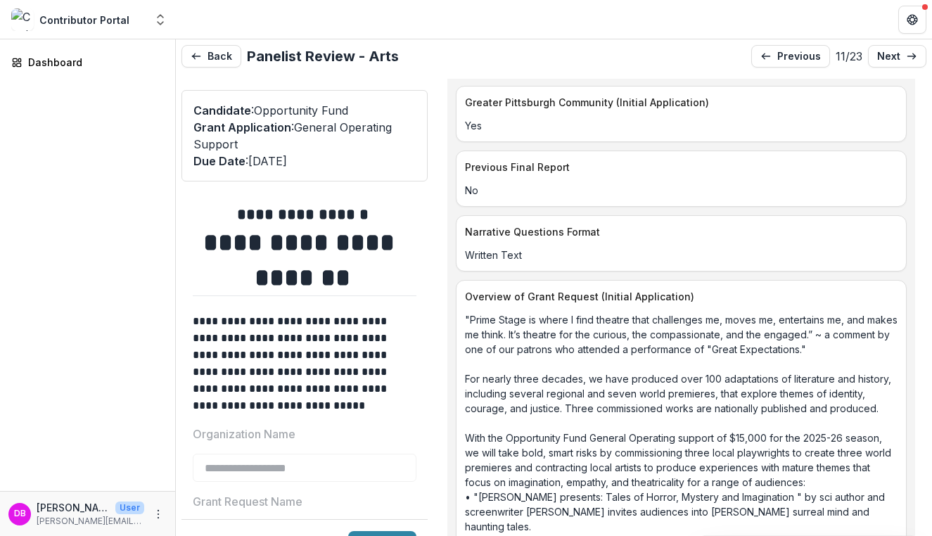
scroll to position [1805, 0]
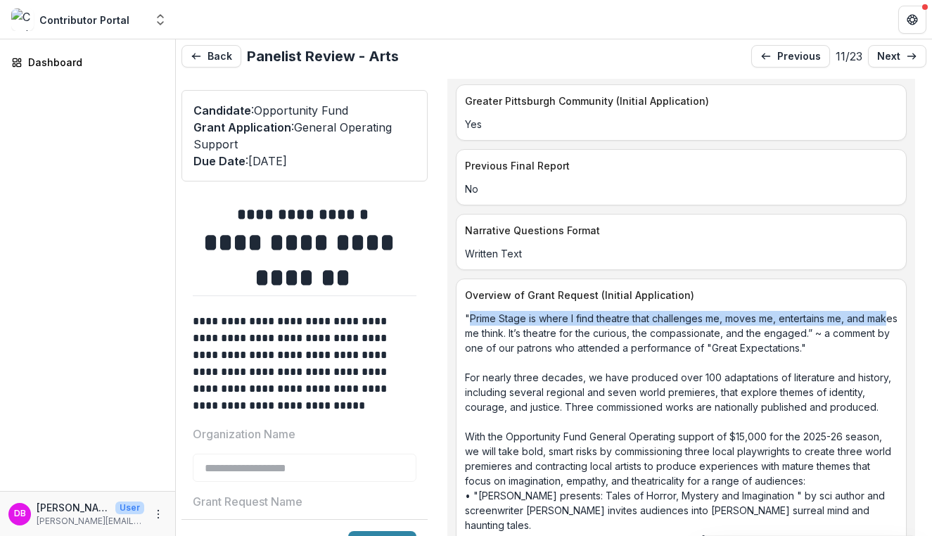
drag, startPoint x: 468, startPoint y: 336, endPoint x: 484, endPoint y: 343, distance: 17.6
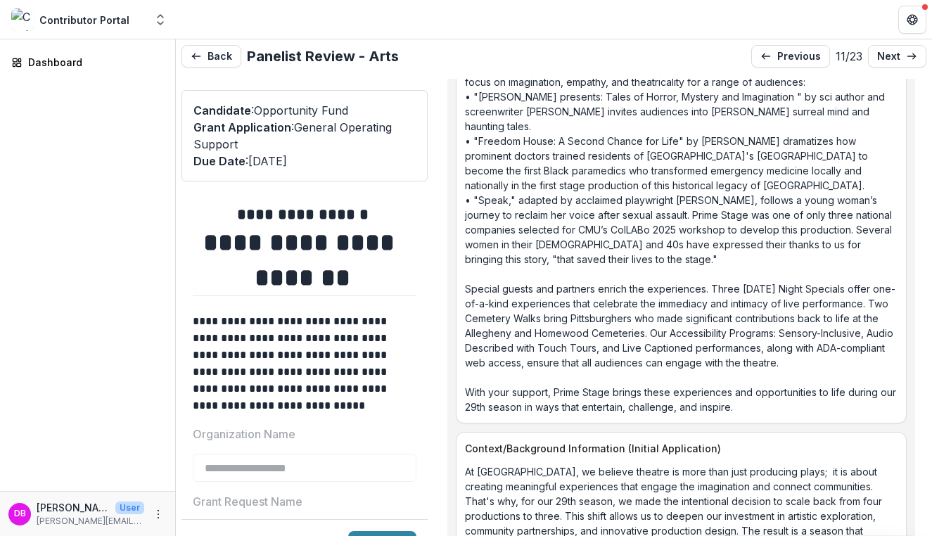
scroll to position [2202, 0]
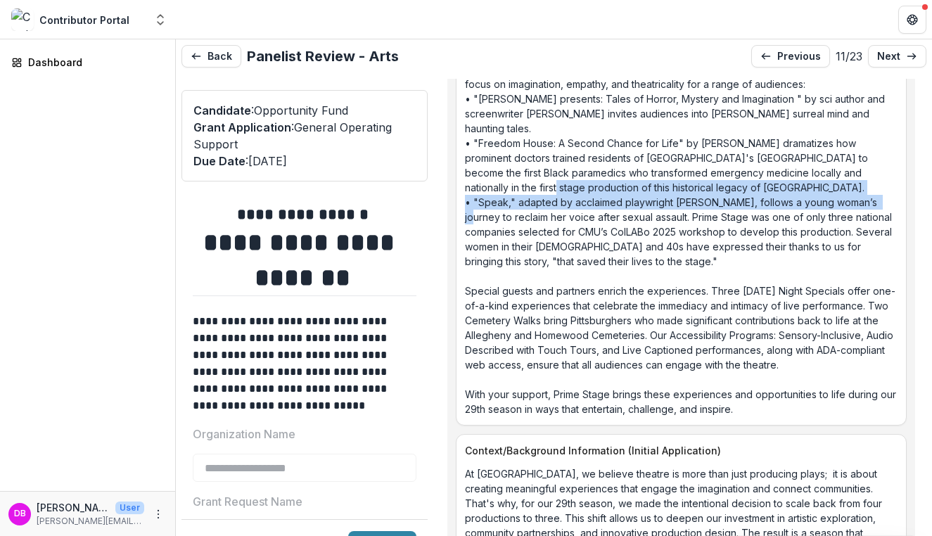
drag, startPoint x: 474, startPoint y: 203, endPoint x: 486, endPoint y: 230, distance: 29.3
click at [487, 230] on p ""Prime Stage is where I find theatre that challenges me, moves me, entertains m…" at bounding box center [681, 165] width 433 height 502
click at [486, 230] on p ""Prime Stage is where I find theatre that challenges me, moves me, entertains m…" at bounding box center [681, 165] width 433 height 502
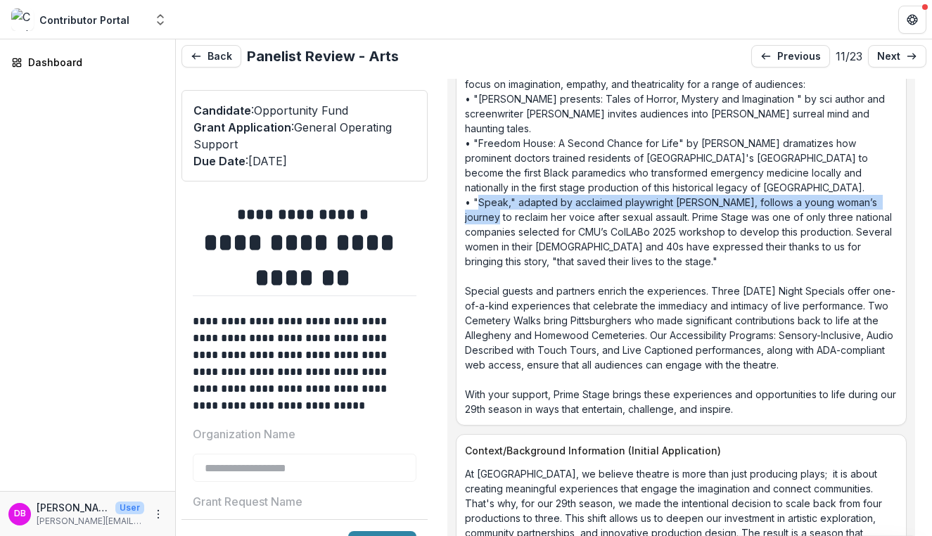
drag, startPoint x: 476, startPoint y: 219, endPoint x: 511, endPoint y: 231, distance: 37.1
click at [511, 231] on p ""Prime Stage is where I find theatre that challenges me, moves me, entertains m…" at bounding box center [681, 165] width 433 height 502
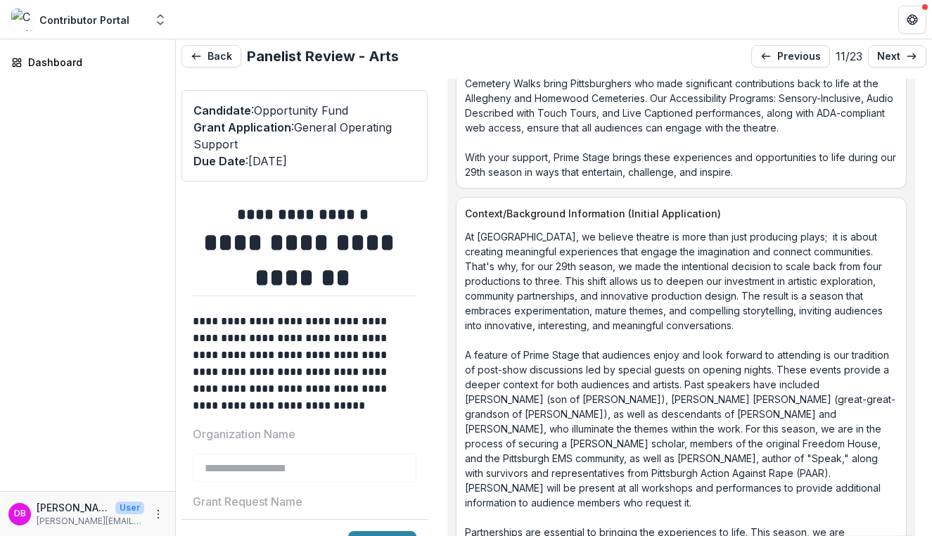
scroll to position [2440, 0]
drag, startPoint x: 583, startPoint y: 335, endPoint x: 569, endPoint y: 351, distance: 21.4
click at [569, 351] on p "At [GEOGRAPHIC_DATA], we believe theatre is more than just producing plays; it …" at bounding box center [681, 428] width 433 height 399
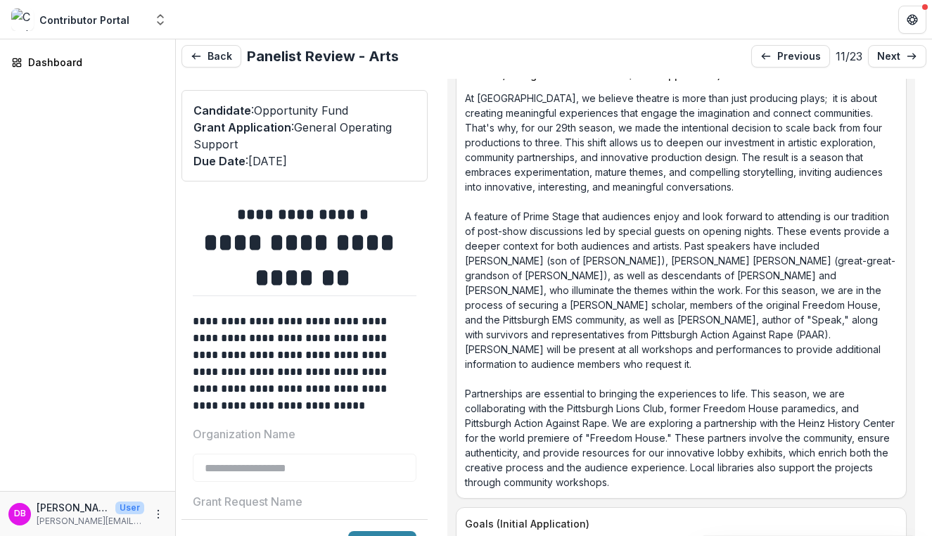
scroll to position [2579, 0]
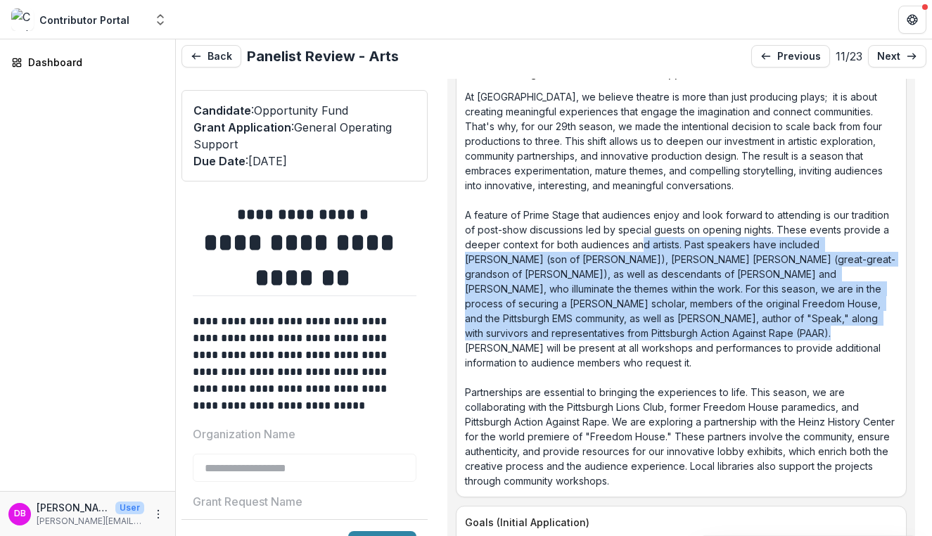
drag, startPoint x: 641, startPoint y: 257, endPoint x: 628, endPoint y: 340, distance: 84.7
click at [628, 340] on p "At [GEOGRAPHIC_DATA], we believe theatre is more than just producing plays; it …" at bounding box center [681, 288] width 433 height 399
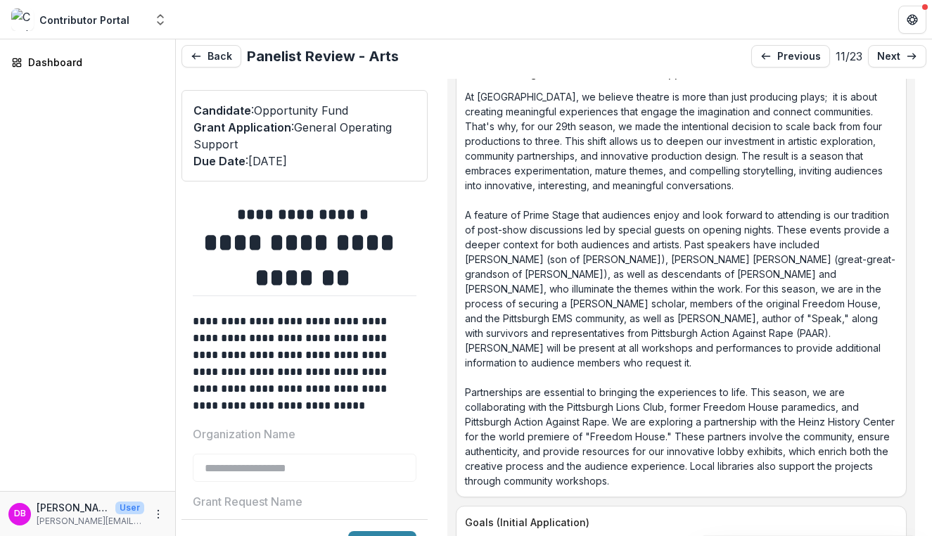
click at [636, 364] on p "At [GEOGRAPHIC_DATA], we believe theatre is more than just producing plays; it …" at bounding box center [681, 288] width 433 height 399
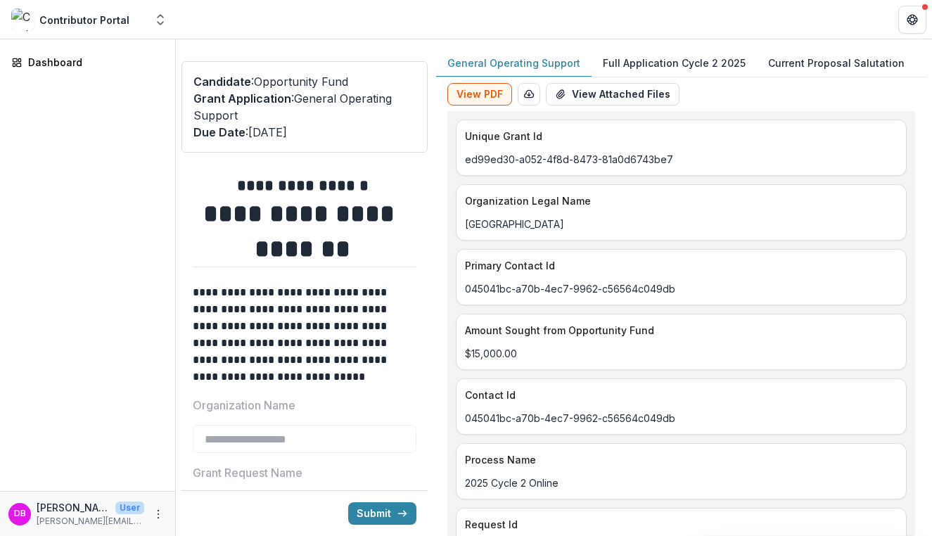
scroll to position [0, 0]
click at [652, 59] on p "Full Application Cycle 2 2025" at bounding box center [674, 63] width 143 height 15
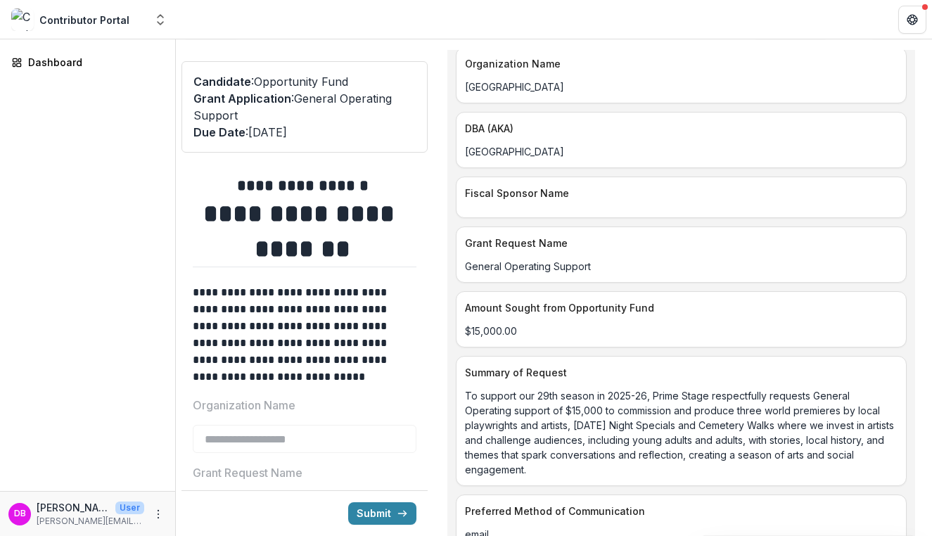
scroll to position [302, 0]
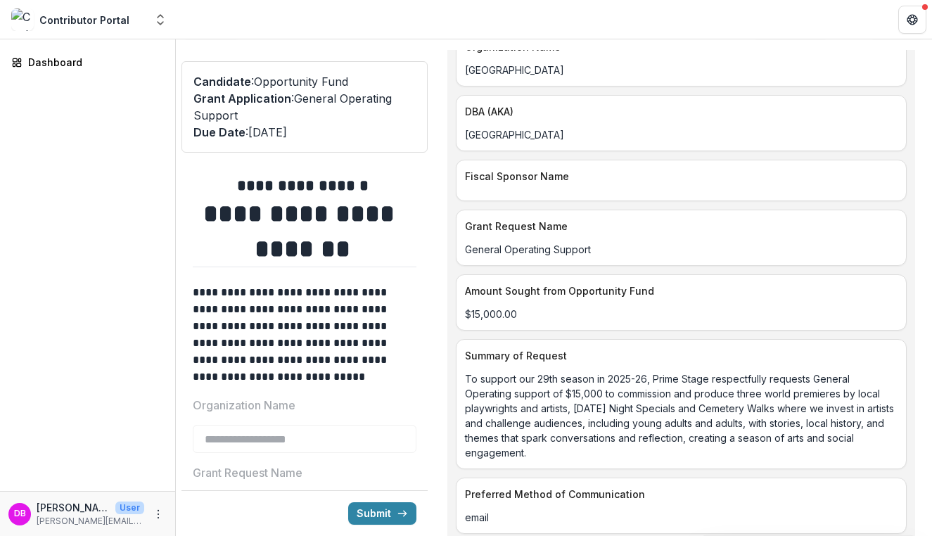
drag, startPoint x: 572, startPoint y: 452, endPoint x: 560, endPoint y: 408, distance: 45.7
click at [560, 408] on p "To support our 29th season in 2025-26, Prime Stage respectfully requests Genera…" at bounding box center [681, 415] width 433 height 89
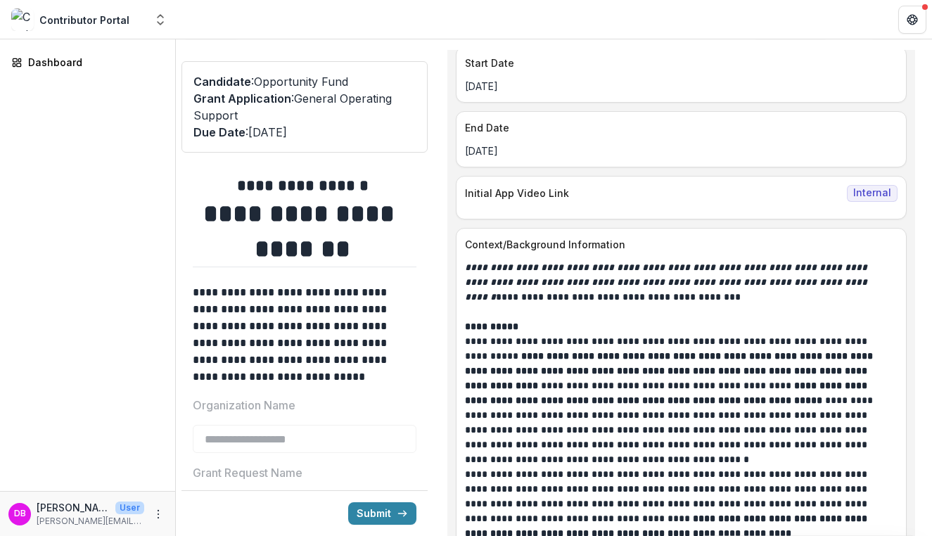
scroll to position [1050, 0]
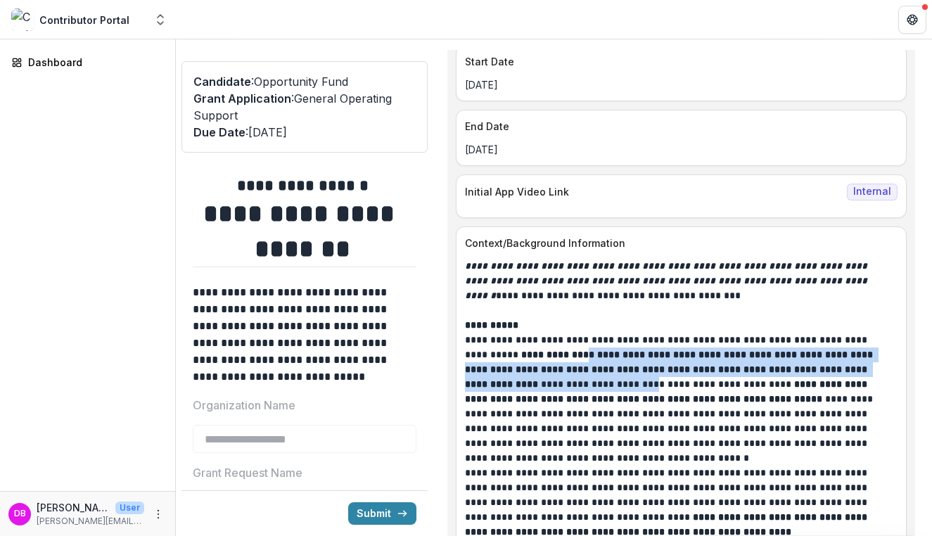
drag, startPoint x: 531, startPoint y: 355, endPoint x: 579, endPoint y: 385, distance: 56.2
click at [579, 385] on p "**********" at bounding box center [677, 392] width 424 height 118
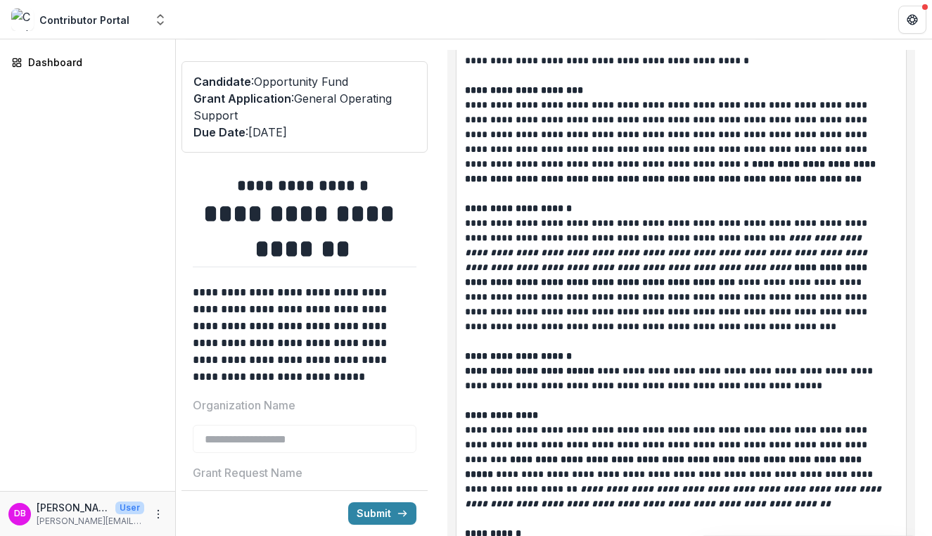
scroll to position [2111, 0]
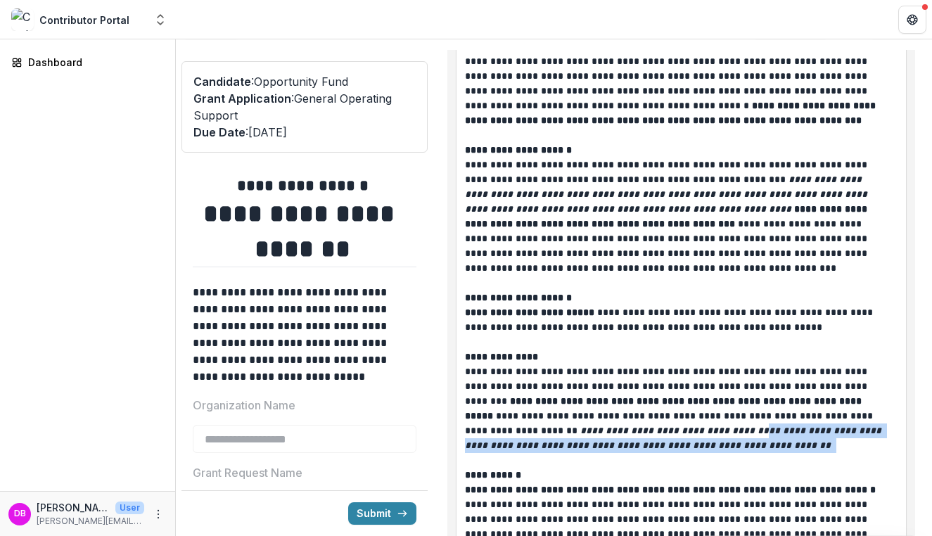
drag, startPoint x: 722, startPoint y: 439, endPoint x: 672, endPoint y: 435, distance: 49.4
click at [672, 435] on p "**********" at bounding box center [677, 401] width 424 height 103
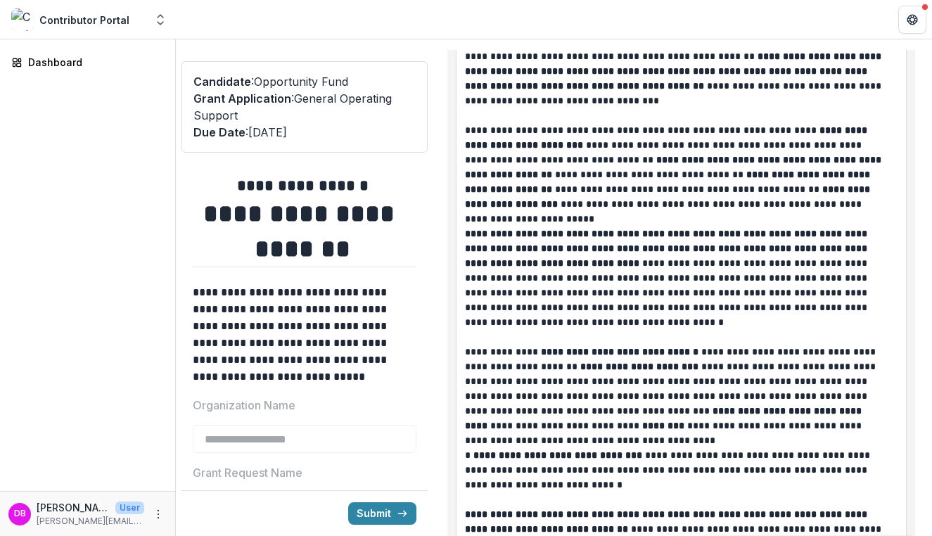
scroll to position [2809, 0]
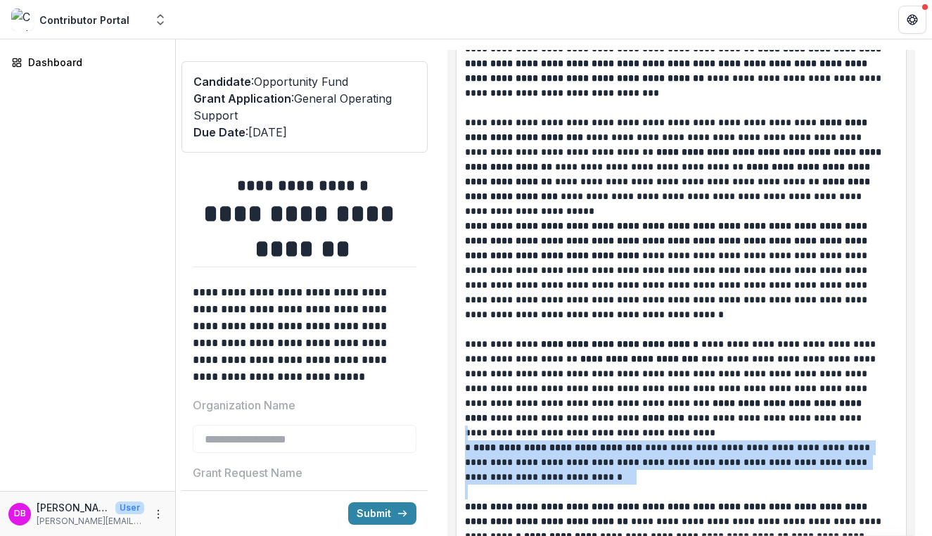
drag, startPoint x: 621, startPoint y: 437, endPoint x: 609, endPoint y: 482, distance: 47.2
click at [609, 458] on div "**********" at bounding box center [681, 336] width 433 height 709
click at [609, 458] on p "**********" at bounding box center [677, 462] width 424 height 44
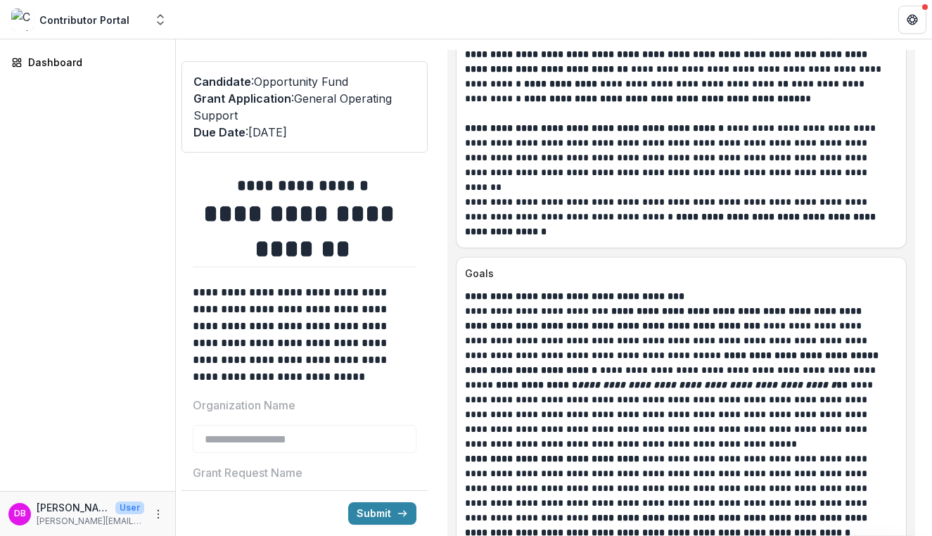
scroll to position [3278, 0]
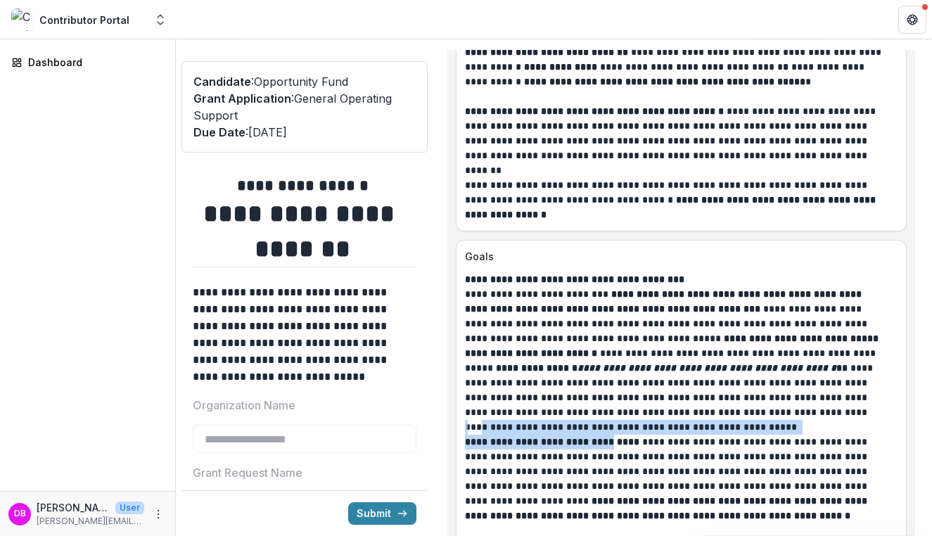
drag, startPoint x: 572, startPoint y: 416, endPoint x: 608, endPoint y: 437, distance: 42.0
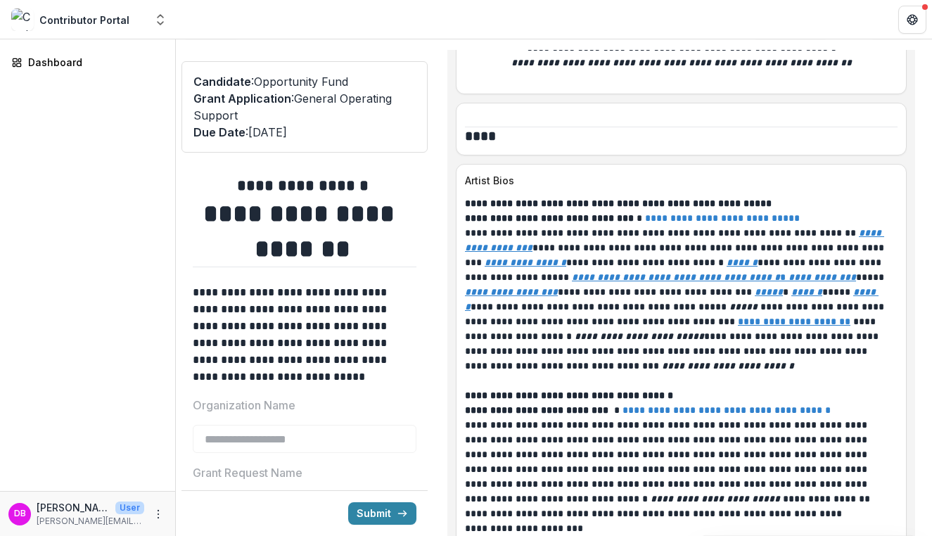
scroll to position [7111, 0]
click at [667, 404] on link "**********" at bounding box center [726, 409] width 208 height 10
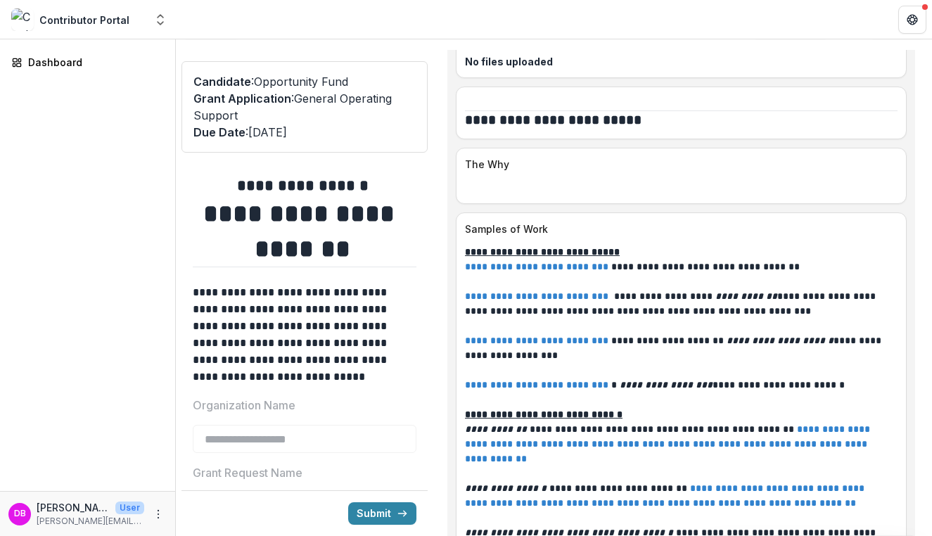
scroll to position [7880, 0]
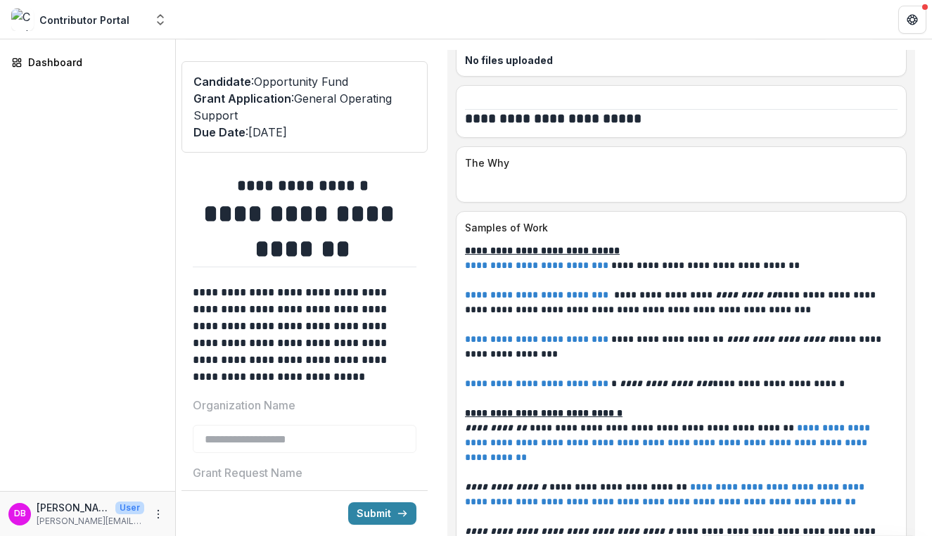
click at [539, 260] on link "**********" at bounding box center [536, 265] width 143 height 10
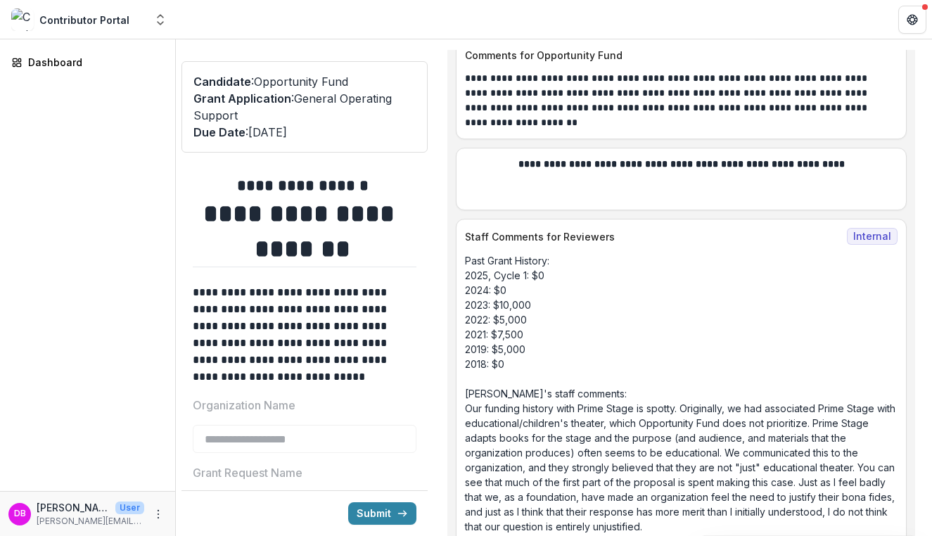
scroll to position [12222, 0]
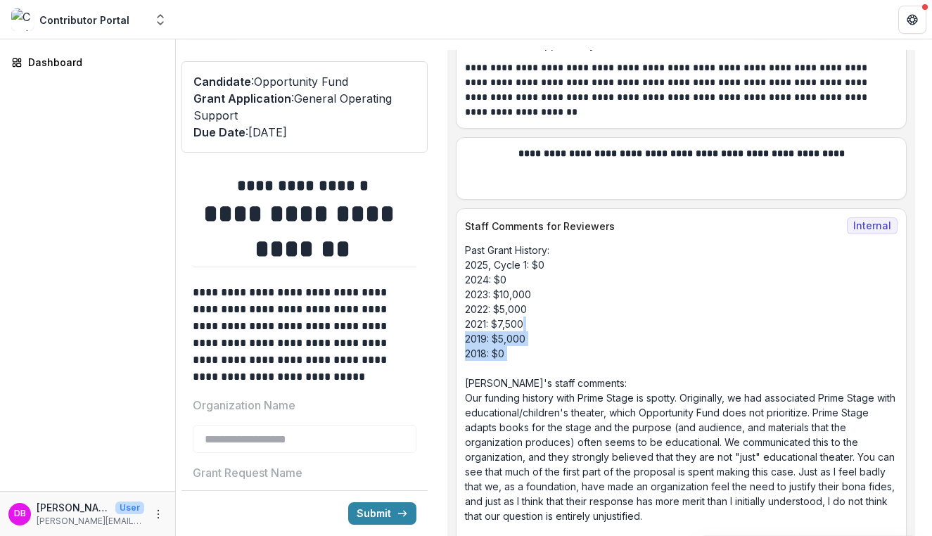
drag, startPoint x: 525, startPoint y: 317, endPoint x: 568, endPoint y: 271, distance: 62.7
click at [568, 271] on p "Past Grant History: 2025, Cycle 1: $0 2024: $0 2023: $10,000 2022: $5,000 2021:…" at bounding box center [681, 420] width 433 height 354
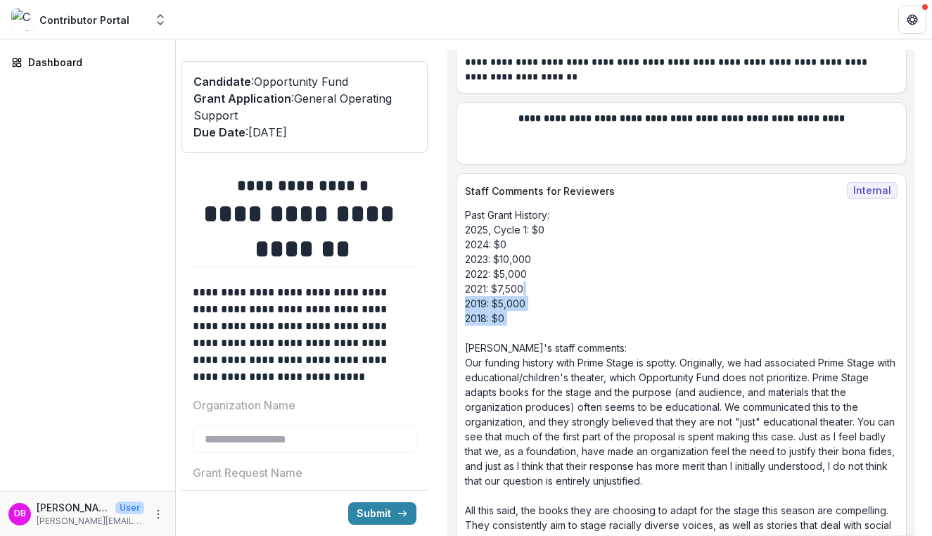
scroll to position [12256, 0]
click at [584, 241] on p "Past Grant History: 2025, Cycle 1: $0 2024: $0 2023: $10,000 2022: $5,000 2021:…" at bounding box center [681, 385] width 433 height 354
drag, startPoint x: 548, startPoint y: 203, endPoint x: 535, endPoint y: 202, distance: 12.7
click at [535, 208] on p "Past Grant History: 2025, Cycle 1: $0 2024: $0 2023: $10,000 2022: $5,000 2021:…" at bounding box center [681, 385] width 433 height 354
click at [589, 343] on p "Past Grant History: 2025, Cycle 1: $0 2024: $0 2023: $10,000 2022: $5,000 2021:…" at bounding box center [681, 385] width 433 height 354
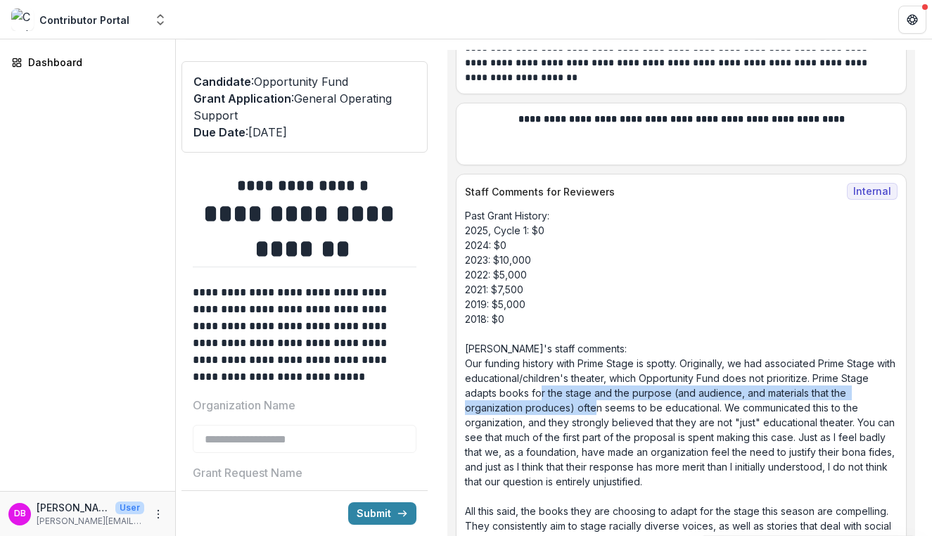
drag, startPoint x: 568, startPoint y: 340, endPoint x: 596, endPoint y: 363, distance: 35.5
click at [596, 363] on p "Past Grant History: 2025, Cycle 1: $0 2024: $0 2023: $10,000 2022: $5,000 2021:…" at bounding box center [681, 385] width 433 height 354
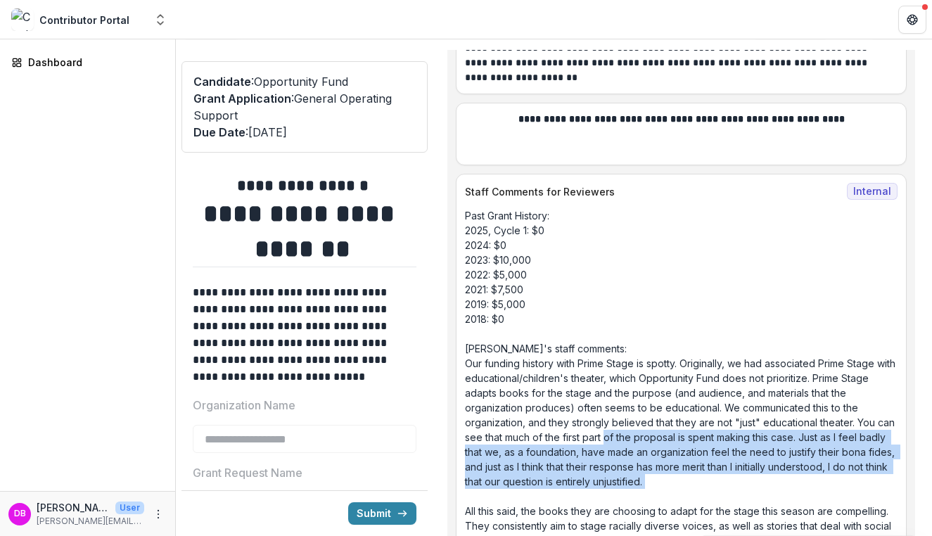
drag, startPoint x: 627, startPoint y: 399, endPoint x: 656, endPoint y: 456, distance: 64.5
click at [656, 456] on p "Past Grant History: 2025, Cycle 1: $0 2024: $0 2023: $10,000 2022: $5,000 2021:…" at bounding box center [681, 385] width 433 height 354
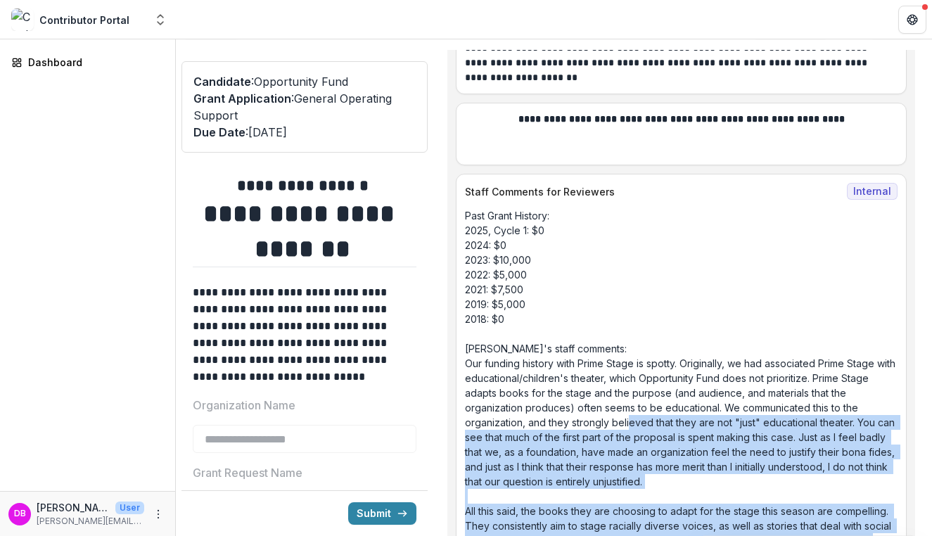
drag, startPoint x: 679, startPoint y: 516, endPoint x: 627, endPoint y: 376, distance: 149.1
click at [627, 376] on p "Past Grant History: 2025, Cycle 1: $0 2024: $0 2023: $10,000 2022: $5,000 2021:…" at bounding box center [681, 385] width 433 height 354
click at [615, 416] on p "Past Grant History: 2025, Cycle 1: $0 2024: $0 2023: $10,000 2022: $5,000 2021:…" at bounding box center [681, 385] width 433 height 354
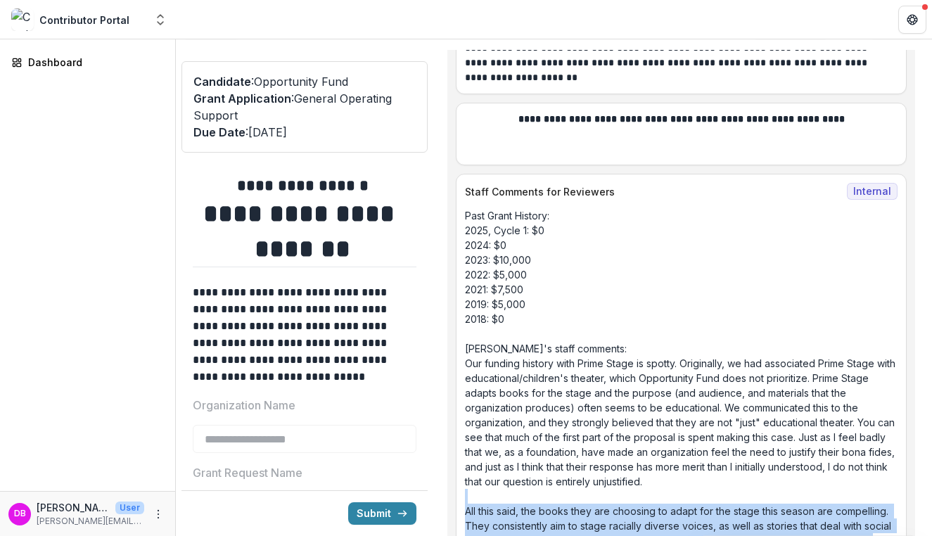
drag, startPoint x: 617, startPoint y: 449, endPoint x: 681, endPoint y: 512, distance: 90.0
click at [681, 458] on p "Past Grant History: 2025, Cycle 1: $0 2024: $0 2023: $10,000 2022: $5,000 2021:…" at bounding box center [681, 385] width 433 height 354
click at [659, 458] on p "Past Grant History: 2025, Cycle 1: $0 2024: $0 2023: $10,000 2022: $5,000 2021:…" at bounding box center [681, 385] width 433 height 354
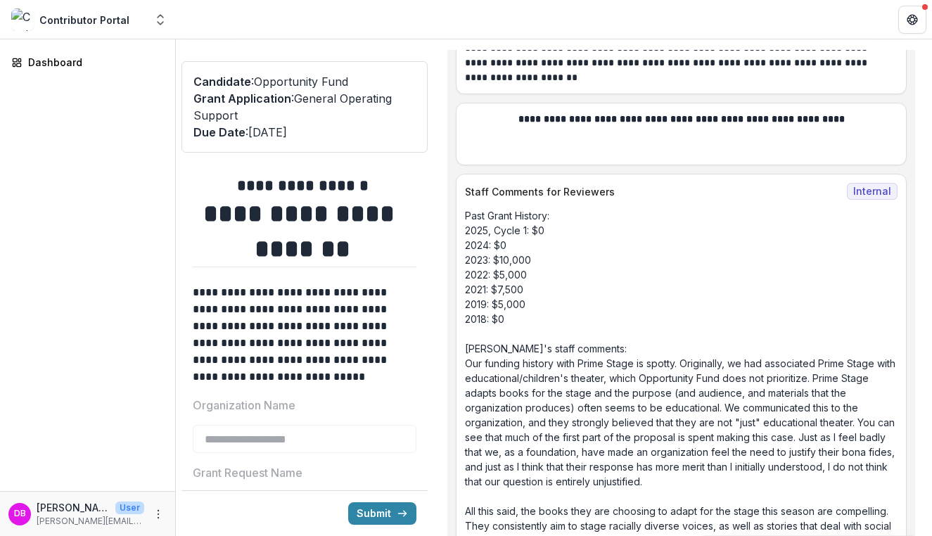
scroll to position [12256, 0]
drag, startPoint x: 622, startPoint y: 470, endPoint x: 636, endPoint y: 447, distance: 26.5
click at [636, 447] on p "Past Grant History: 2025, Cycle 1: $0 2024: $0 2023: $10,000 2022: $5,000 2021:…" at bounding box center [681, 386] width 433 height 354
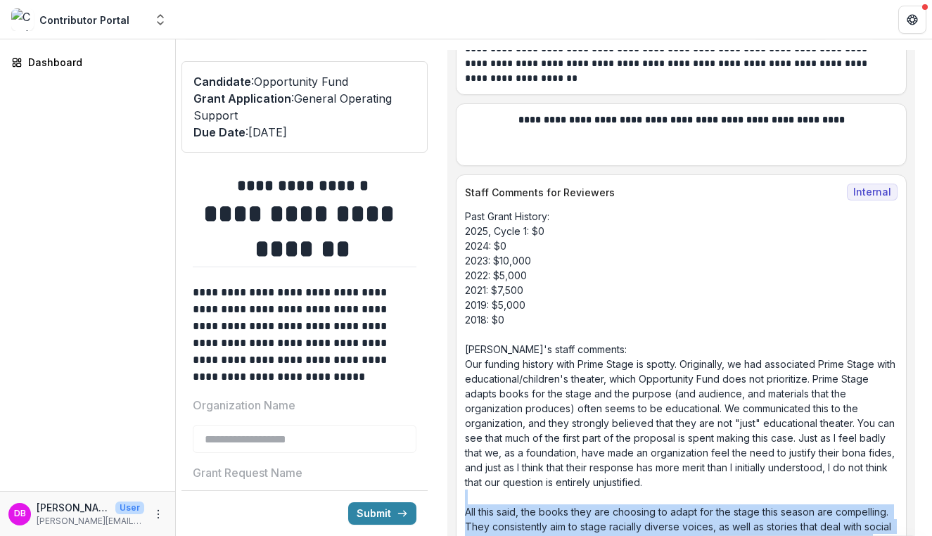
drag, startPoint x: 636, startPoint y: 447, endPoint x: 670, endPoint y: 523, distance: 82.8
click at [670, 458] on div "Staff Comments for Reviewers Internal Past Grant History: 2025, Cycle 1: $0 202…" at bounding box center [681, 373] width 451 height 398
click at [658, 458] on p "Past Grant History: 2025, Cycle 1: $0 2024: $0 2023: $10,000 2022: $5,000 2021:…" at bounding box center [681, 386] width 433 height 354
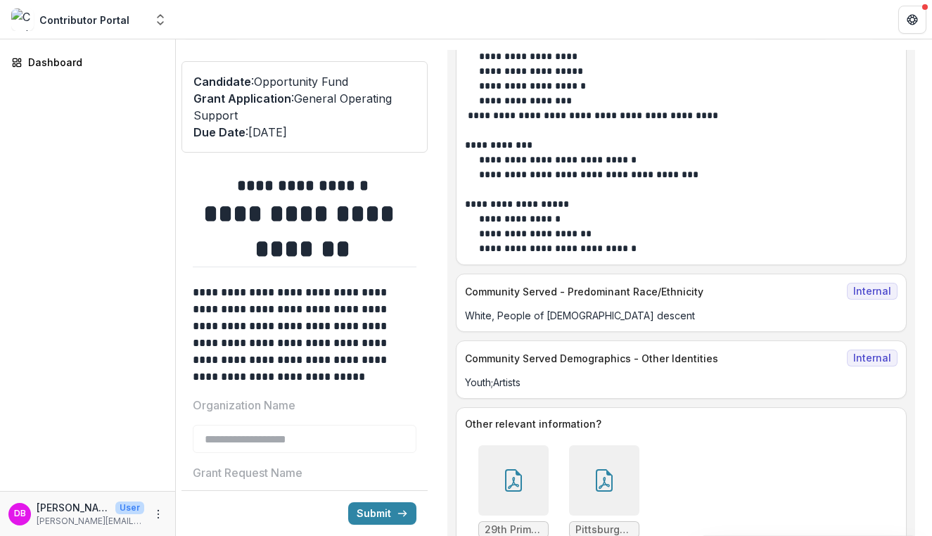
scroll to position [11473, 0]
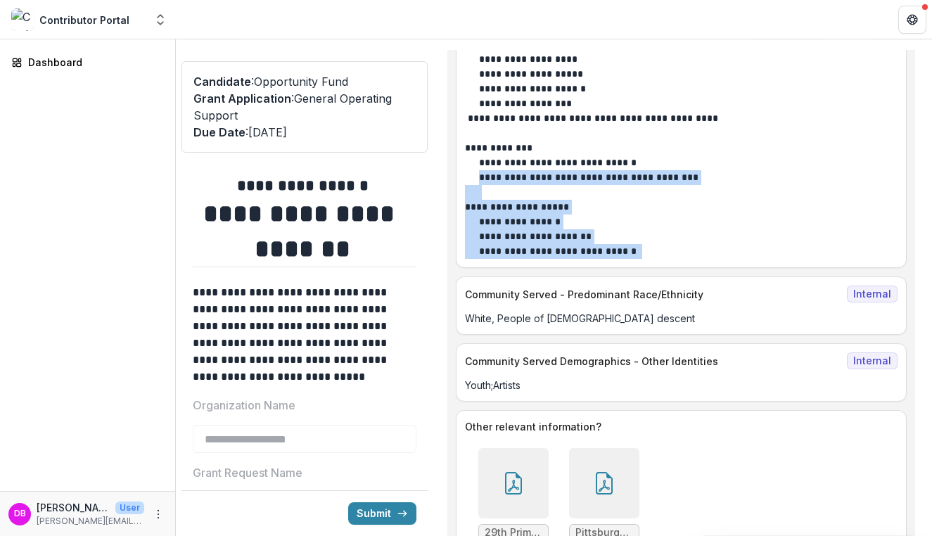
drag, startPoint x: 649, startPoint y: 213, endPoint x: 482, endPoint y: 139, distance: 182.9
click at [482, 139] on div "**********" at bounding box center [681, 148] width 433 height 222
click at [501, 185] on p at bounding box center [677, 192] width 424 height 15
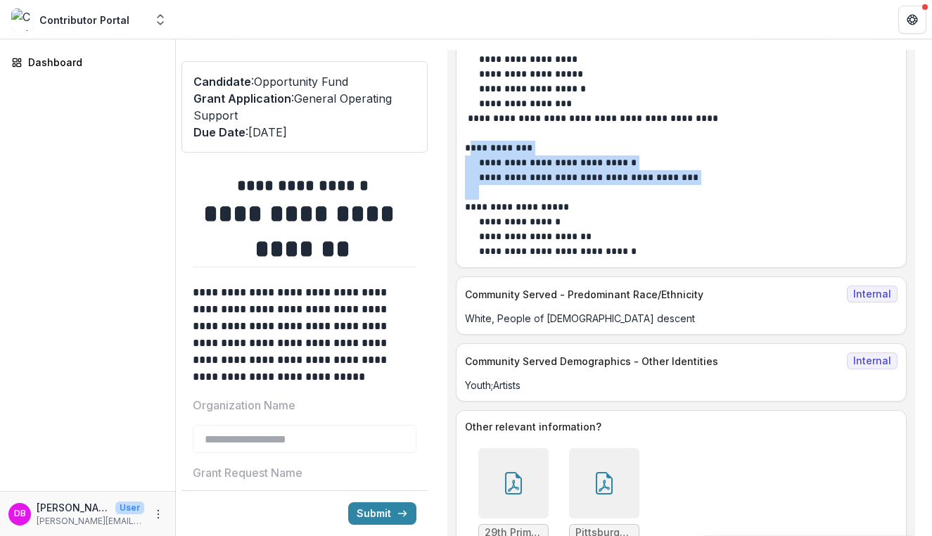
drag, startPoint x: 493, startPoint y: 150, endPoint x: 470, endPoint y: 103, distance: 51.9
click at [470, 103] on div "**********" at bounding box center [681, 148] width 433 height 222
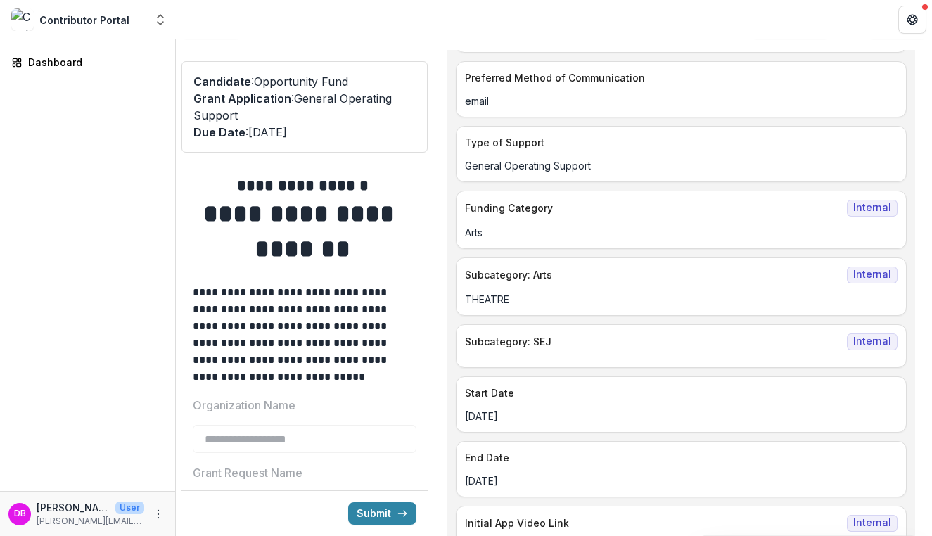
scroll to position [0, 0]
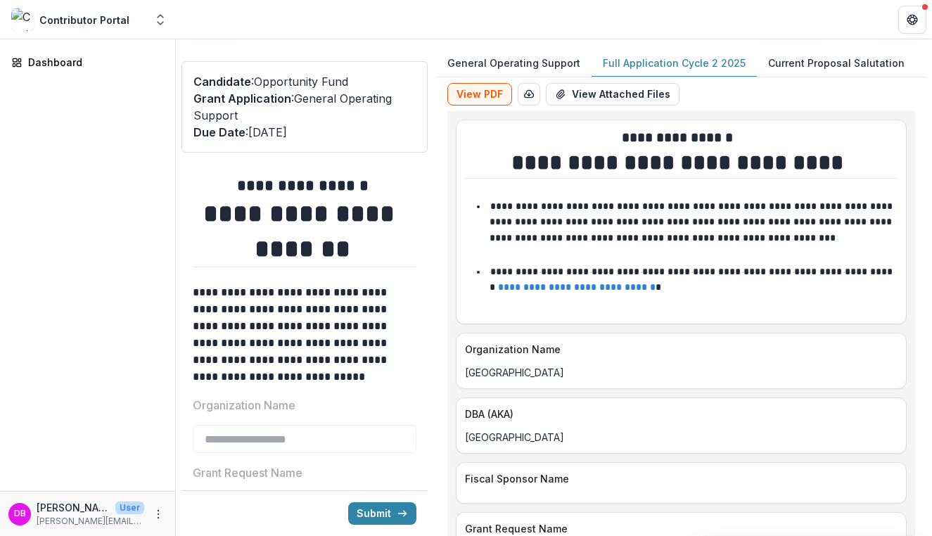
click at [814, 63] on p "Current Proposal Salutation" at bounding box center [836, 63] width 136 height 15
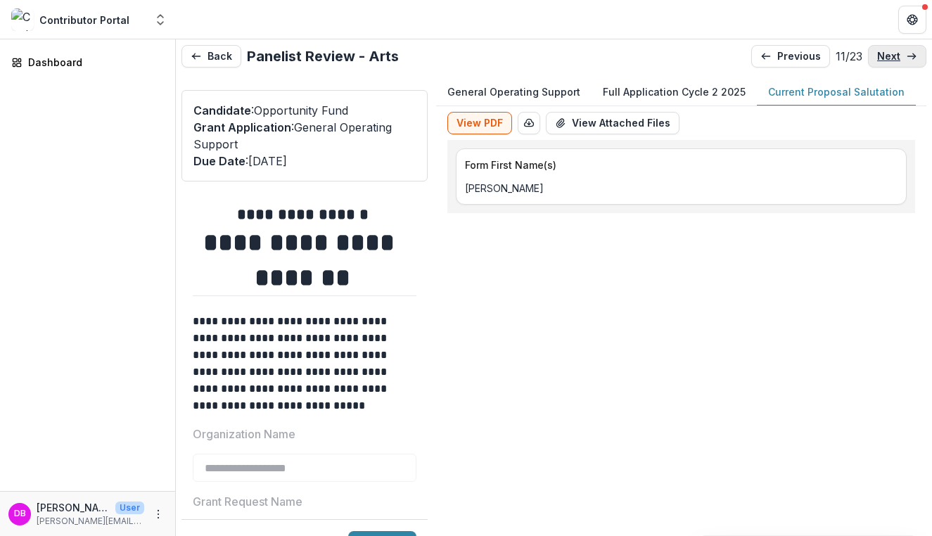
click at [878, 62] on link "next" at bounding box center [897, 56] width 58 height 23
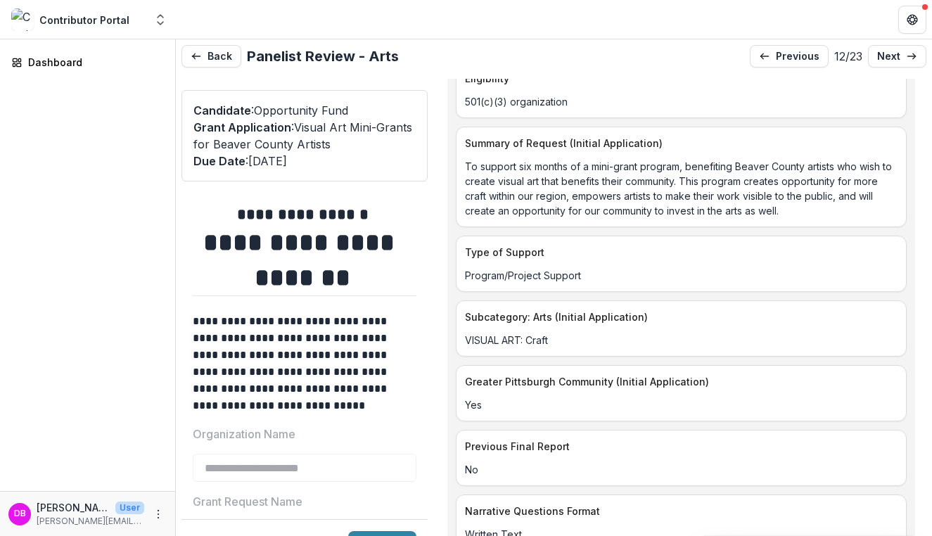
scroll to position [1444, 0]
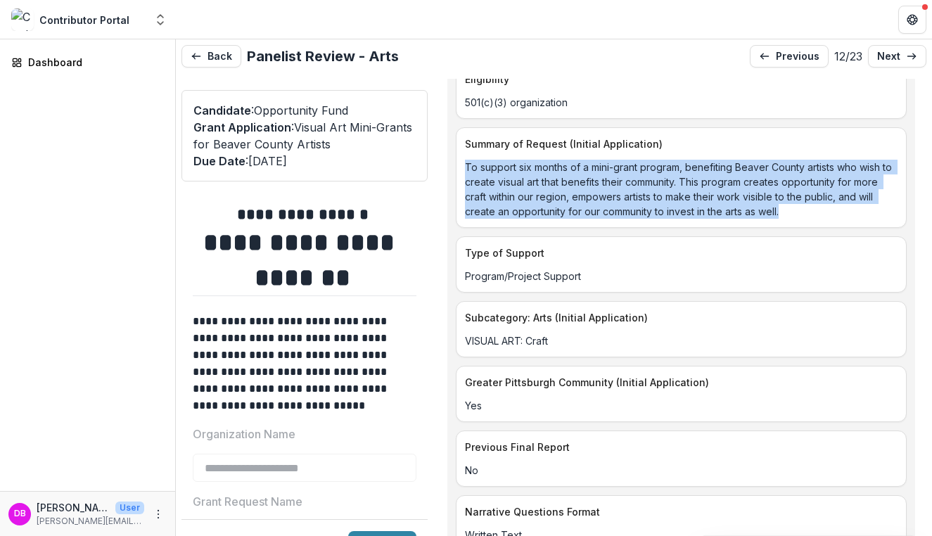
drag, startPoint x: 466, startPoint y: 165, endPoint x: 812, endPoint y: 219, distance: 351.0
click at [812, 219] on div "Summary of Request (Initial Application) To support six months of a mini-grant …" at bounding box center [681, 177] width 451 height 101
